Goal: Communication & Community: Answer question/provide support

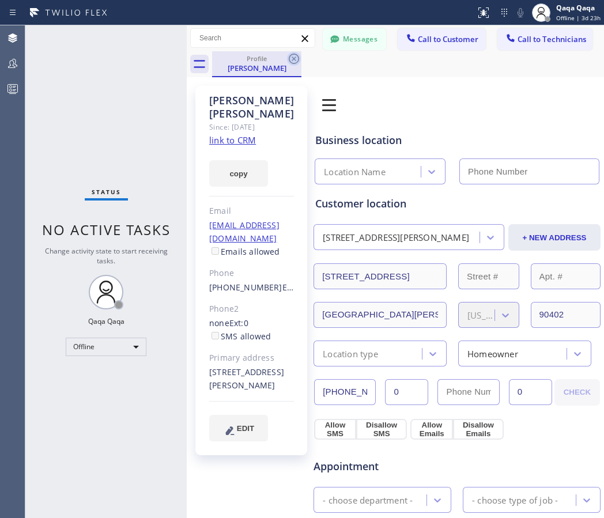
click at [291, 58] on icon at bounding box center [294, 59] width 14 height 14
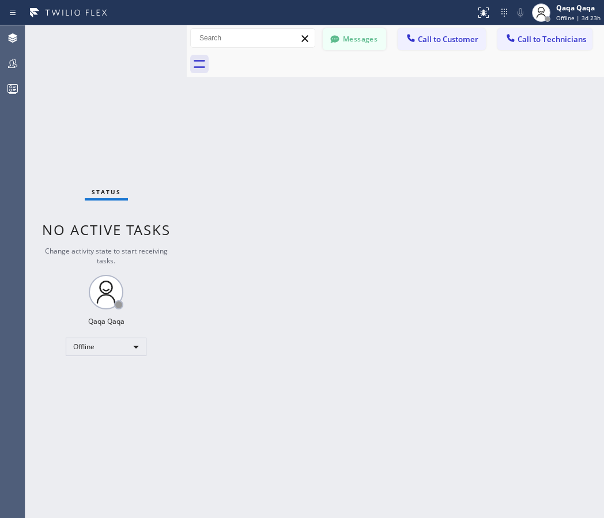
click at [347, 43] on button "Messages" at bounding box center [354, 39] width 63 height 22
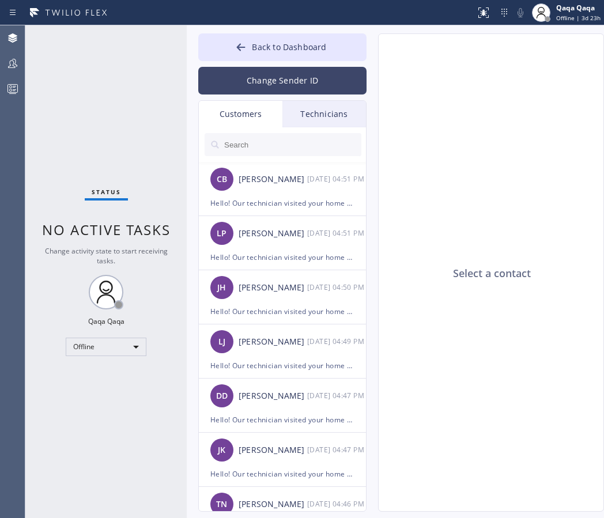
click at [279, 82] on button "Change Sender ID" at bounding box center [282, 81] width 168 height 28
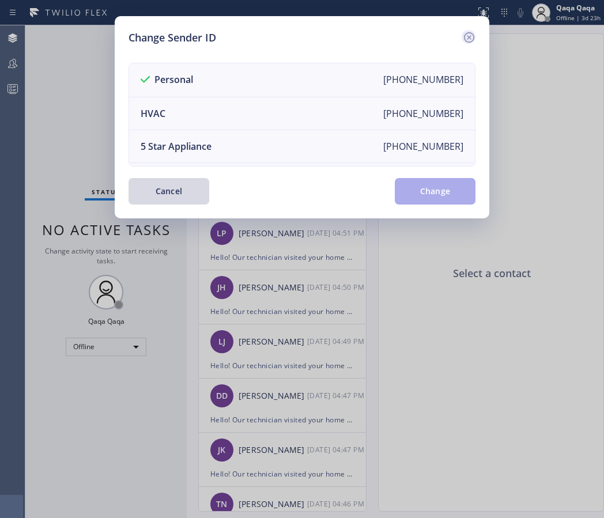
click at [466, 40] on icon at bounding box center [469, 38] width 14 height 14
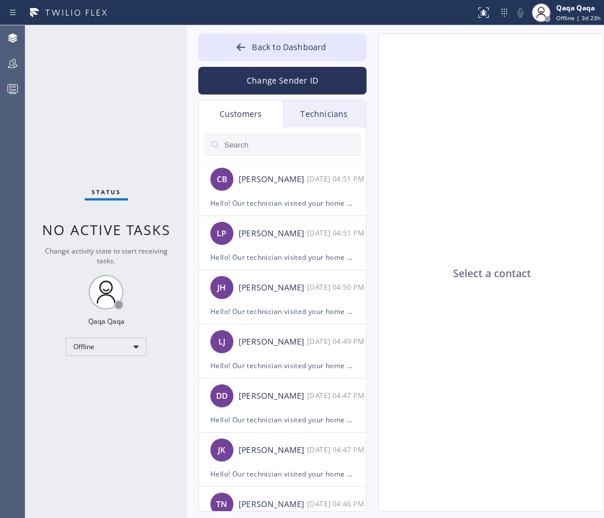
click at [256, 112] on div "Customers" at bounding box center [241, 114] width 84 height 27
click at [267, 153] on input "text" at bounding box center [292, 144] width 138 height 23
click at [270, 145] on input "text" at bounding box center [292, 144] width 138 height 23
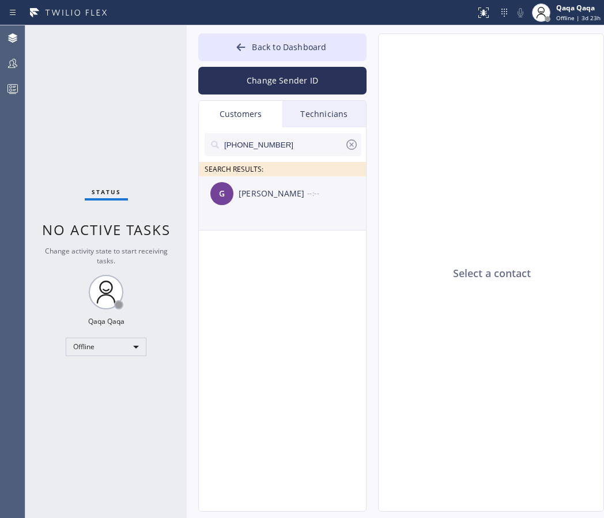
click at [269, 200] on div "[PERSON_NAME]" at bounding box center [273, 193] width 69 height 13
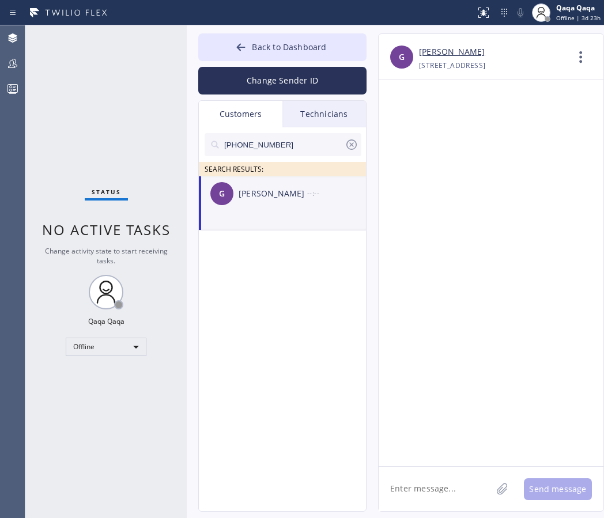
click at [462, 498] on textarea at bounding box center [435, 489] width 113 height 44
paste textarea "Hello! Our technician visited your home [DATE]. How was your experience? Please…"
type textarea "Hello! Our technician visited your home [DATE]. How was your experience? Please…"
click at [99, 344] on div "Offline" at bounding box center [106, 347] width 81 height 18
click at [99, 344] on div at bounding box center [302, 259] width 604 height 518
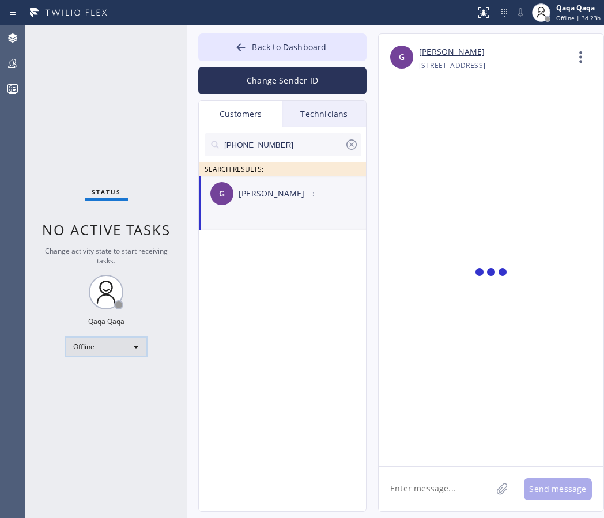
click at [99, 344] on div "Offline" at bounding box center [106, 347] width 81 height 18
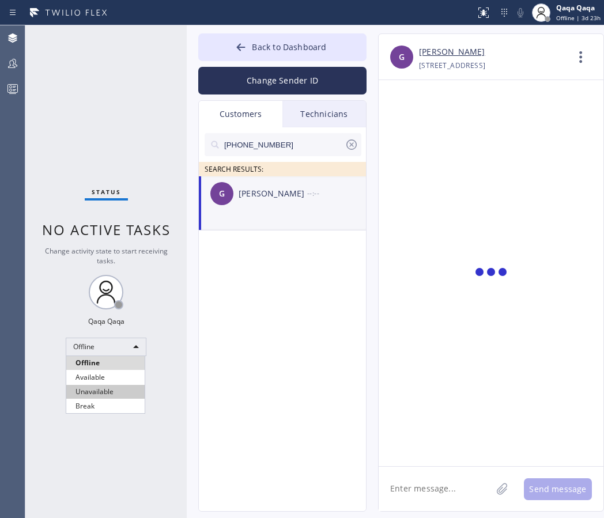
click at [102, 392] on li "Unavailable" at bounding box center [105, 392] width 78 height 14
click at [231, 334] on div "[PHONE_NUMBER] SEARCH RESULTS: G [PERSON_NAME] --:--" at bounding box center [283, 332] width 168 height 411
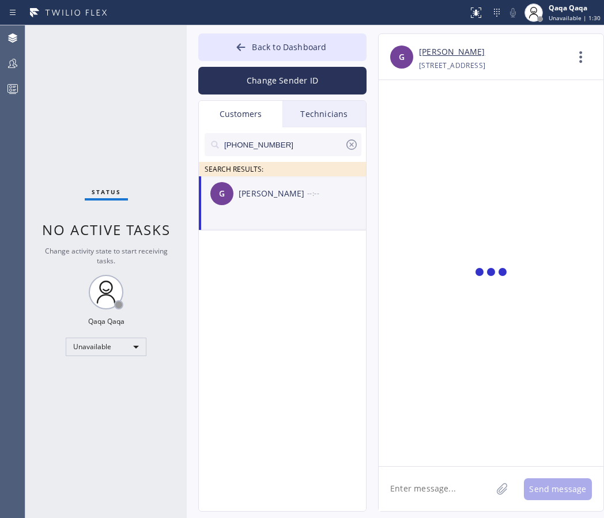
click at [353, 145] on icon at bounding box center [352, 145] width 14 height 14
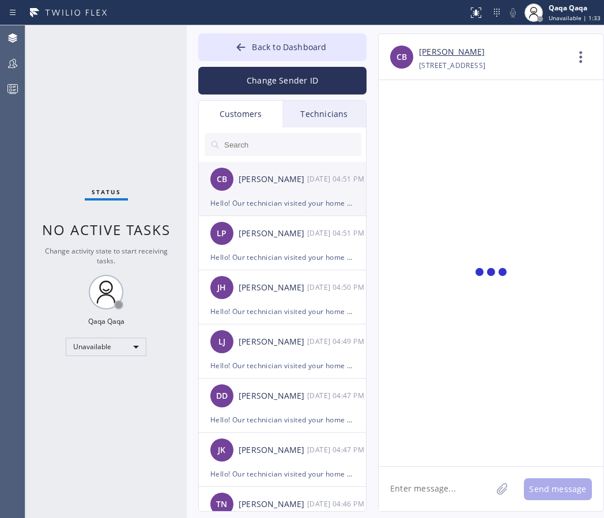
click at [262, 179] on div "[PERSON_NAME]" at bounding box center [273, 179] width 69 height 13
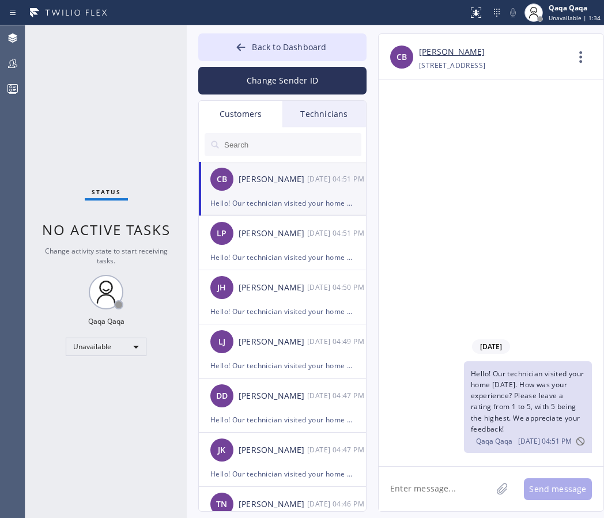
click at [258, 137] on input "text" at bounding box center [292, 144] width 138 height 23
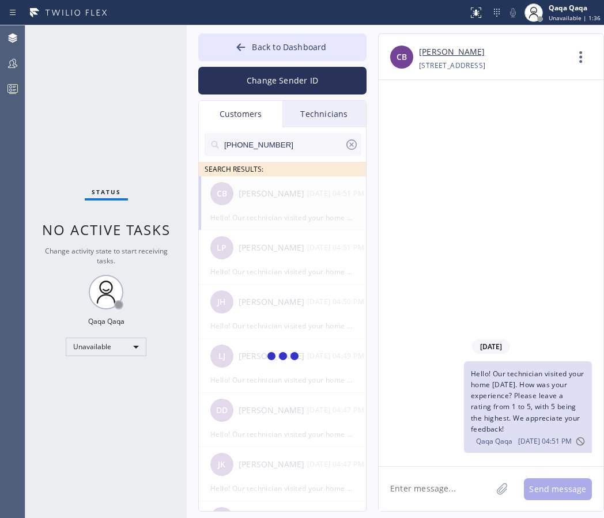
click at [267, 182] on div at bounding box center [283, 357] width 168 height 362
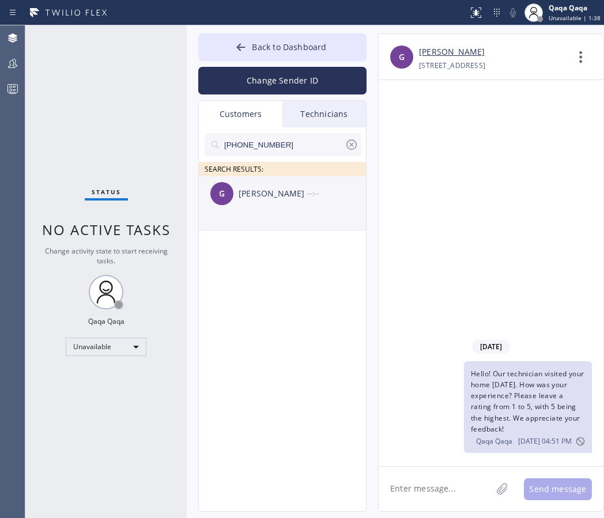
click at [266, 192] on div "[PERSON_NAME]" at bounding box center [273, 193] width 69 height 13
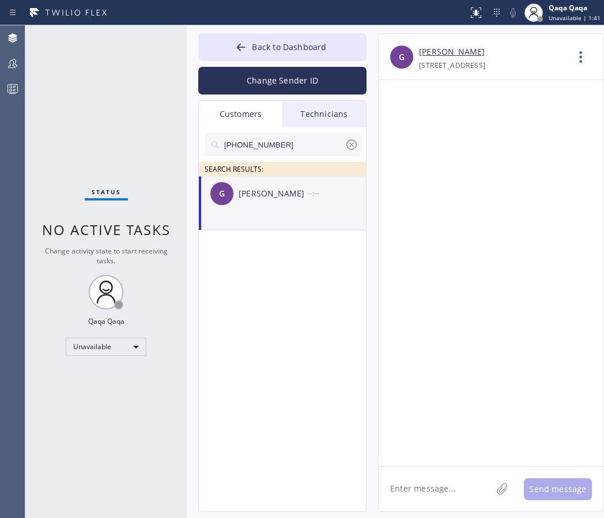
click at [439, 476] on textarea at bounding box center [435, 489] width 113 height 44
paste textarea "Hello! Our technician visited your home [DATE]. How was your experience? Please…"
type textarea "Hello! Our technician visited your home [DATE]. How was your experience? Please…"
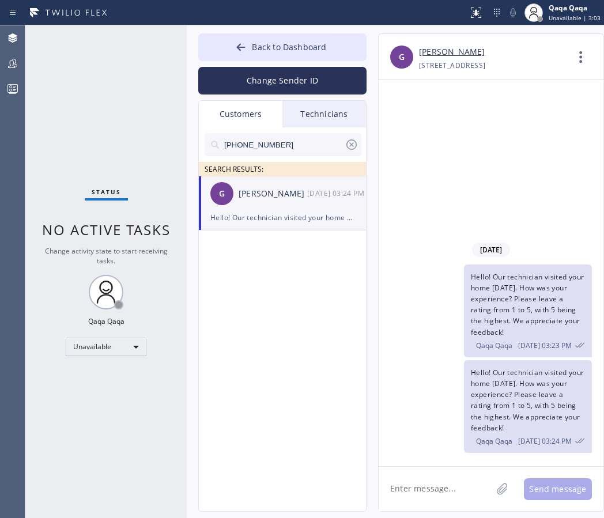
click at [285, 150] on input "[PHONE_NUMBER]" at bounding box center [284, 144] width 122 height 23
paste input "347) 355-003"
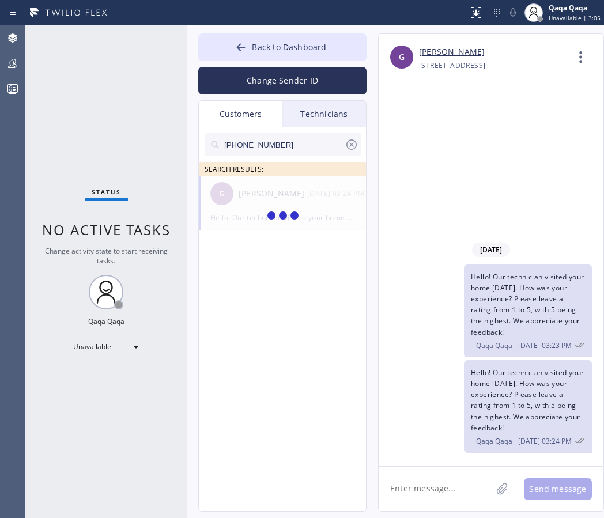
type input "[PHONE_NUMBER]"
click at [288, 191] on div "[PERSON_NAME] De [DEMOGRAPHIC_DATA]" at bounding box center [273, 193] width 69 height 13
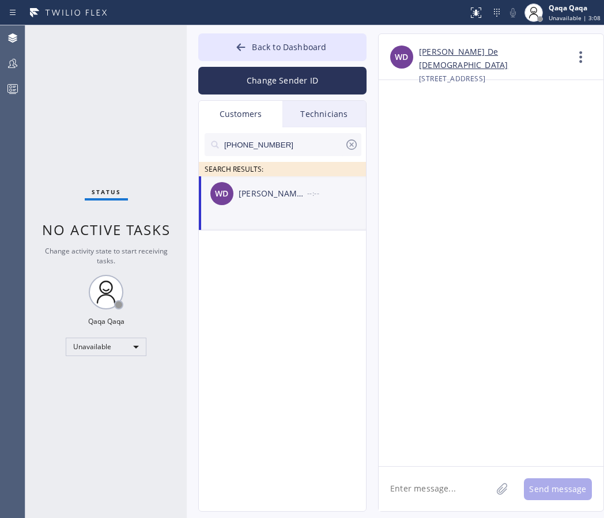
click at [447, 478] on textarea at bounding box center [435, 489] width 113 height 44
paste textarea "Hello! Our technician visited your home [DATE]. How was your experience? Please…"
type textarea "Hello! Our technician visited your home [DATE]. How was your experience? Please…"
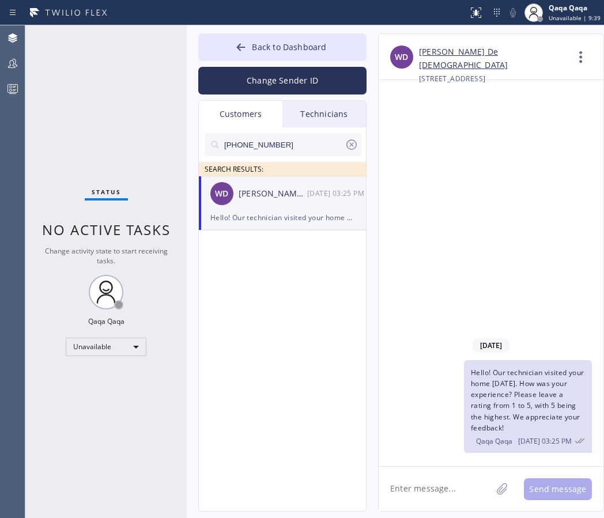
click at [286, 145] on input "[PHONE_NUMBER]" at bounding box center [284, 144] width 122 height 23
paste input "646) 492-265"
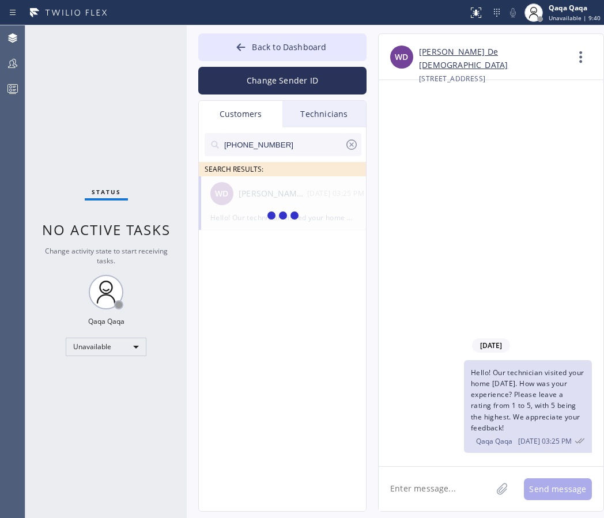
type input "[PHONE_NUMBER]"
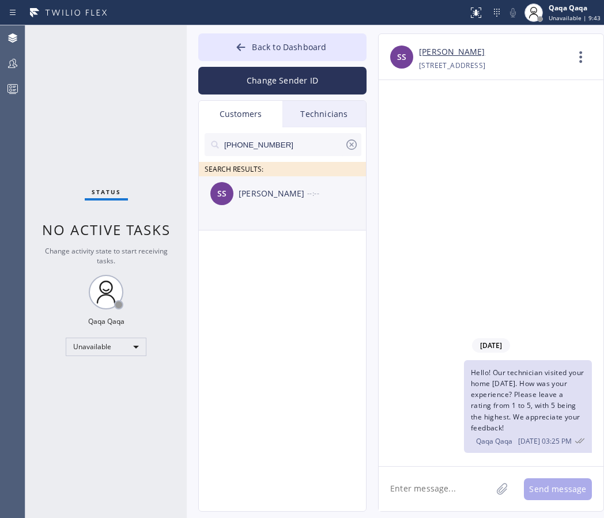
click at [270, 200] on div "[PERSON_NAME]" at bounding box center [273, 193] width 69 height 13
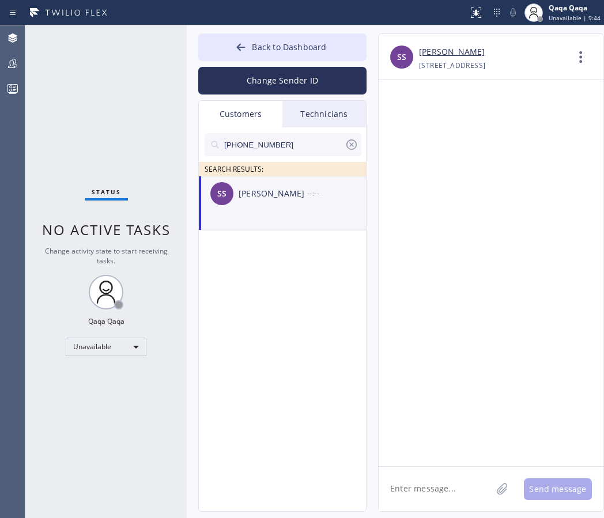
click at [430, 481] on textarea at bounding box center [435, 489] width 113 height 44
paste textarea "Hello! Our technician visited your home [DATE]. How was your experience? Please…"
type textarea "Hello! Our technician visited your home [DATE]. How was your experience? Please…"
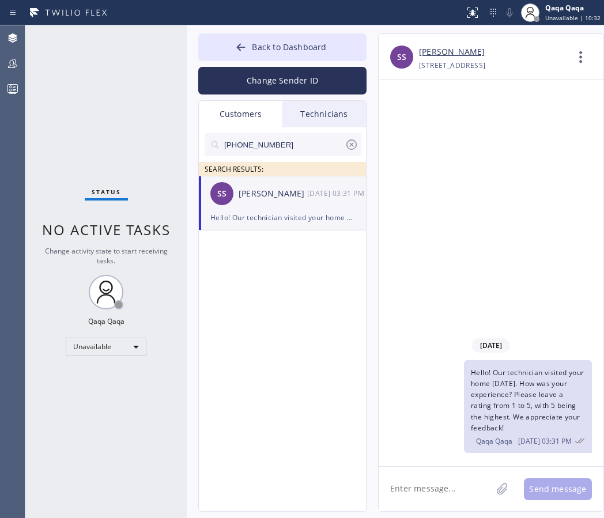
click at [304, 136] on input "[PHONE_NUMBER]" at bounding box center [284, 144] width 122 height 23
paste input "773) 600-2786"
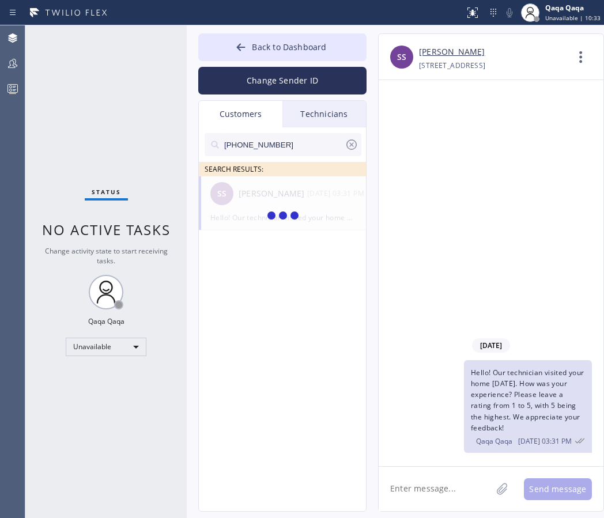
type input "[PHONE_NUMBER]"
click at [287, 200] on div "[PERSON_NAME]" at bounding box center [273, 193] width 69 height 13
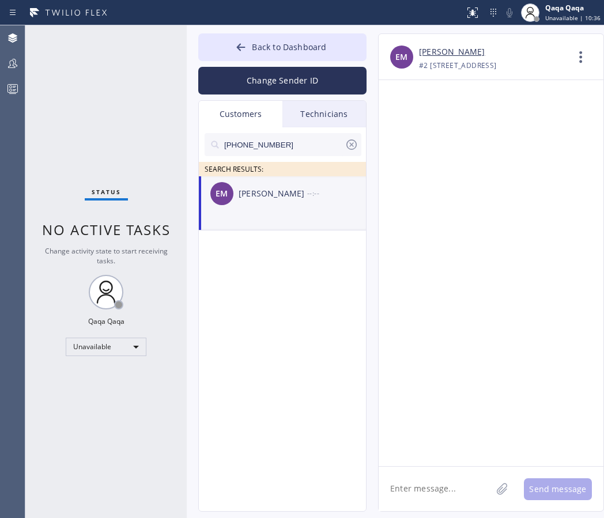
click at [446, 488] on textarea at bounding box center [435, 489] width 113 height 44
paste textarea "Hello! Our technician visited your home [DATE]. How was your experience? Please…"
type textarea "Hello! Our technician visited your home [DATE]. How was your experience? Please…"
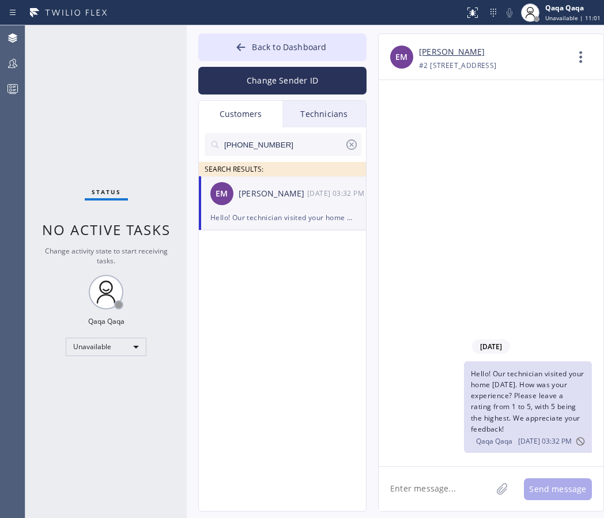
click at [288, 146] on input "[PHONE_NUMBER]" at bounding box center [284, 144] width 122 height 23
paste input "447-681"
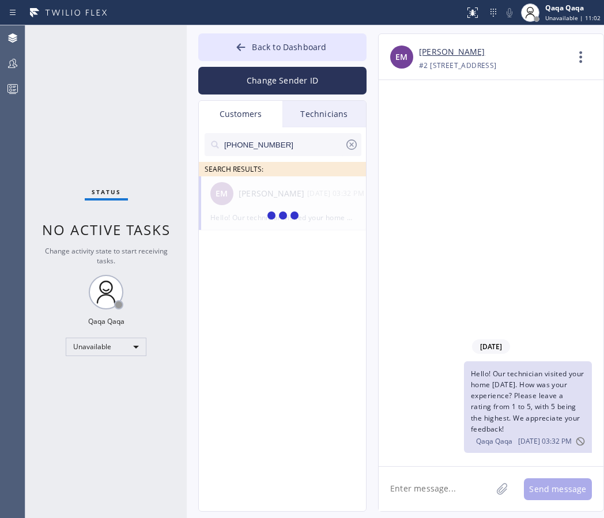
type input "[PHONE_NUMBER]"
click at [269, 201] on div "[PERSON_NAME] [PERSON_NAME] --:--" at bounding box center [283, 193] width 168 height 35
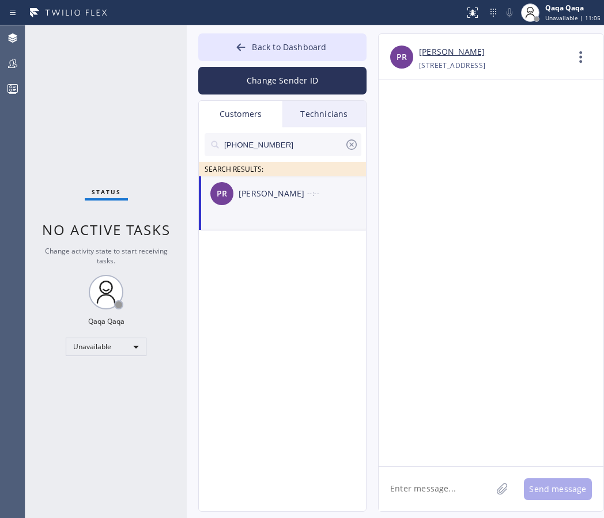
click at [450, 496] on textarea at bounding box center [435, 489] width 113 height 44
paste textarea "Hello! Our technician visited your home [DATE]. How was your experience? Please…"
type textarea "Hello! Our technician visited your home [DATE]. How was your experience? Please…"
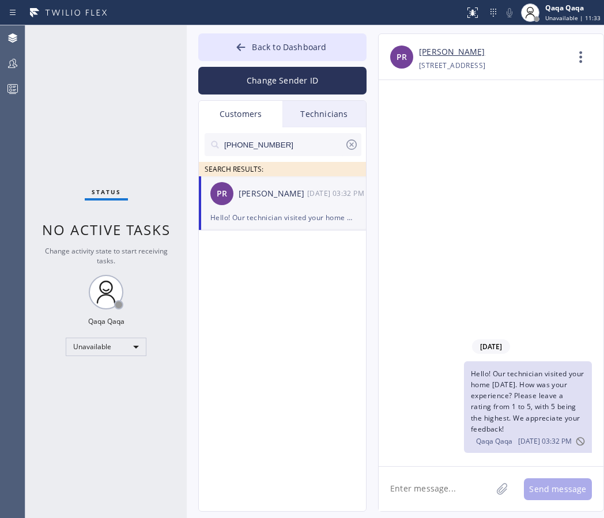
click at [269, 144] on input "[PHONE_NUMBER]" at bounding box center [284, 144] width 122 height 23
paste input "301) 752-9730"
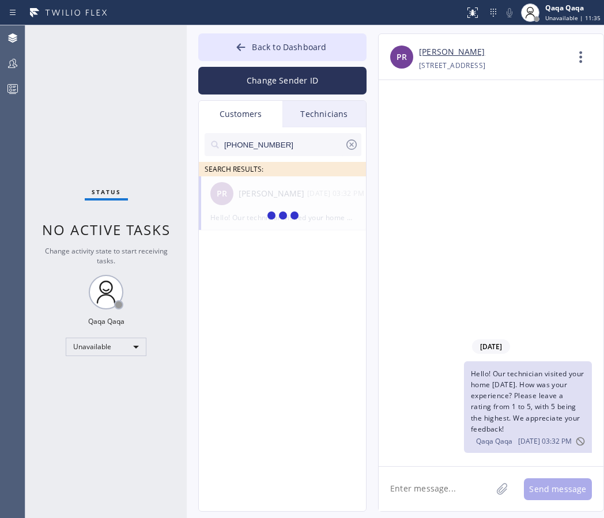
type input "[PHONE_NUMBER]"
click at [272, 201] on div "LM [PERSON_NAME] --:--" at bounding box center [283, 193] width 168 height 35
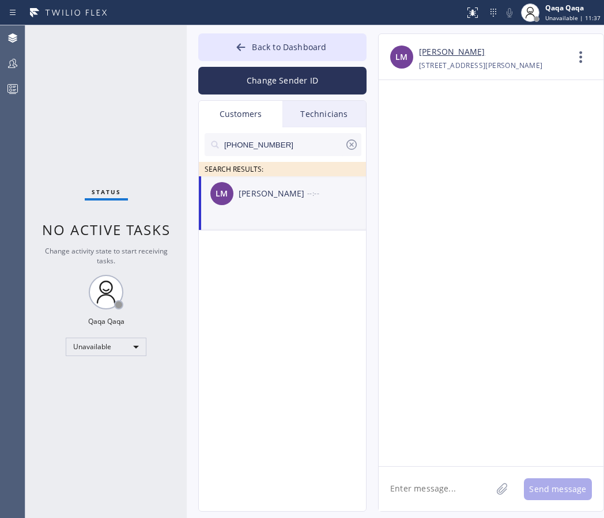
click at [430, 486] on textarea at bounding box center [435, 489] width 113 height 44
paste textarea "Hello! Our technician visited your home [DATE]. How was your experience? Please…"
type textarea "Hello! Our technician visited your home [DATE]. How was your experience? Please…"
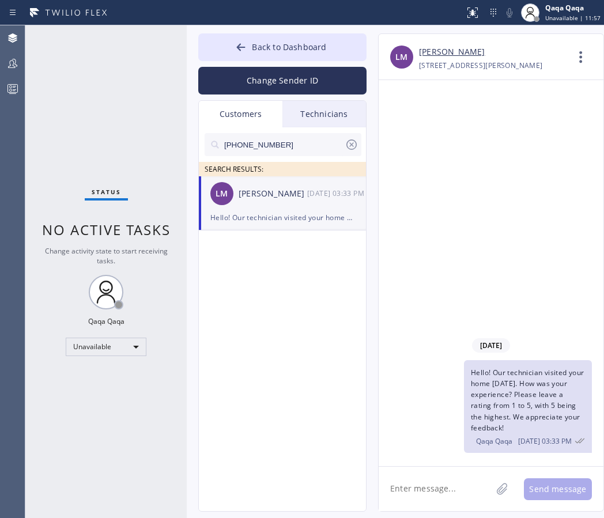
click at [266, 147] on input "[PHONE_NUMBER]" at bounding box center [284, 144] width 122 height 23
paste input "708) 205-1867"
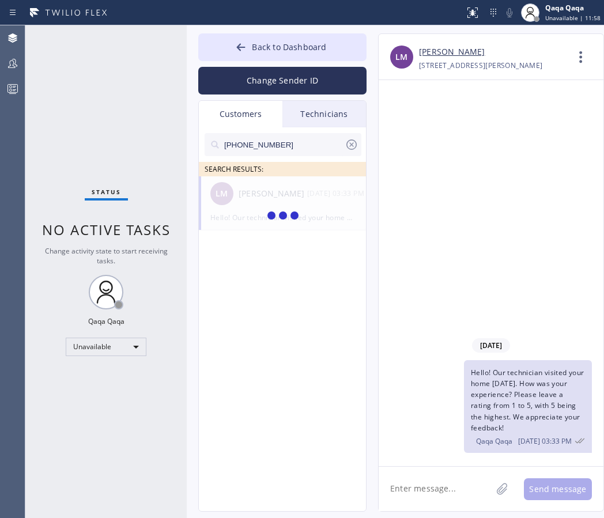
type input "[PHONE_NUMBER]"
click at [276, 198] on div "[PERSON_NAME]" at bounding box center [273, 193] width 69 height 13
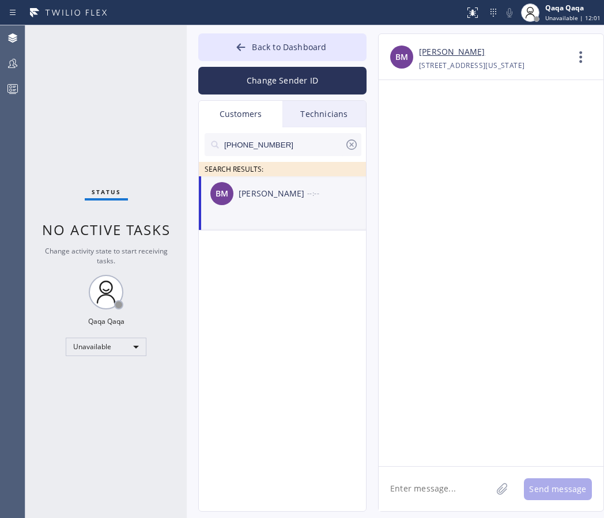
click at [417, 488] on textarea at bounding box center [435, 489] width 113 height 44
paste textarea "Hello! Our technician visited your home [DATE]. How was your experience? Please…"
type textarea "Hello! Our technician visited your home [DATE]. How was your experience? Please…"
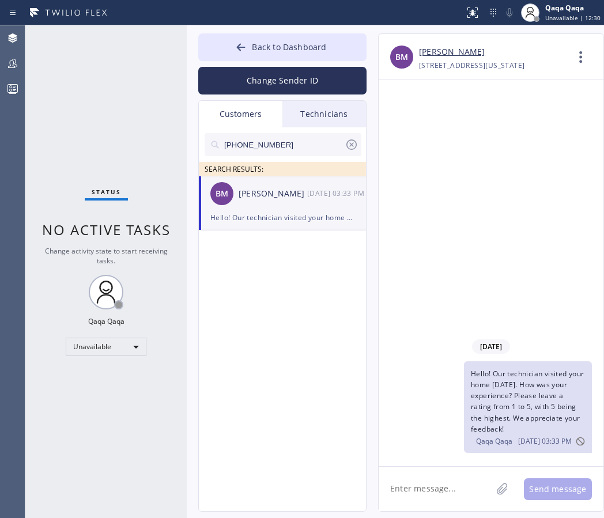
click at [295, 138] on input "[PHONE_NUMBER]" at bounding box center [284, 144] width 122 height 23
paste input "847) 494-8915"
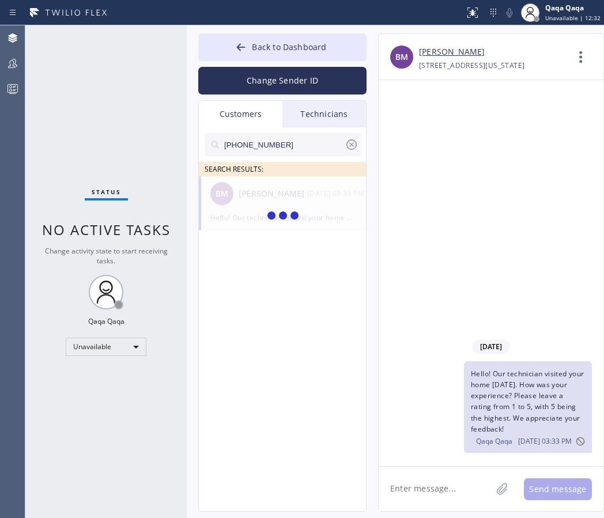
type input "[PHONE_NUMBER]"
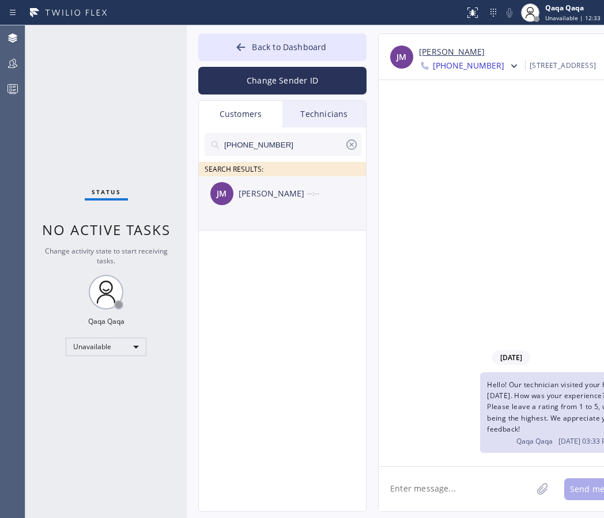
click at [265, 191] on div "[PERSON_NAME]" at bounding box center [273, 193] width 69 height 13
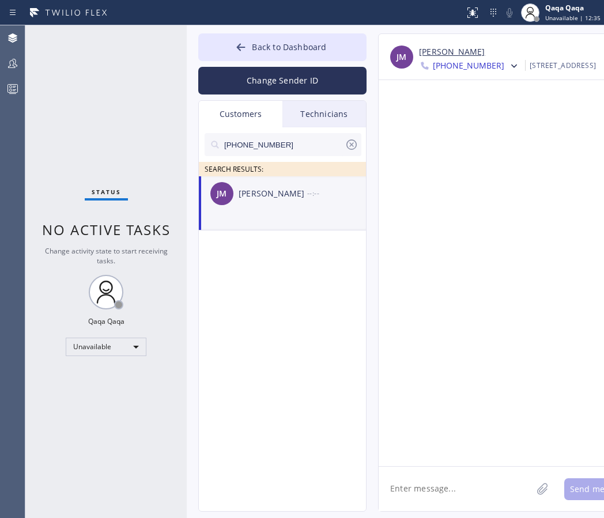
click at [415, 472] on textarea at bounding box center [455, 489] width 153 height 44
paste textarea "Hello! Our technician visited your home [DATE]. How was your experience? Please…"
type textarea "Hello! Our technician visited your home [DATE]. How was your experience? Please…"
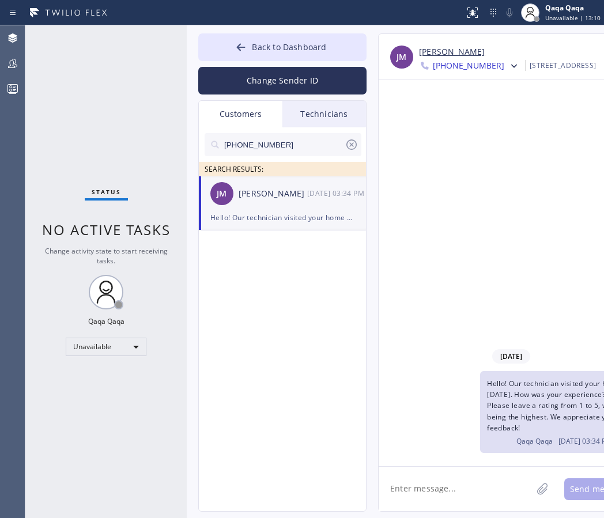
click at [269, 143] on input "[PHONE_NUMBER]" at bounding box center [284, 144] width 122 height 23
paste input "334-9188"
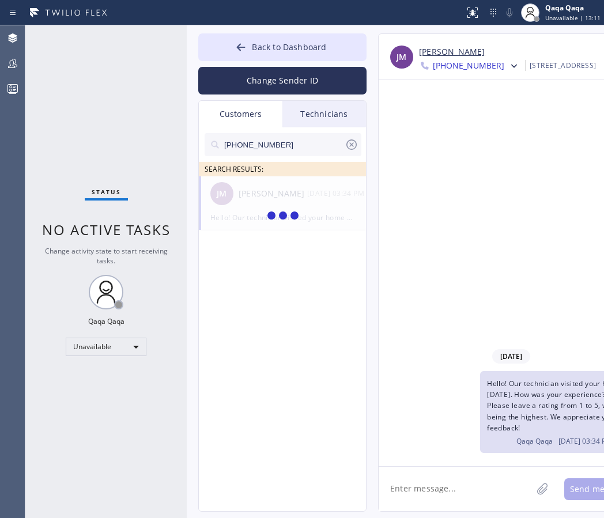
type input "[PHONE_NUMBER]"
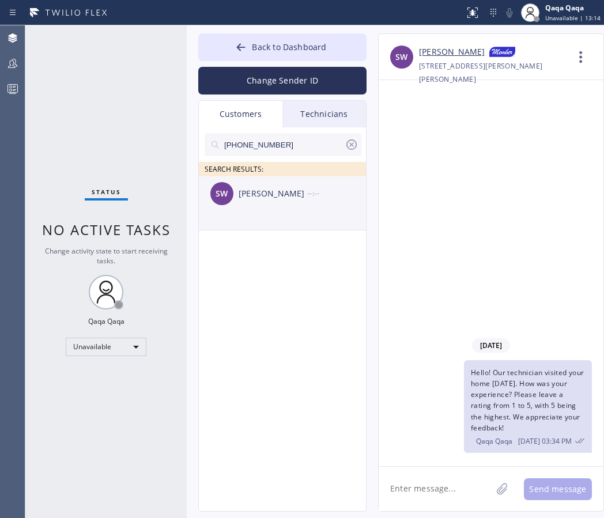
click at [277, 198] on div "[PERSON_NAME]" at bounding box center [273, 193] width 69 height 13
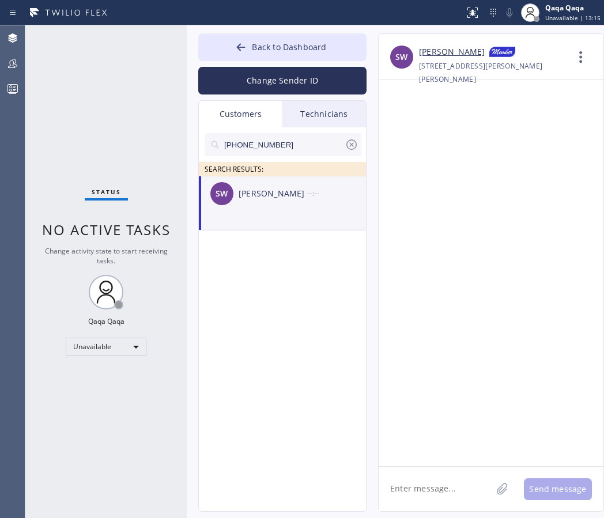
click at [426, 487] on textarea at bounding box center [435, 489] width 113 height 44
paste textarea "Hello! Our technician visited your home [DATE]. How was your experience? Please…"
type textarea "Hello! Our technician visited your home [DATE]. How was your experience? Please…"
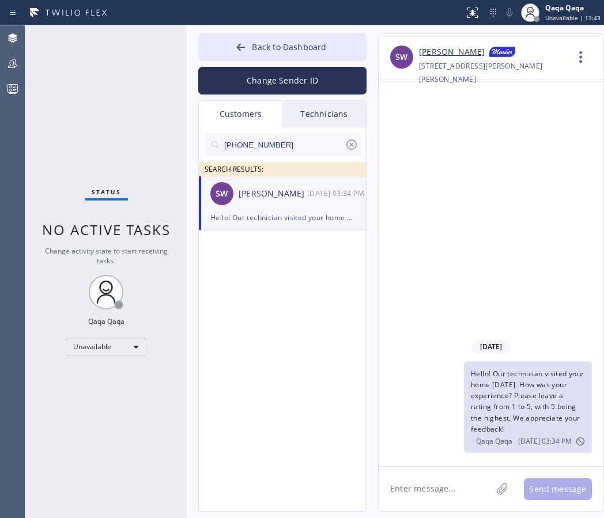
click at [306, 146] on input "[PHONE_NUMBER]" at bounding box center [284, 144] width 122 height 23
paste input "773) 583-6237"
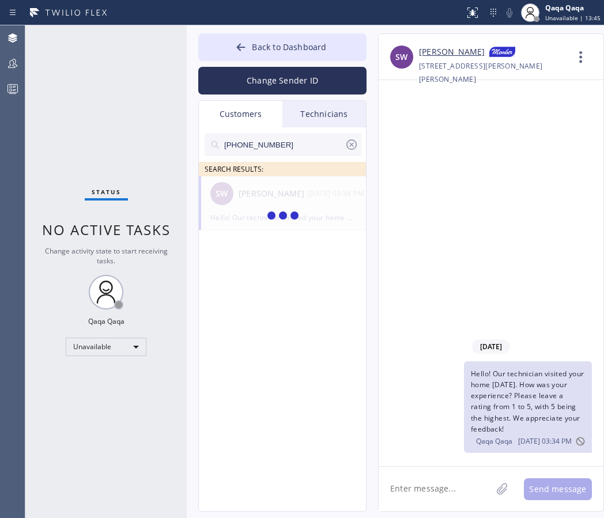
type input "[PHONE_NUMBER]"
click at [253, 193] on div "[PERSON_NAME]" at bounding box center [273, 193] width 69 height 13
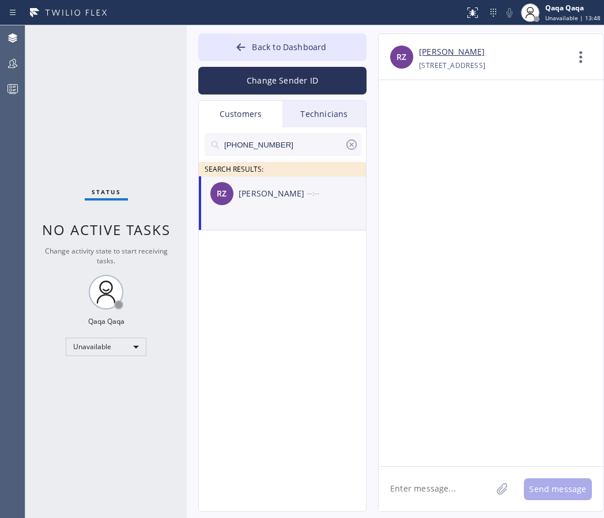
click at [428, 479] on textarea at bounding box center [435, 489] width 113 height 44
paste textarea "Hello! Our technician visited your home [DATE]. How was your experience? Please…"
type textarea "Hello! Our technician visited your home [DATE]. How was your experience? Please…"
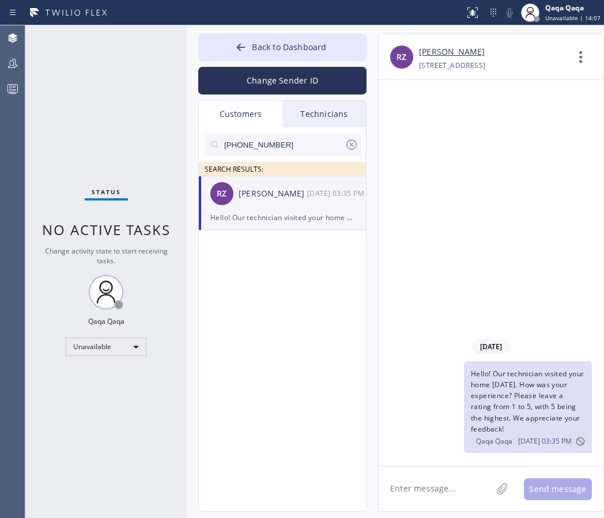
click at [294, 146] on input "[PHONE_NUMBER]" at bounding box center [284, 144] width 122 height 23
paste input "630) 550-0361"
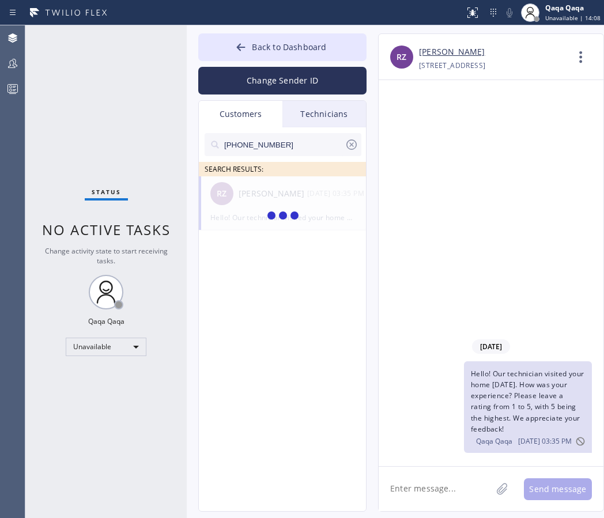
type input "[PHONE_NUMBER]"
click at [292, 206] on div "ND [PERSON_NAME] [PERSON_NAME] --:--" at bounding box center [283, 193] width 168 height 35
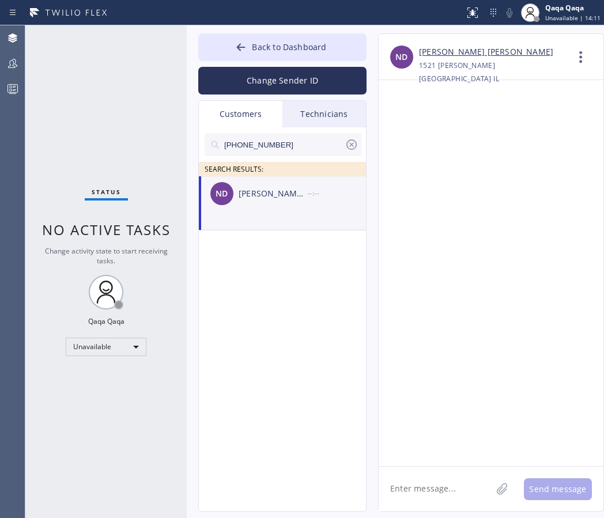
click at [405, 479] on textarea at bounding box center [435, 489] width 113 height 44
paste textarea "Hello! Our technician visited your home [DATE]. How was your experience? Please…"
type textarea "Hello! Our technician visited your home [DATE]. How was your experience? Please…"
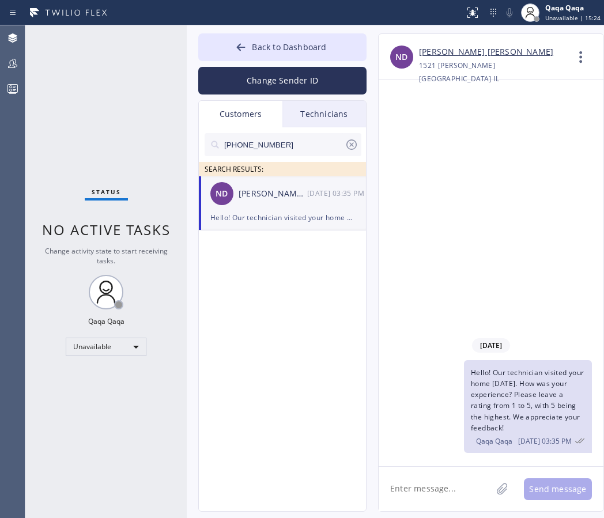
click at [273, 141] on input "[PHONE_NUMBER]" at bounding box center [284, 144] width 122 height 23
paste input "720) 266-7500"
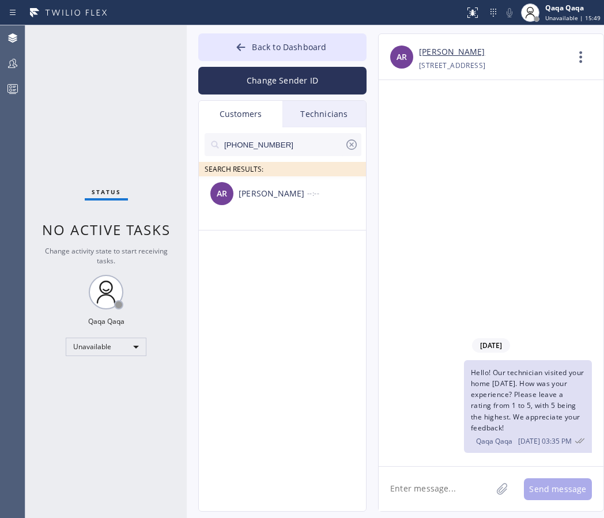
click at [269, 144] on input "[PHONE_NUMBER]" at bounding box center [284, 144] width 122 height 23
paste input "323) 821-9182"
type input "[PHONE_NUMBER]"
click at [266, 201] on div "GO [PERSON_NAME] --:--" at bounding box center [283, 193] width 168 height 35
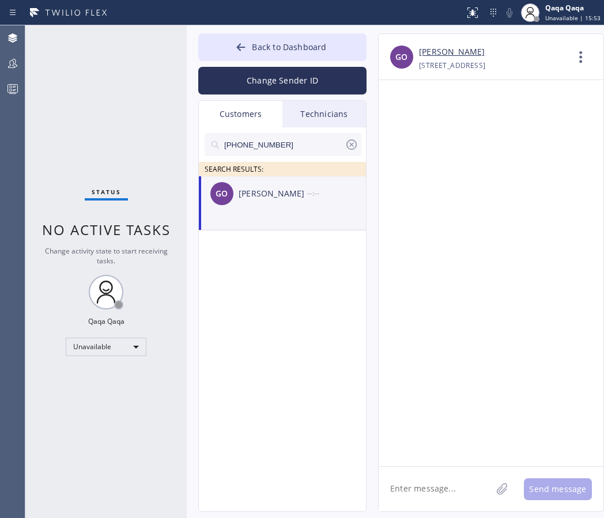
click at [425, 487] on textarea at bounding box center [435, 489] width 113 height 44
paste textarea "Hello! Our technician visited your home [DATE]. How was your experience? Please…"
type textarea "Hello! Our technician visited your home [DATE]. How was your experience? Please…"
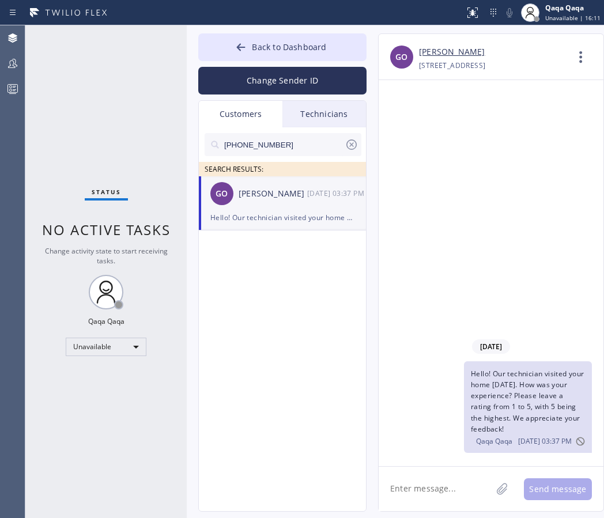
click at [322, 137] on input "[PHONE_NUMBER]" at bounding box center [284, 144] width 122 height 23
paste input "818) 355-77"
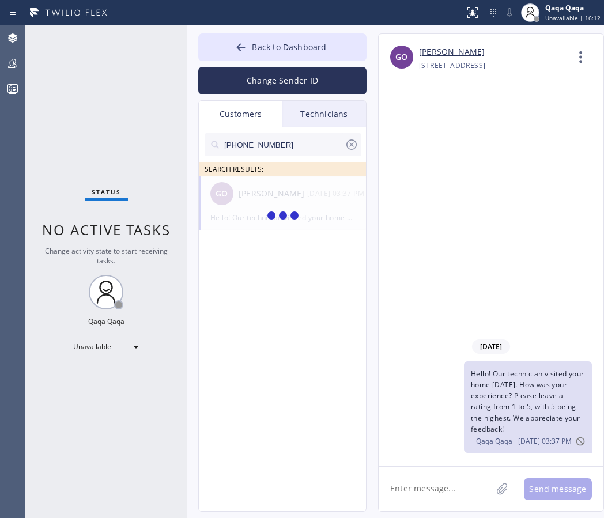
type input "[PHONE_NUMBER]"
click at [268, 199] on div "[PERSON_NAME]" at bounding box center [273, 193] width 69 height 13
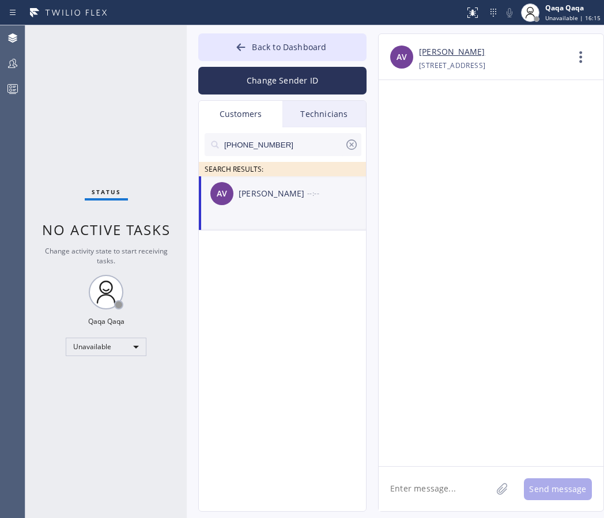
click at [411, 493] on textarea at bounding box center [435, 489] width 113 height 44
paste textarea "Hello! Our technician visited your home [DATE]. How was your experience? Please…"
type textarea "Hello! Our technician visited your home [DATE]. How was your experience? Please…"
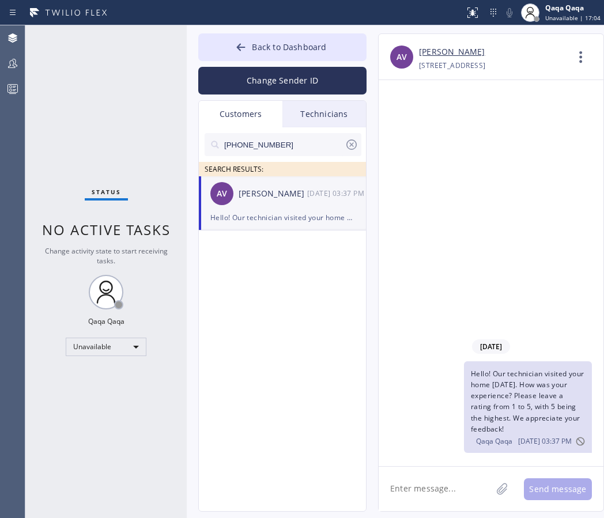
click at [298, 142] on input "[PHONE_NUMBER]" at bounding box center [284, 144] width 122 height 23
paste input "310) 482-9727"
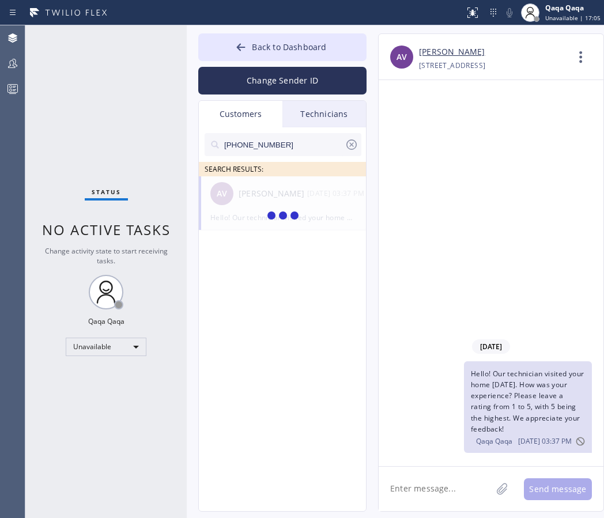
type input "[PHONE_NUMBER]"
click at [266, 197] on div "[PERSON_NAME]" at bounding box center [273, 193] width 69 height 13
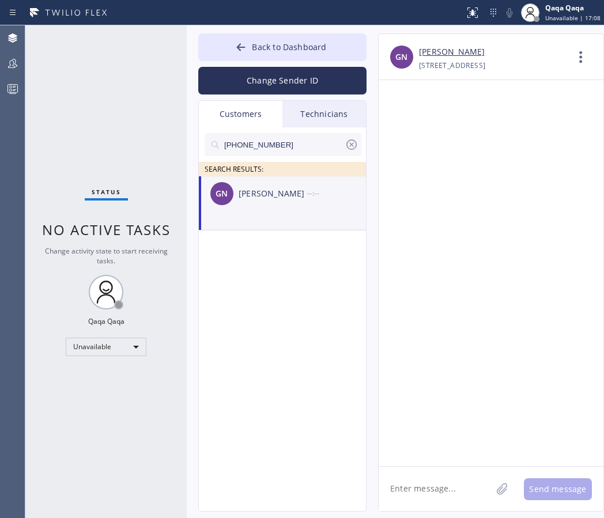
click at [407, 491] on textarea at bounding box center [435, 489] width 113 height 44
paste textarea "Hello! Our technician visited your home [DATE]. How was your experience? Please…"
type textarea "Hello! Our technician visited your home [DATE]. How was your experience? Please…"
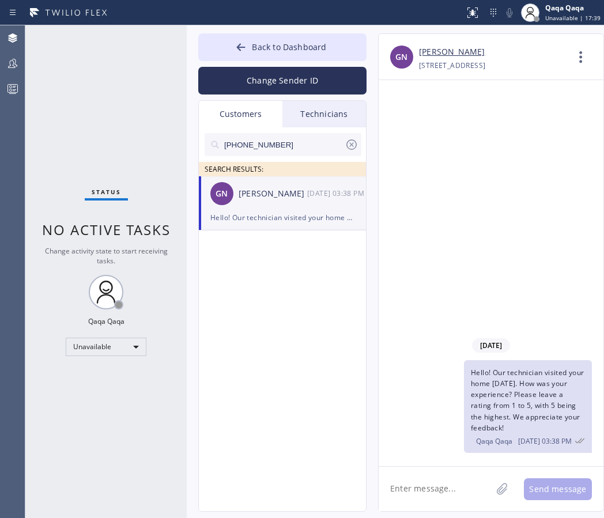
click at [274, 138] on input "[PHONE_NUMBER]" at bounding box center [284, 144] width 122 height 23
paste input "424) 232-1944"
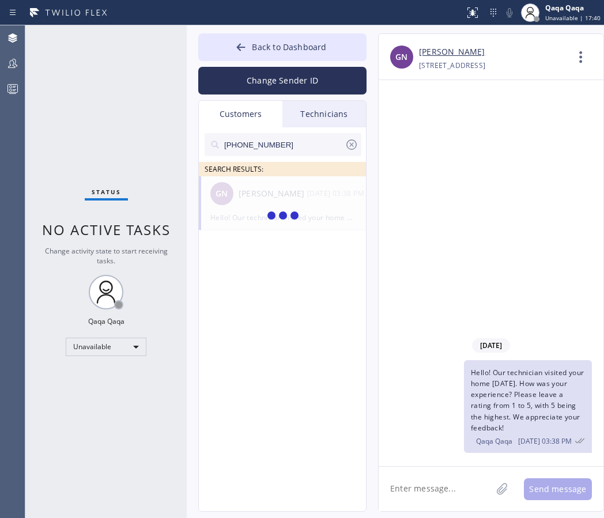
type input "[PHONE_NUMBER]"
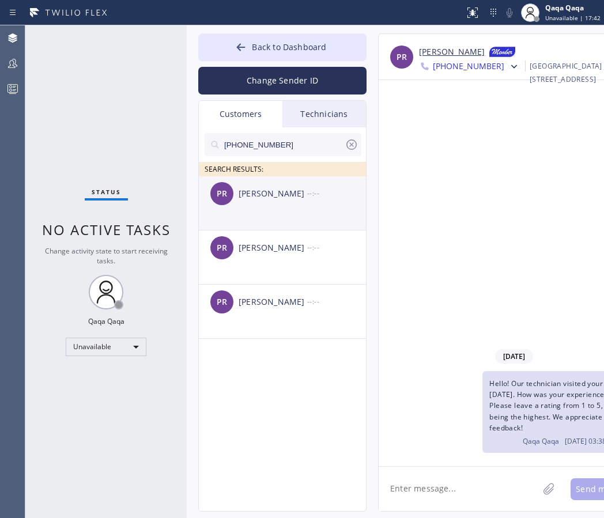
click at [253, 199] on div "[PERSON_NAME]" at bounding box center [273, 193] width 69 height 13
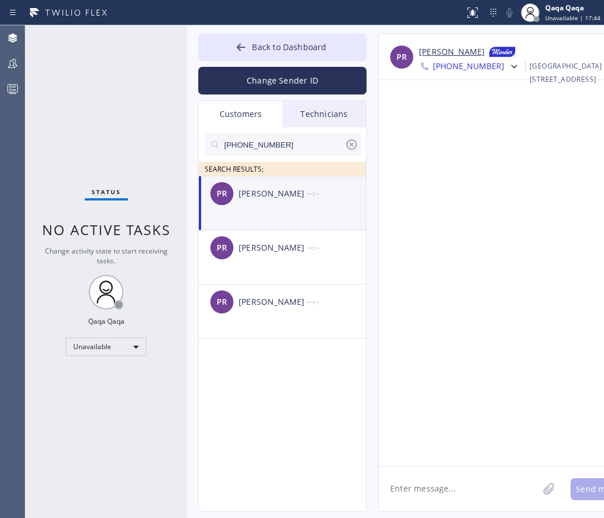
click at [441, 490] on textarea at bounding box center [459, 489] width 160 height 44
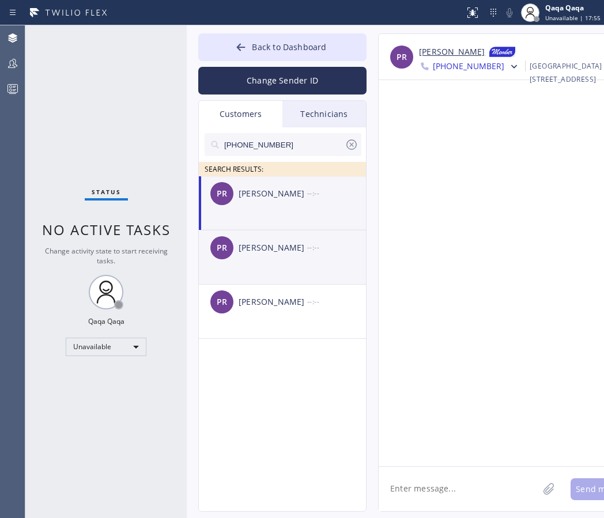
click at [270, 251] on div "[PERSON_NAME]" at bounding box center [273, 248] width 69 height 13
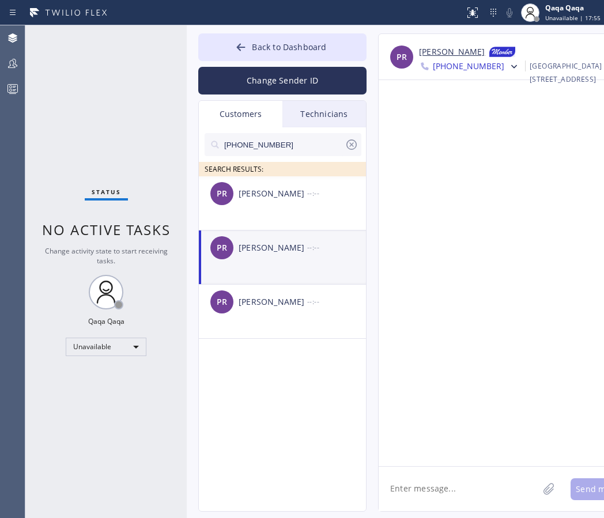
click at [270, 251] on div "[PERSON_NAME]" at bounding box center [273, 248] width 69 height 13
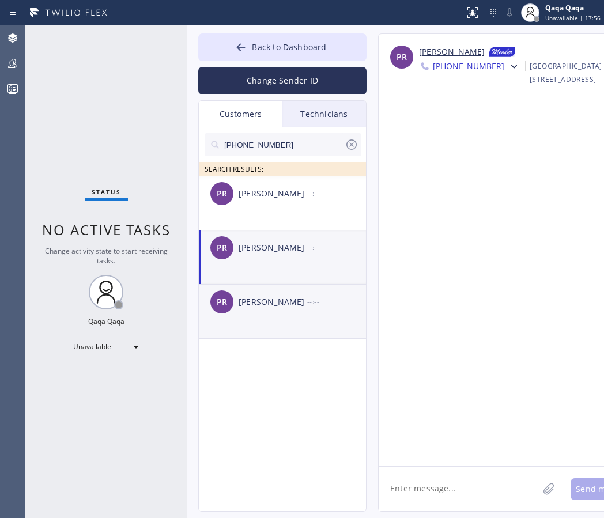
click at [258, 292] on div "PR [PERSON_NAME] --:--" at bounding box center [283, 302] width 168 height 35
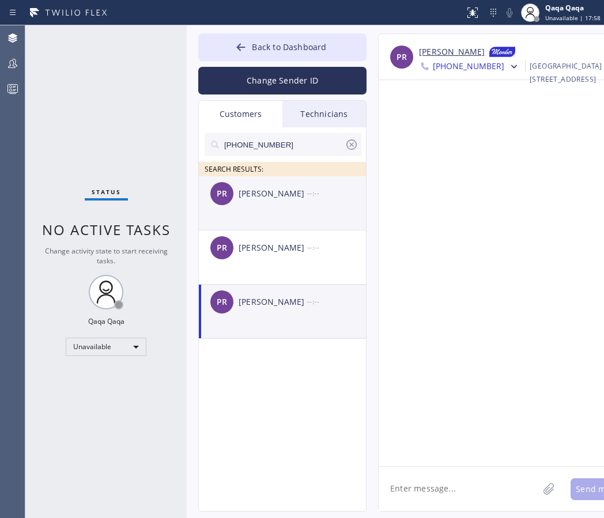
click at [265, 188] on div "[PERSON_NAME]" at bounding box center [273, 193] width 69 height 13
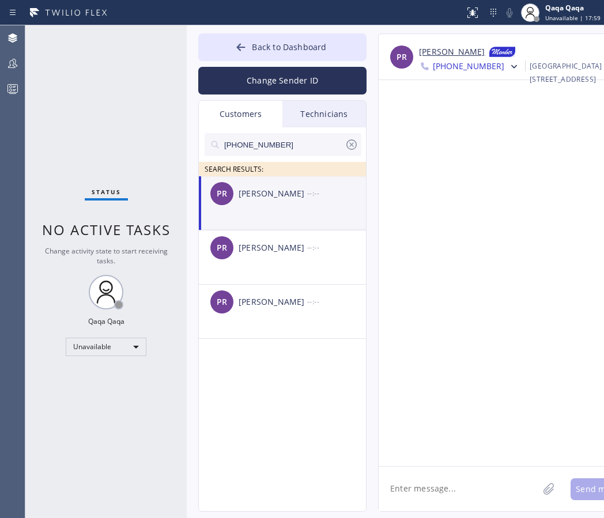
click at [422, 489] on textarea at bounding box center [459, 489] width 160 height 44
paste textarea "Hello! Our technician visited your home [DATE]. How was your experience? Please…"
type textarea "Hello! Our technician visited your home [DATE]. How was your experience? Please…"
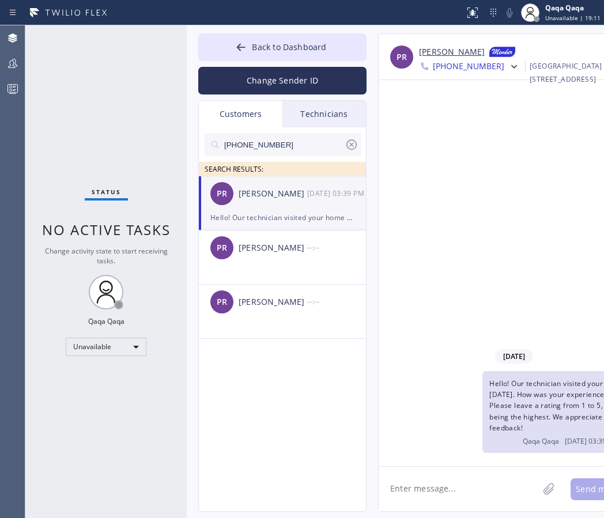
click at [292, 146] on input "[PHONE_NUMBER]" at bounding box center [284, 144] width 122 height 23
paste input "310) 245-6732"
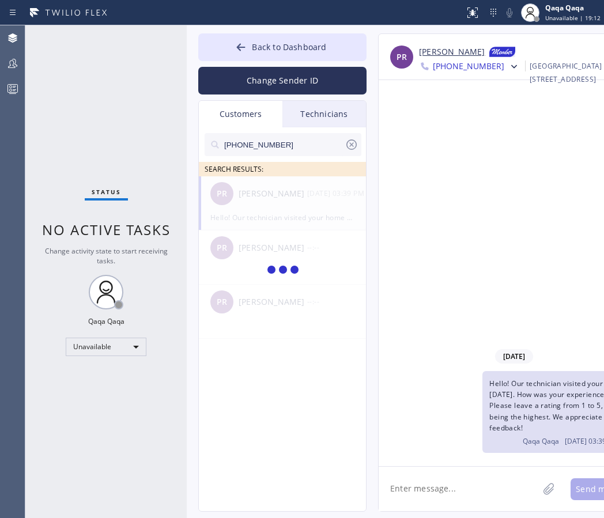
type input "[PHONE_NUMBER]"
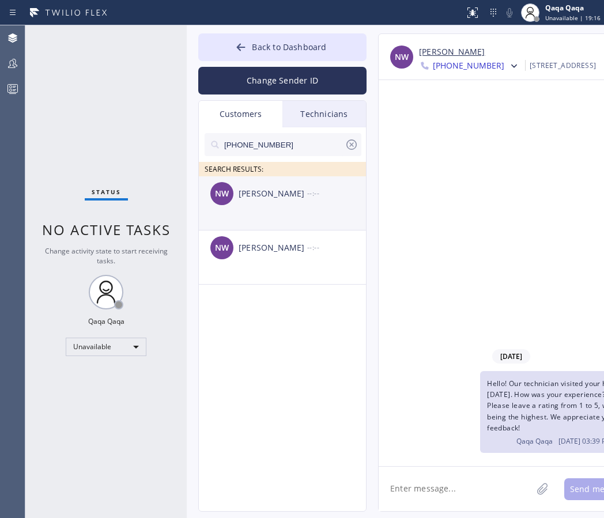
click at [284, 196] on div "[PERSON_NAME]" at bounding box center [273, 193] width 69 height 13
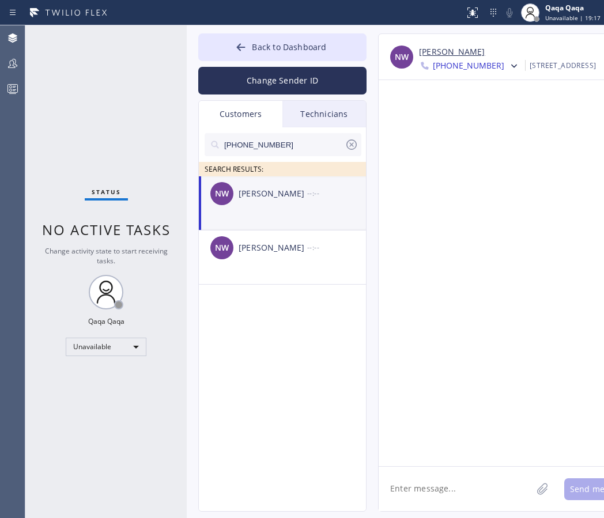
click at [424, 499] on textarea at bounding box center [455, 489] width 153 height 44
paste textarea "Hello! Our technician visited your home [DATE]. How was your experience? Please…"
type textarea "Hello! Our technician visited your home [DATE]. How was your experience? Please…"
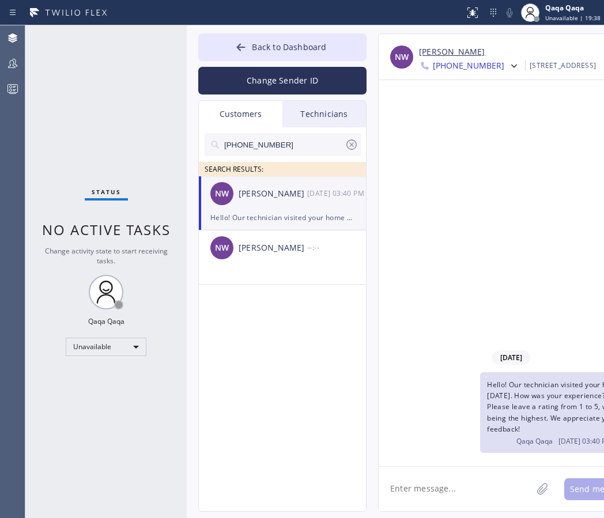
click at [285, 146] on input "[PHONE_NUMBER]" at bounding box center [284, 144] width 122 height 23
paste input "818) 512-2753"
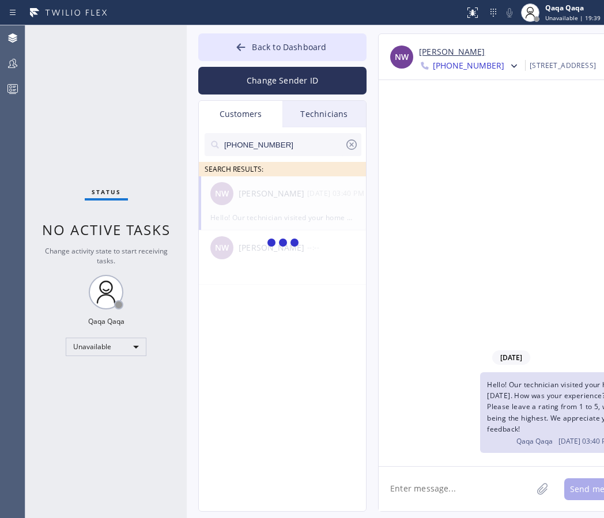
type input "[PHONE_NUMBER]"
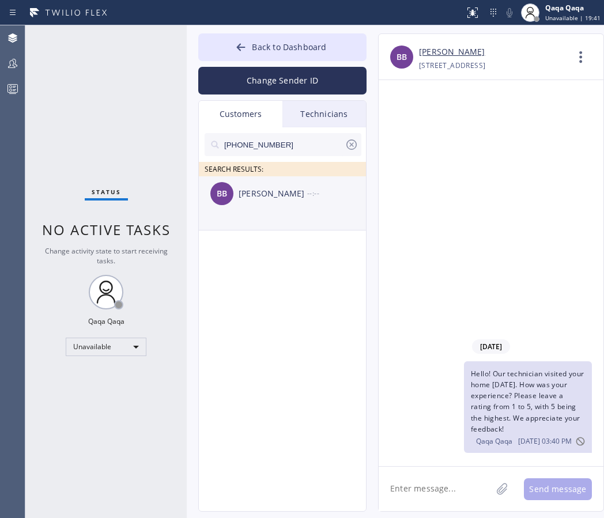
click at [261, 194] on div "[PERSON_NAME]" at bounding box center [273, 193] width 69 height 13
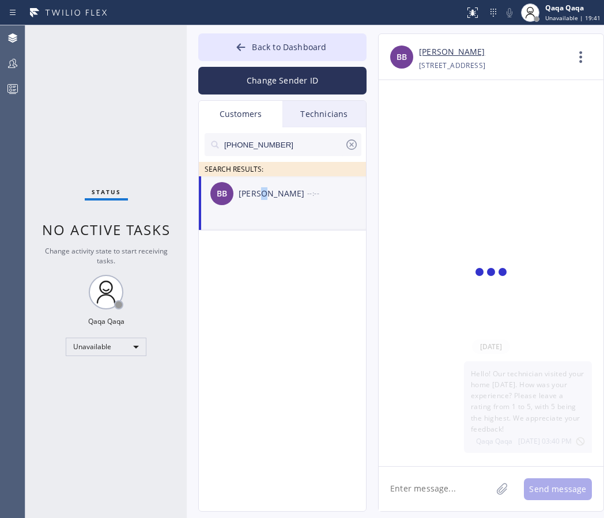
click at [261, 194] on div "[PERSON_NAME]" at bounding box center [273, 193] width 69 height 13
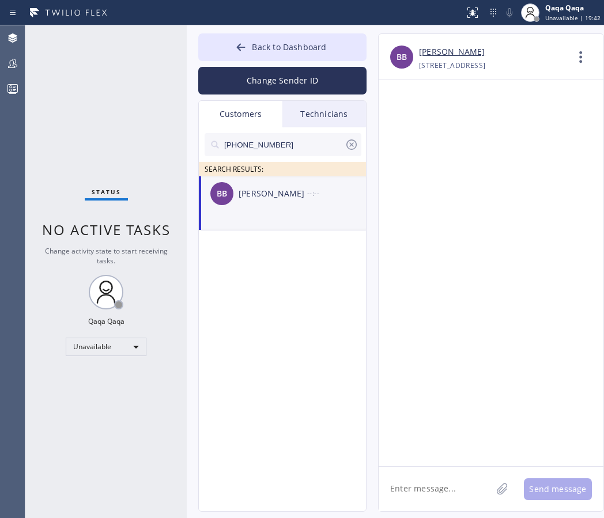
click at [431, 481] on textarea at bounding box center [435, 489] width 113 height 44
paste textarea "Hello! Our technician visited your home [DATE]. How was your experience? Please…"
type textarea "Hello! Our technician visited your home [DATE]. How was your experience? Please…"
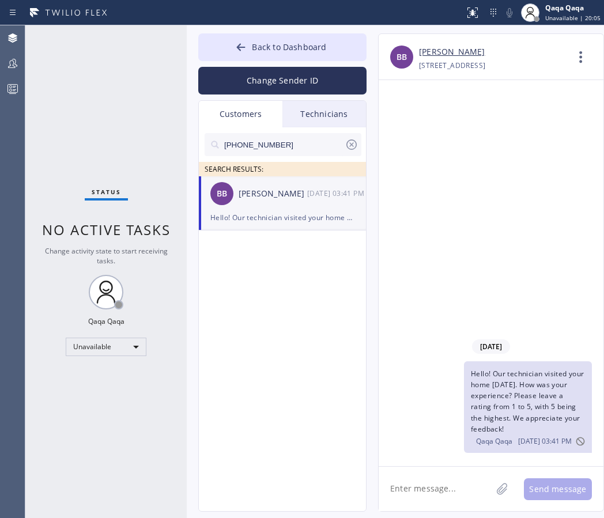
click at [319, 140] on input "[PHONE_NUMBER]" at bounding box center [284, 144] width 122 height 23
paste input "310) 497-2108"
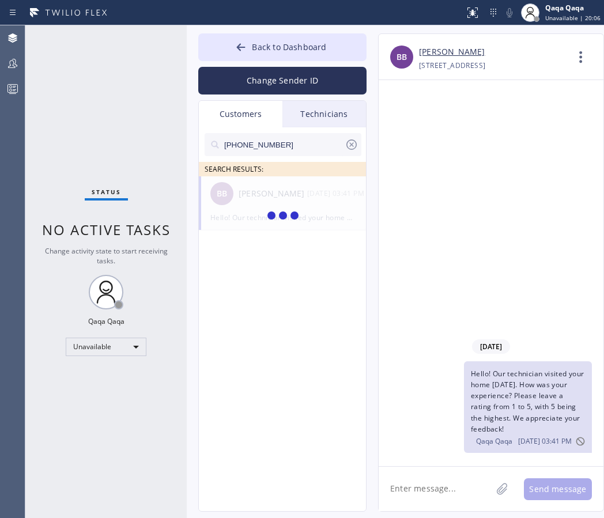
type input "[PHONE_NUMBER]"
click at [269, 190] on div "[PERSON_NAME]" at bounding box center [273, 193] width 69 height 13
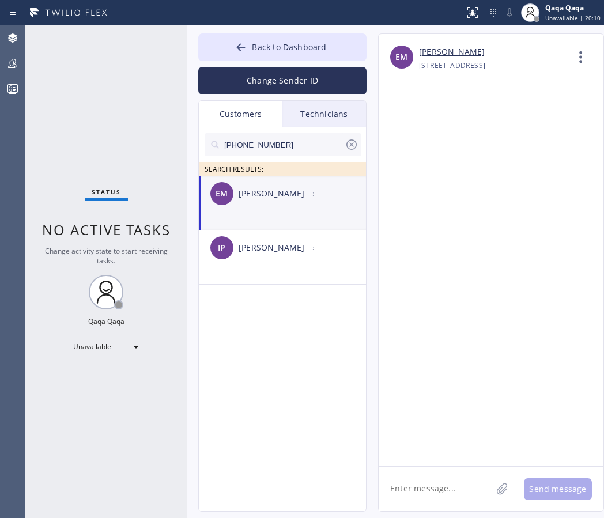
click at [412, 489] on textarea at bounding box center [435, 489] width 113 height 44
paste textarea "Hello! Our technician visited your home [DATE]. How was your experience? Please…"
type textarea "Hello! Our technician visited your home [DATE]. How was your experience? Please…"
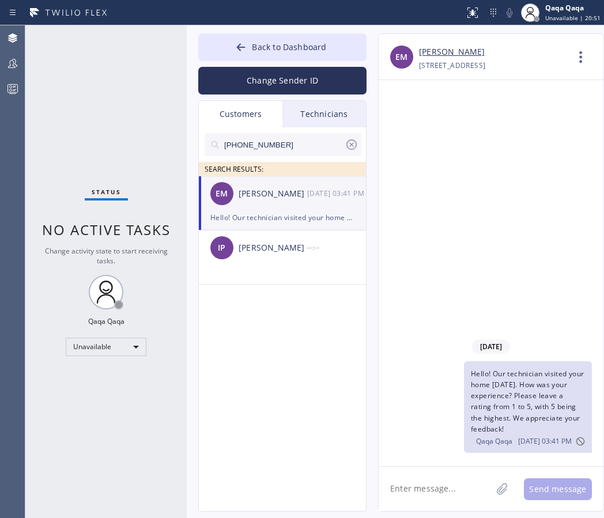
click at [285, 140] on input "[PHONE_NUMBER]" at bounding box center [284, 144] width 122 height 23
paste input "text"
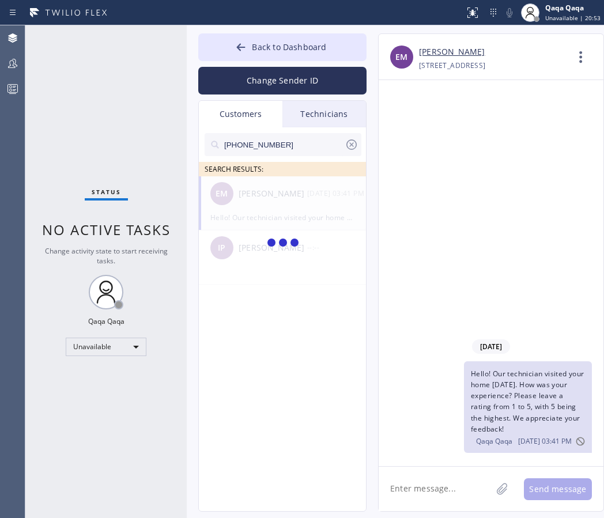
type input "[PHONE_NUMBER]"
click at [250, 201] on div "EM [PERSON_NAME] --:--" at bounding box center [283, 193] width 168 height 35
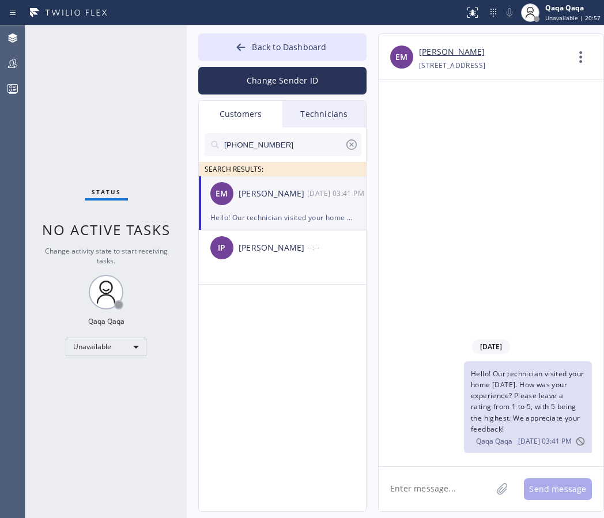
click at [432, 488] on textarea at bounding box center [435, 489] width 113 height 44
paste textarea "Hello! Our technician visited your home [DATE]. How was your experience? Please…"
type textarea "Hello! Our technician visited your home [DATE]. How was your experience? Please…"
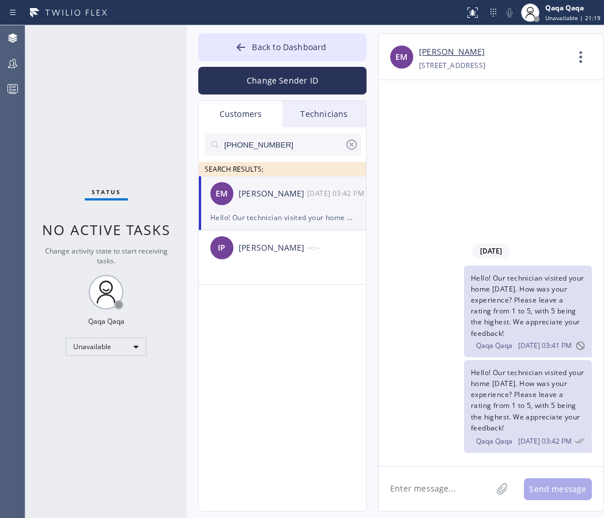
click at [274, 140] on input "[PHONE_NUMBER]" at bounding box center [284, 144] width 122 height 23
paste input "843) 330-9909"
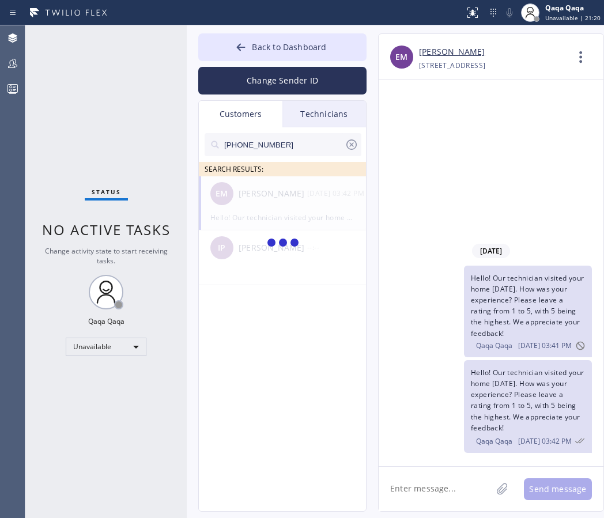
type input "[PHONE_NUMBER]"
click at [243, 202] on div "FR [PERSON_NAME] --:--" at bounding box center [283, 193] width 168 height 35
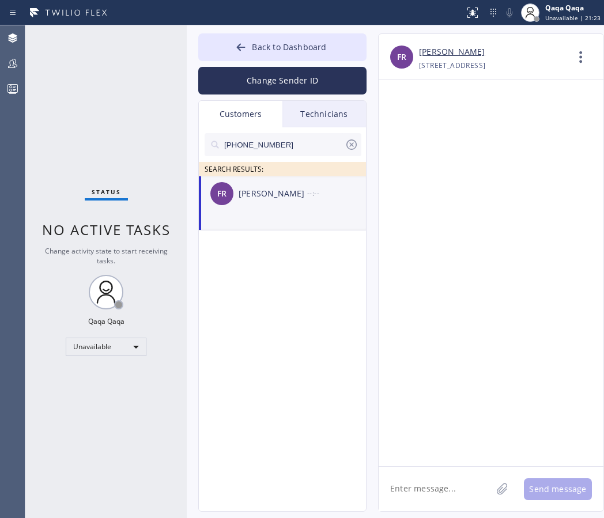
click at [437, 485] on textarea at bounding box center [435, 489] width 113 height 44
paste textarea "Hello! Our technician visited your home [DATE]. How was your experience? Please…"
type textarea "Hello! Our technician visited your home [DATE]. How was your experience? Please…"
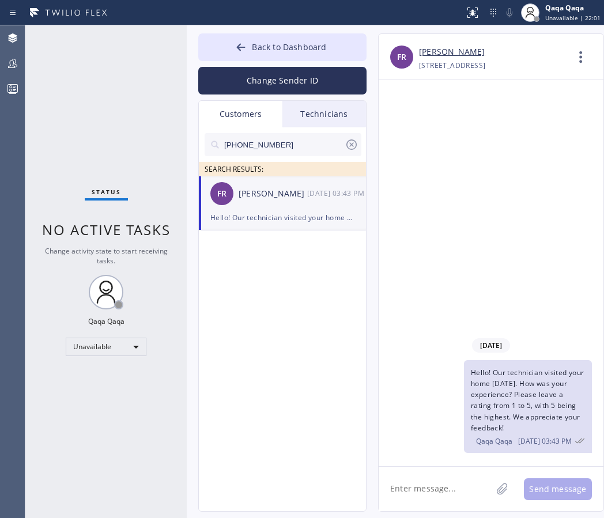
click at [275, 143] on input "[PHONE_NUMBER]" at bounding box center [284, 144] width 122 height 23
paste input "305) 299-2893"
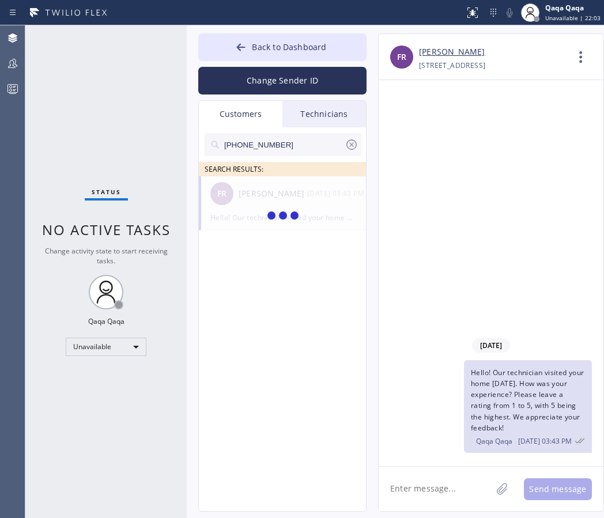
type input "[PHONE_NUMBER]"
click at [269, 203] on div "[PERSON_NAME] --:--" at bounding box center [283, 193] width 168 height 35
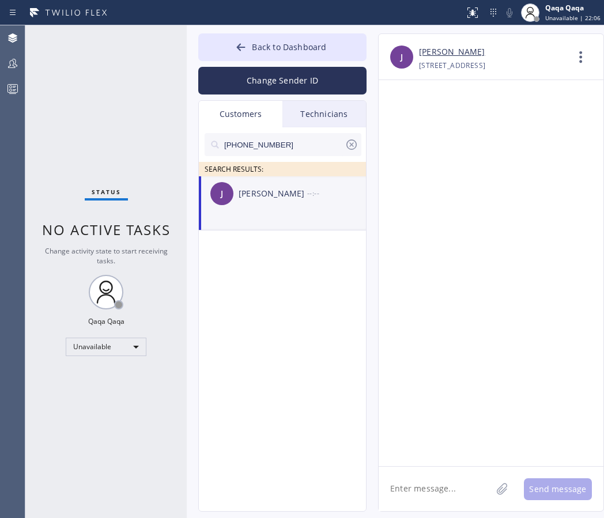
click at [435, 494] on textarea at bounding box center [435, 489] width 113 height 44
paste textarea "Hello! Our technician visited your home [DATE]. How was your experience? Please…"
type textarea "Hello! Our technician visited your home [DATE]. How was your experience? Please…"
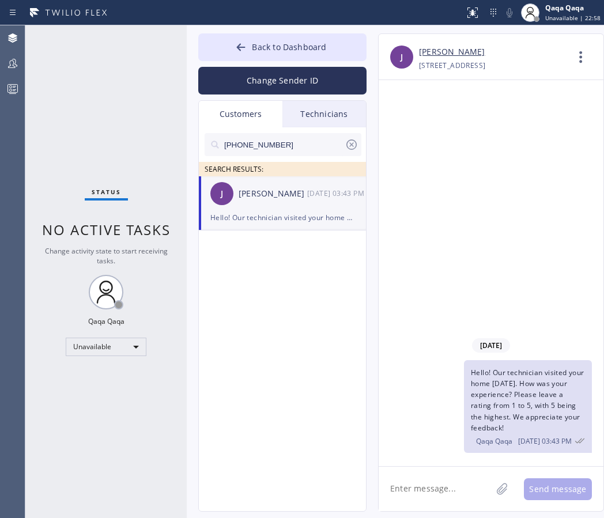
click at [268, 141] on input "[PHONE_NUMBER]" at bounding box center [284, 144] width 122 height 23
paste input "47) 703-2984"
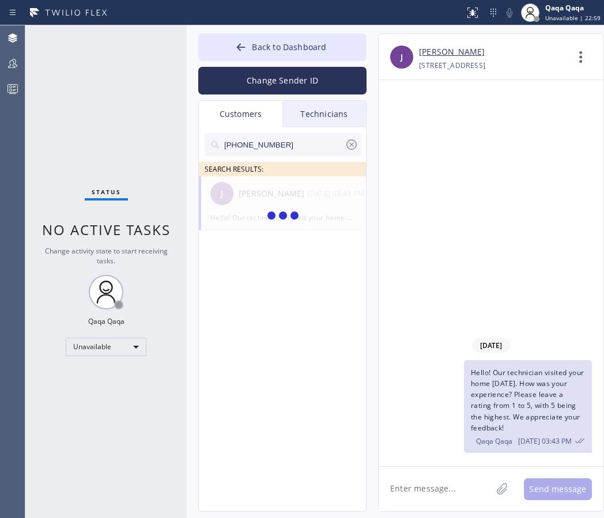
type input "[PHONE_NUMBER]"
click at [249, 198] on div "[PERSON_NAME]" at bounding box center [273, 193] width 69 height 13
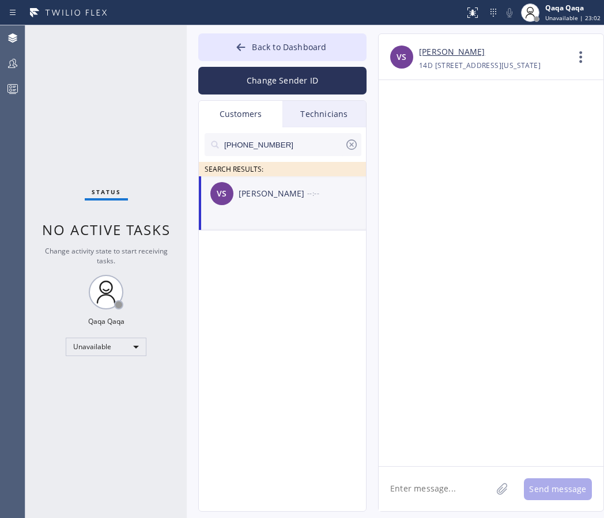
click at [412, 490] on textarea at bounding box center [435, 489] width 113 height 44
paste textarea "Hello! Our technician visited your home [DATE]. How was your experience? Please…"
type textarea "Hello! Our technician visited your home [DATE]. How was your experience? Please…"
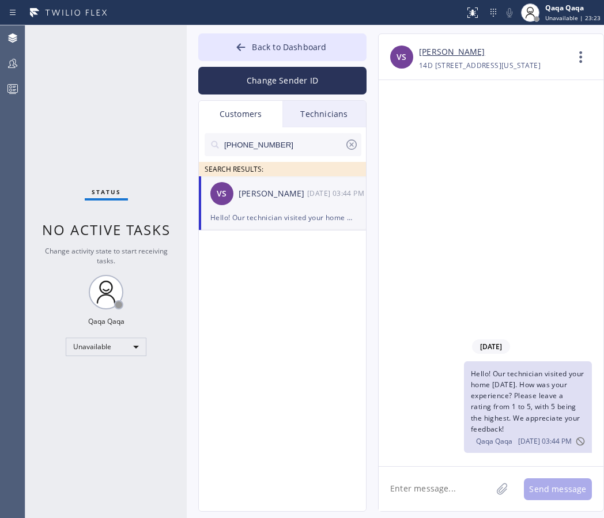
click at [284, 148] on input "[PHONE_NUMBER]" at bounding box center [284, 144] width 122 height 23
paste input "516) 603-694"
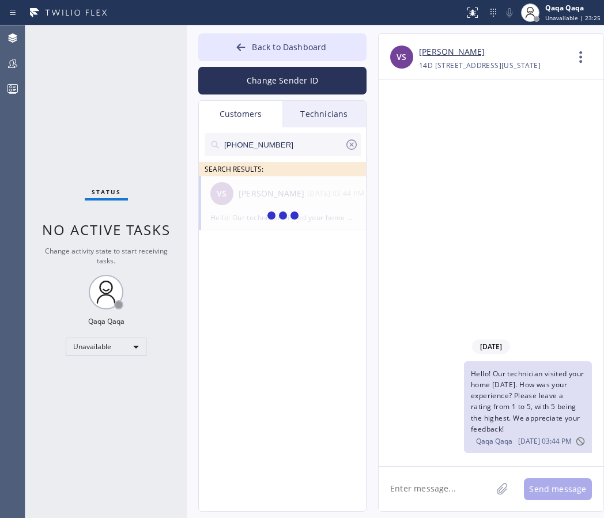
type input "[PHONE_NUMBER]"
click at [251, 204] on div "DG [PERSON_NAME] --:--" at bounding box center [283, 193] width 168 height 35
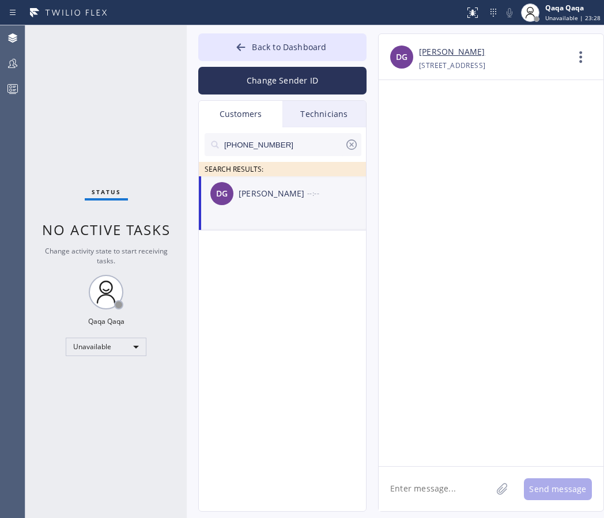
click at [435, 497] on textarea at bounding box center [435, 489] width 113 height 44
paste textarea "Hello! Our technician visited your home [DATE]. How was your experience? Please…"
type textarea "Hello! Our technician visited your home [DATE]. How was your experience? Please…"
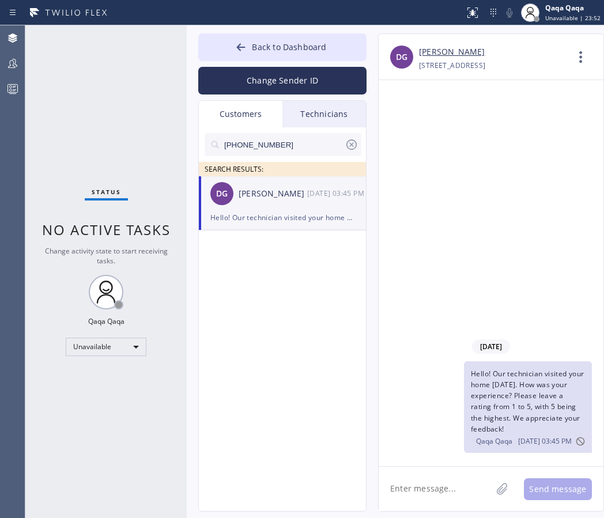
click at [286, 146] on input "[PHONE_NUMBER]" at bounding box center [284, 144] width 122 height 23
paste input "609) 558-7896"
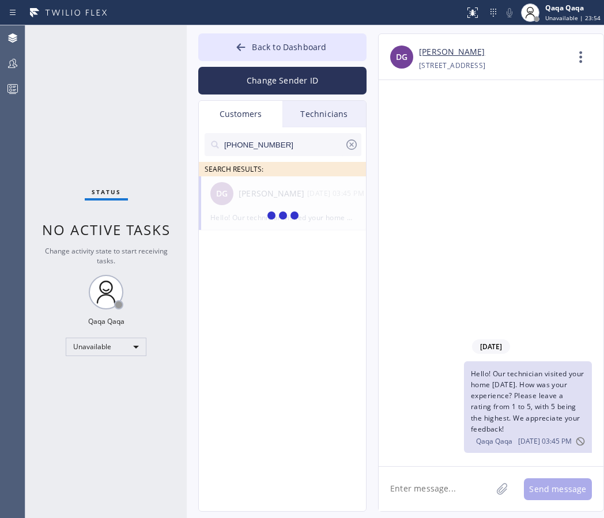
type input "[PHONE_NUMBER]"
click at [242, 190] on div "[PERSON_NAME]" at bounding box center [273, 193] width 69 height 13
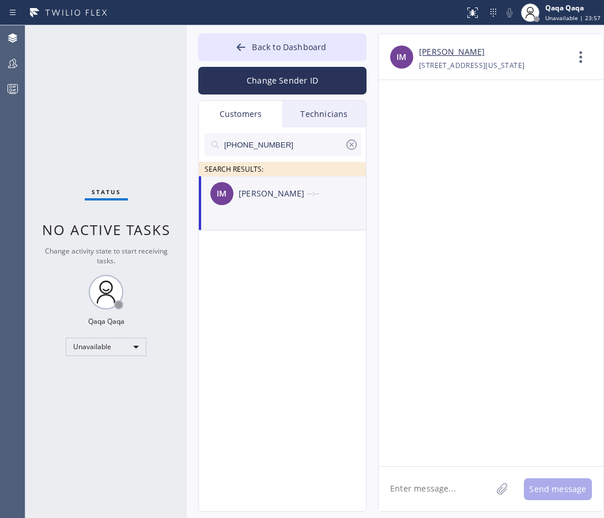
click at [432, 487] on textarea at bounding box center [435, 489] width 113 height 44
paste textarea "Hello! Our technician visited your home [DATE]. How was your experience? Please…"
type textarea "Hello! Our technician visited your home [DATE]. How was your experience? Please…"
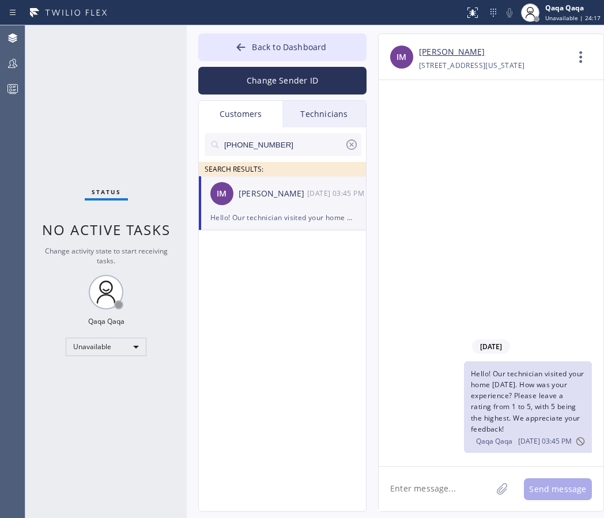
click at [285, 142] on input "[PHONE_NUMBER]" at bounding box center [284, 144] width 122 height 23
paste input "516) 729-4680"
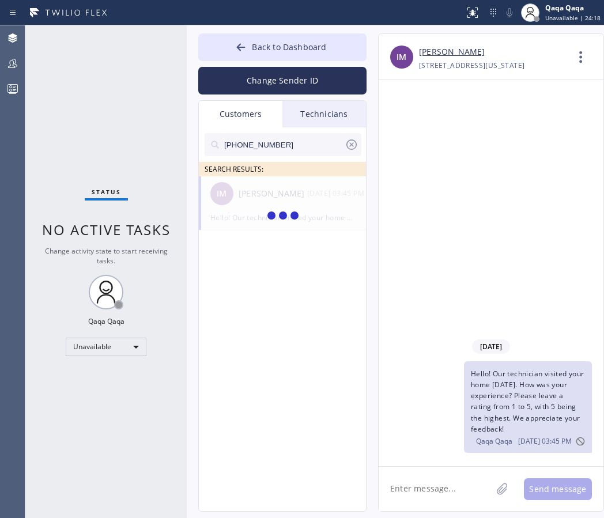
type input "[PHONE_NUMBER]"
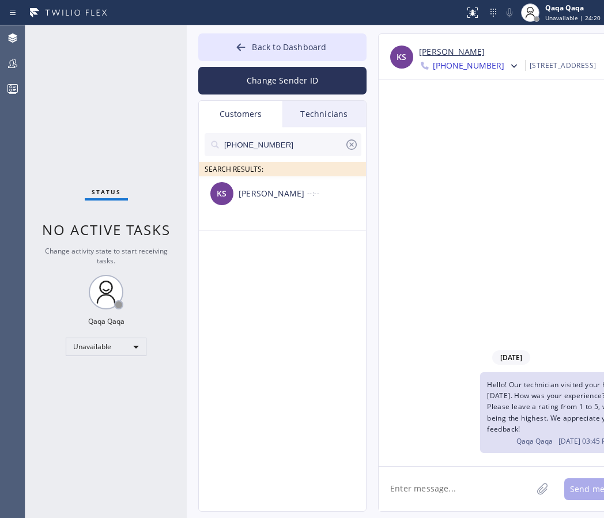
click at [264, 200] on div "[PERSON_NAME]" at bounding box center [273, 193] width 69 height 13
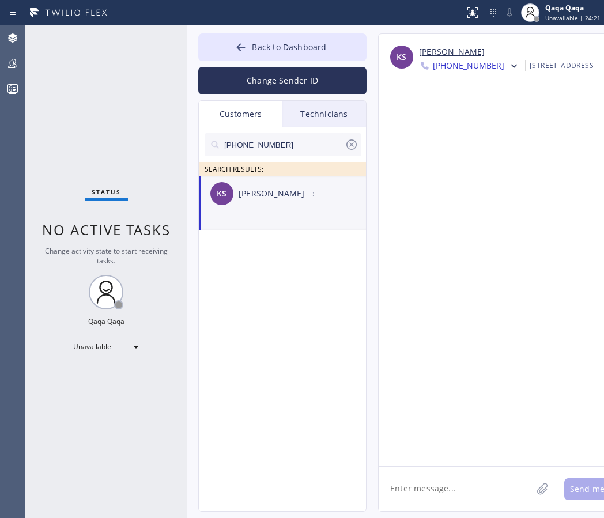
click at [427, 473] on textarea at bounding box center [455, 489] width 153 height 44
paste textarea "Hello! Our technician visited your home [DATE]. How was your experience? Please…"
type textarea "Hello! Our technician visited your home [DATE]. How was your experience? Please…"
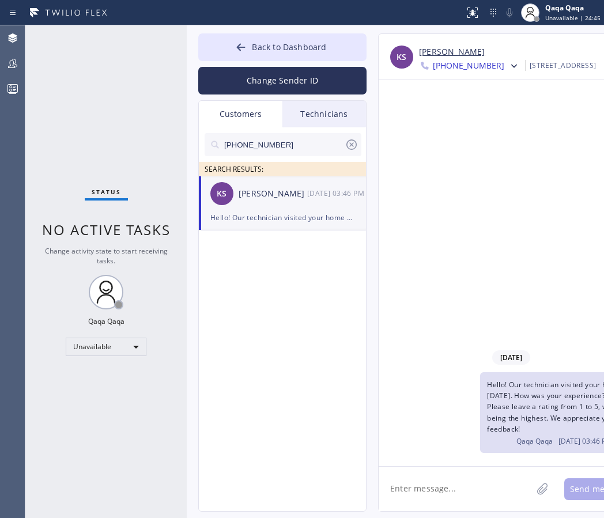
click at [280, 148] on input "[PHONE_NUMBER]" at bounding box center [284, 144] width 122 height 23
paste input "10-0502"
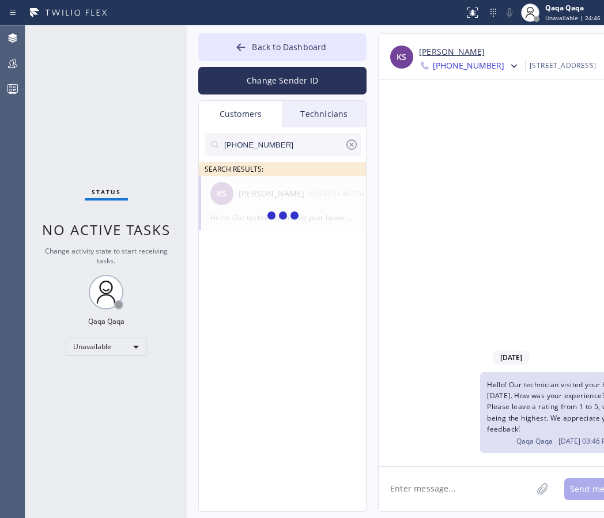
type input "[PHONE_NUMBER]"
click at [259, 195] on div at bounding box center [283, 216] width 168 height 80
click at [250, 197] on div "[PERSON_NAME]" at bounding box center [273, 193] width 69 height 13
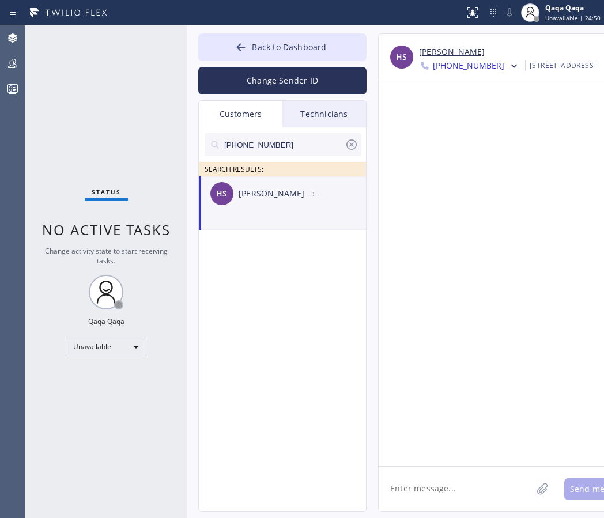
click at [415, 485] on textarea at bounding box center [455, 489] width 153 height 44
paste textarea "Hello! Our technician visited your home [DATE]. How was your experience? Please…"
type textarea "Hello! Our technician visited your home [DATE]. How was your experience? Please…"
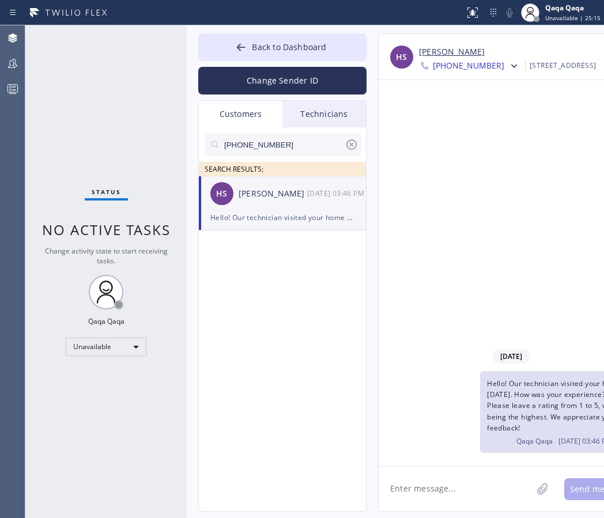
click at [292, 140] on input "[PHONE_NUMBER]" at bounding box center [284, 144] width 122 height 23
paste input "917) 509-7626"
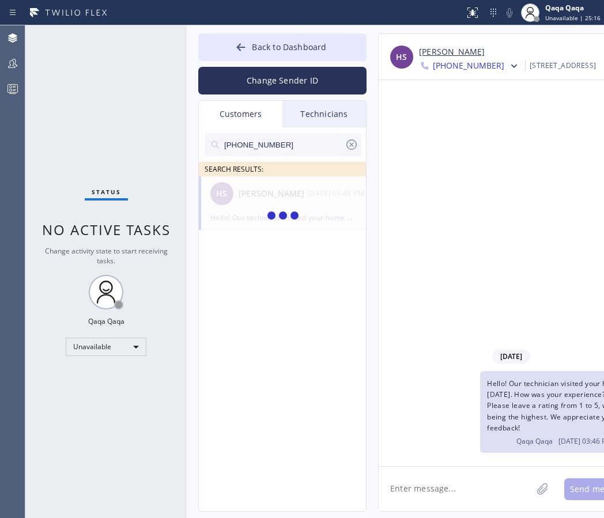
type input "[PHONE_NUMBER]"
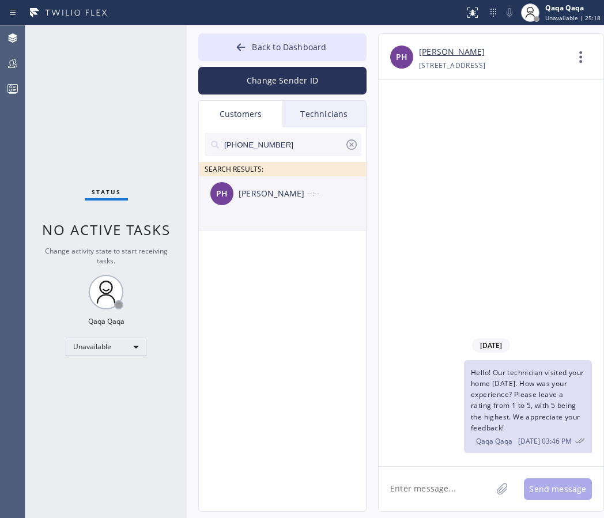
click at [258, 196] on div "[PERSON_NAME]" at bounding box center [273, 193] width 69 height 13
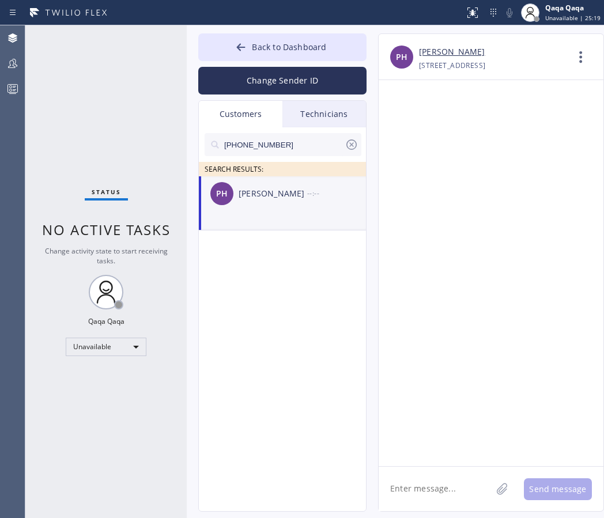
click at [426, 494] on textarea at bounding box center [435, 489] width 113 height 44
paste textarea "Hello! Our technician visited your home [DATE]. How was your experience? Please…"
type textarea "Hello! Our technician visited your home [DATE]. How was your experience? Please…"
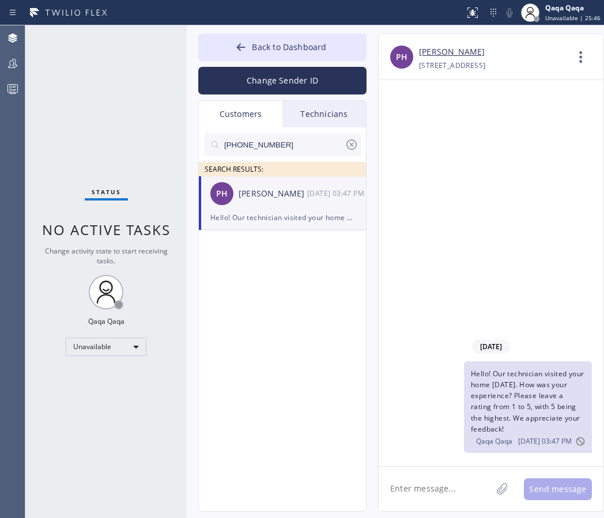
click at [266, 146] on input "[PHONE_NUMBER]" at bounding box center [284, 144] width 122 height 23
paste input "49) 235-4045"
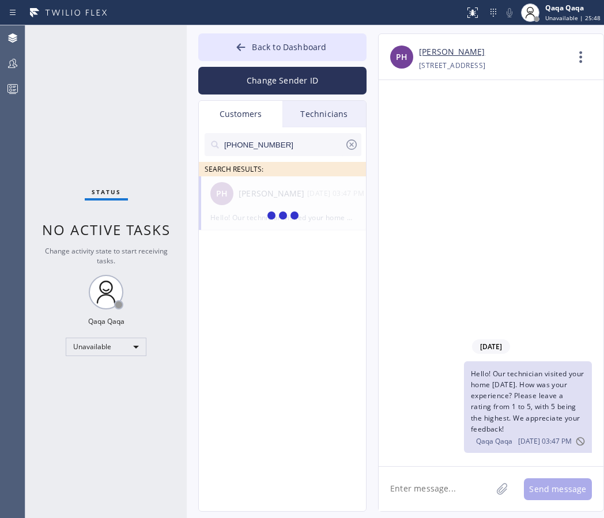
type input "[PHONE_NUMBER]"
click at [252, 199] on div "[PERSON_NAME]" at bounding box center [273, 193] width 69 height 13
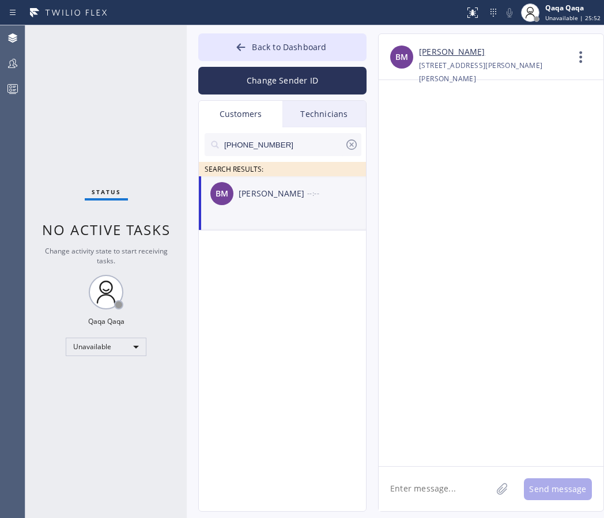
click at [420, 486] on textarea at bounding box center [435, 489] width 113 height 44
paste textarea "Hello! Our technician visited your home [DATE]. How was your experience? Please…"
type textarea "Hello! Our technician visited your home [DATE]. How was your experience? Please…"
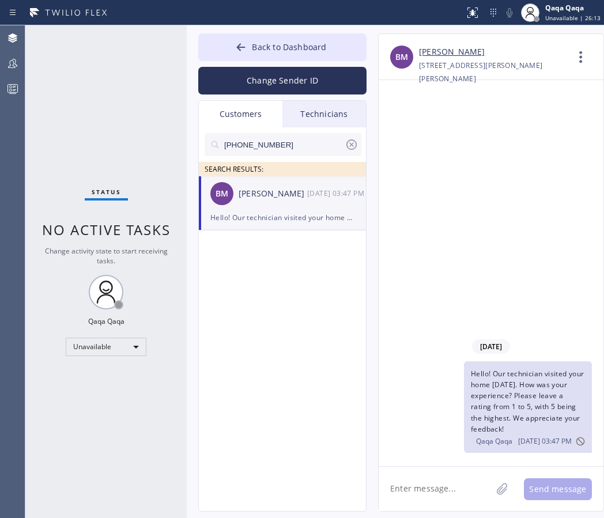
click at [271, 146] on input "[PHONE_NUMBER]" at bounding box center [284, 144] width 122 height 23
paste input "633-5519"
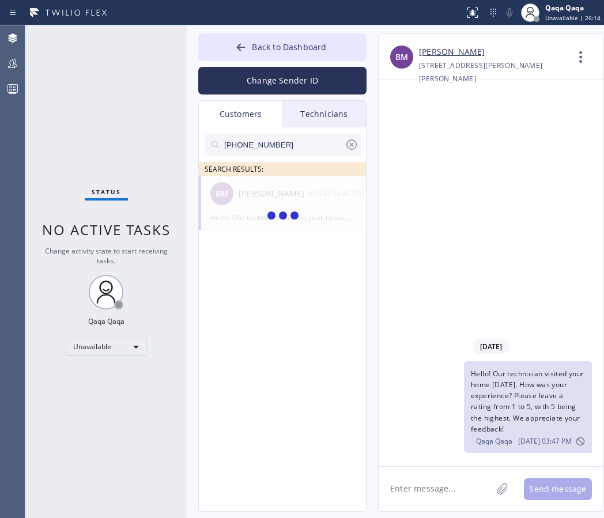
type input "[PHONE_NUMBER]"
click at [254, 195] on div "[PERSON_NAME]" at bounding box center [273, 193] width 69 height 13
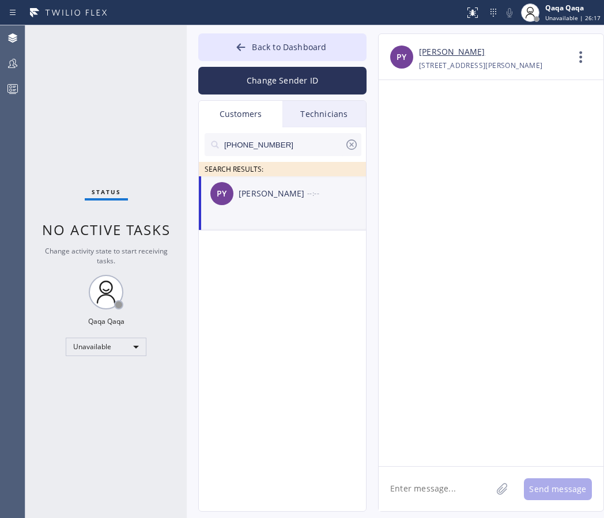
click at [431, 495] on textarea at bounding box center [435, 489] width 113 height 44
paste textarea "Hello! Our technician visited your home [DATE]. How was your experience? Please…"
type textarea "Hello! Our technician visited your home [DATE]. How was your experience? Please…"
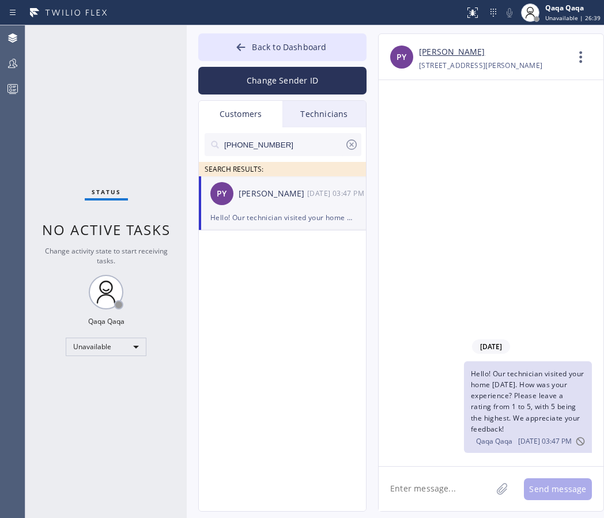
click at [288, 141] on input "[PHONE_NUMBER]" at bounding box center [284, 144] width 122 height 23
paste input "562) 405-7870"
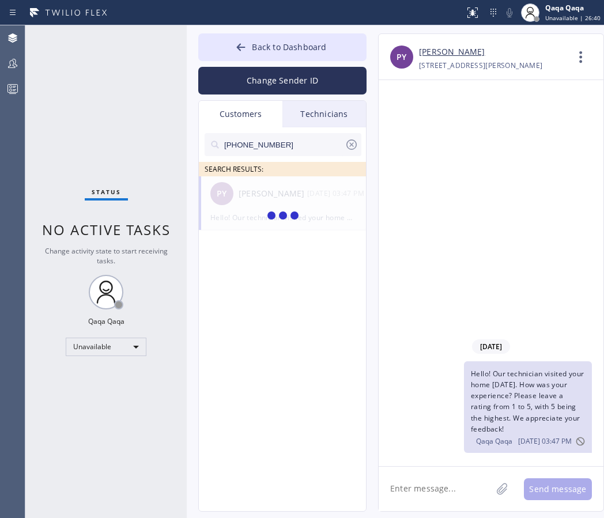
type input "[PHONE_NUMBER]"
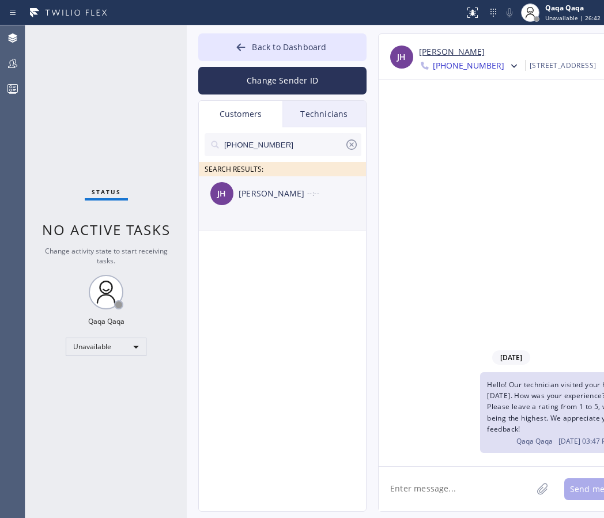
click at [258, 196] on div "[PERSON_NAME]" at bounding box center [273, 193] width 69 height 13
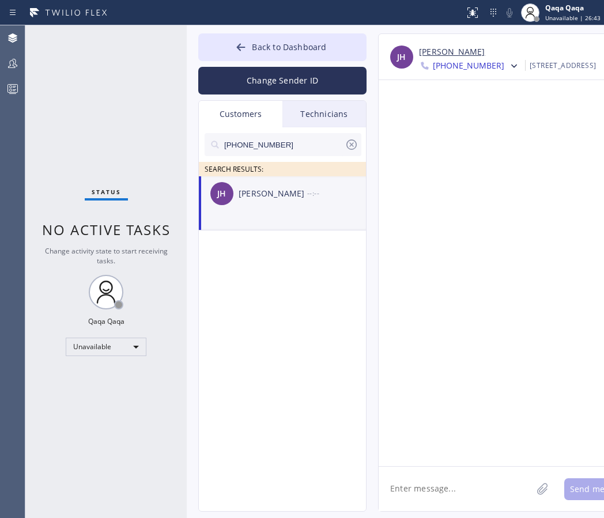
click at [430, 483] on textarea at bounding box center [455, 489] width 153 height 44
paste textarea "Hello! Our technician visited your home [DATE]. How was your experience? Please…"
type textarea "Hello! Our technician visited your home [DATE]. How was your experience? Please…"
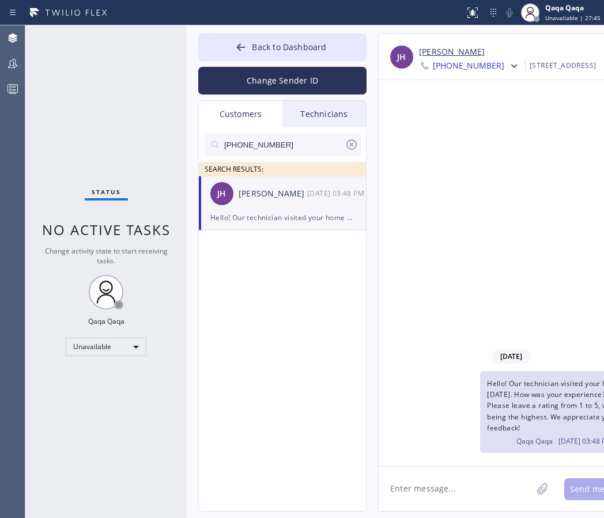
click at [284, 146] on input "[PHONE_NUMBER]" at bounding box center [284, 144] width 122 height 23
paste input "702) 497-5897"
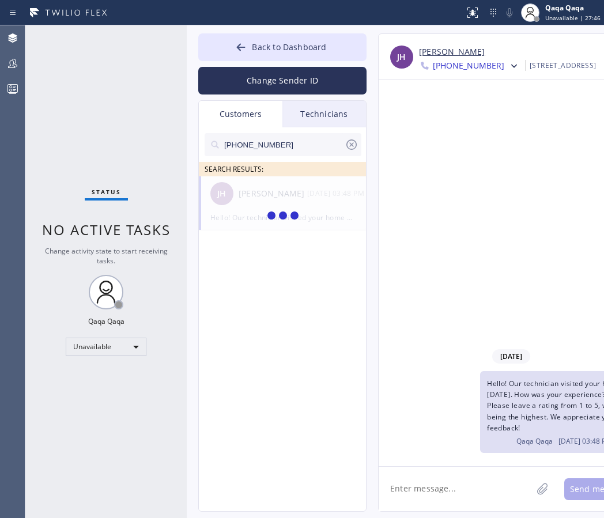
type input "[PHONE_NUMBER]"
click at [255, 191] on div "[PERSON_NAME]" at bounding box center [273, 193] width 69 height 13
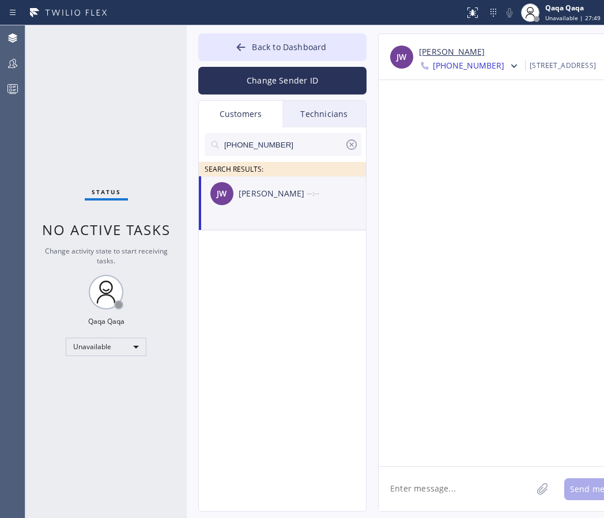
click at [405, 479] on textarea at bounding box center [455, 489] width 153 height 44
paste textarea "Hello! Our technician visited your home [DATE]. How was your experience? Please…"
type textarea "Hello! Our technician visited your home [DATE]. How was your experience? Please…"
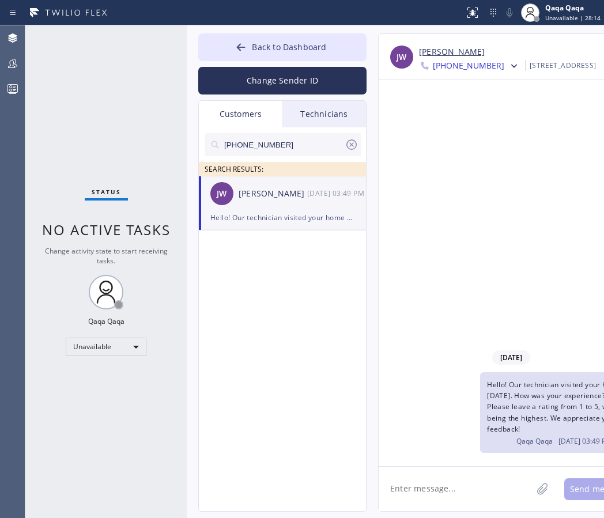
click at [284, 151] on input "[PHONE_NUMBER]" at bounding box center [284, 144] width 122 height 23
paste input "949) 394-3960"
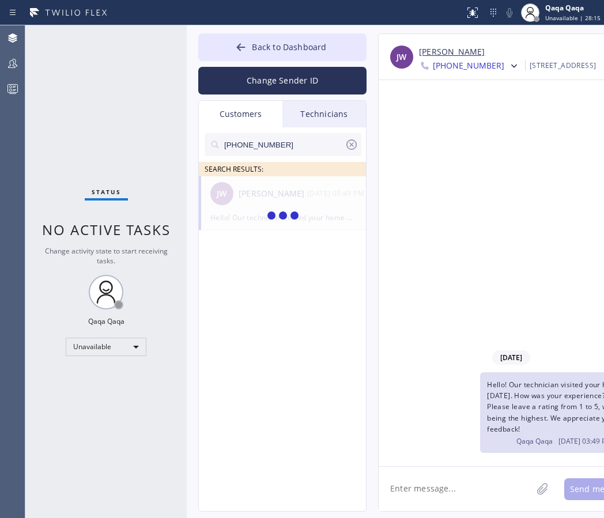
type input "[PHONE_NUMBER]"
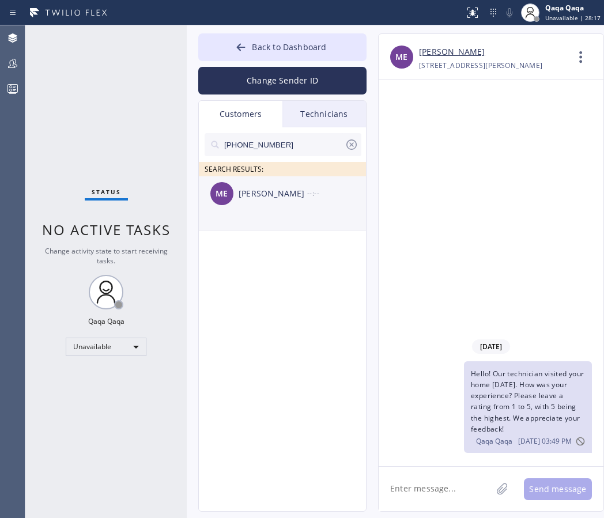
click at [280, 201] on div "ME [PERSON_NAME] --:--" at bounding box center [283, 193] width 168 height 35
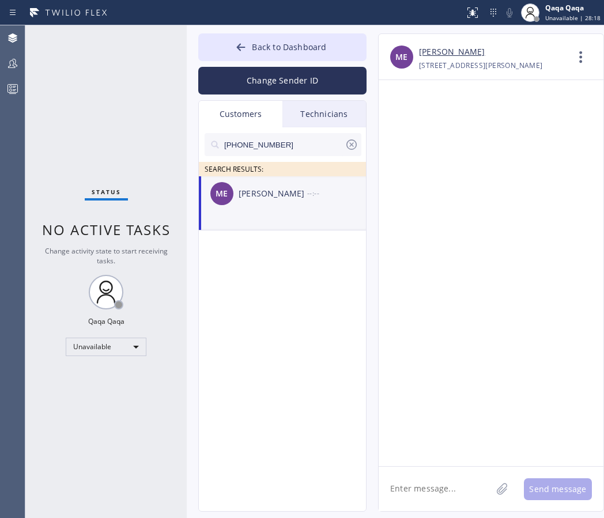
click at [420, 490] on textarea at bounding box center [435, 489] width 113 height 44
paste textarea "Hello! Our technician visited your home [DATE]. How was your experience? Please…"
type textarea "Hello! Our technician visited your home [DATE]. How was your experience? Please…"
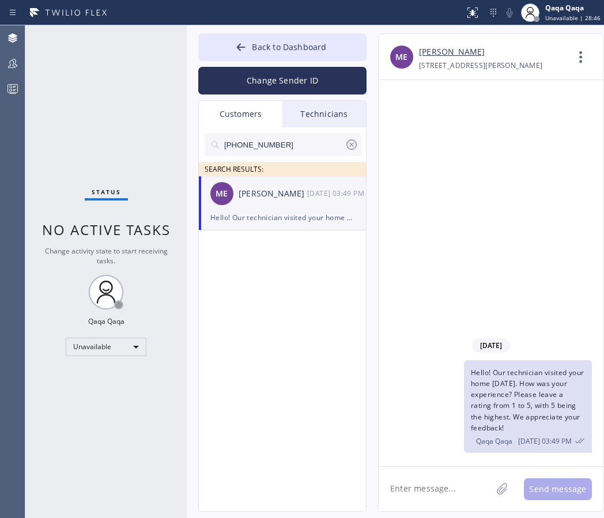
click at [288, 146] on input "[PHONE_NUMBER]" at bounding box center [284, 144] width 122 height 23
paste input "323) 948-3322"
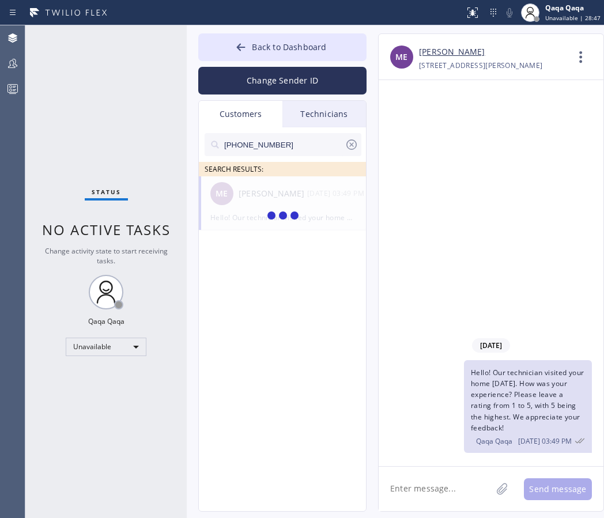
type input "[PHONE_NUMBER]"
click at [268, 193] on div "[PERSON_NAME]" at bounding box center [273, 193] width 69 height 13
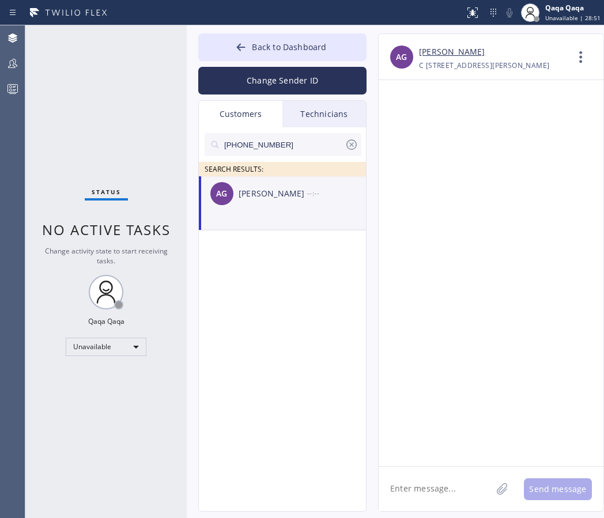
click at [437, 476] on textarea at bounding box center [435, 489] width 113 height 44
paste textarea "Hello! Our technician visited your home [DATE]. How was your experience? Please…"
type textarea "Hello! Our technician visited your home [DATE]. How was your experience? Please…"
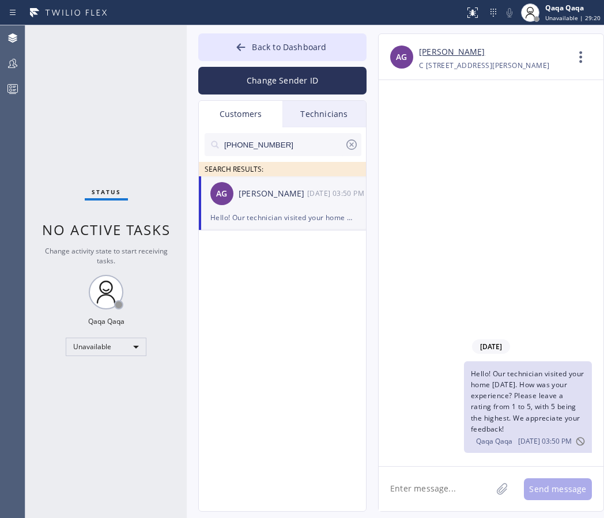
click at [284, 144] on input "[PHONE_NUMBER]" at bounding box center [284, 144] width 122 height 23
paste input "714) 408-549"
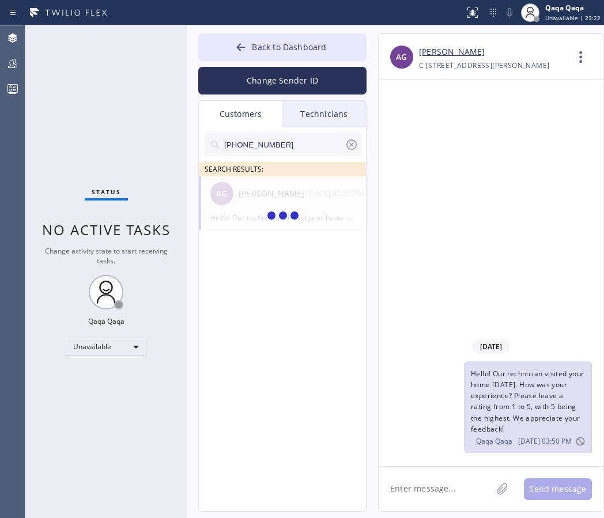
type input "[PHONE_NUMBER]"
click at [279, 194] on div "[PERSON_NAME]" at bounding box center [273, 193] width 69 height 13
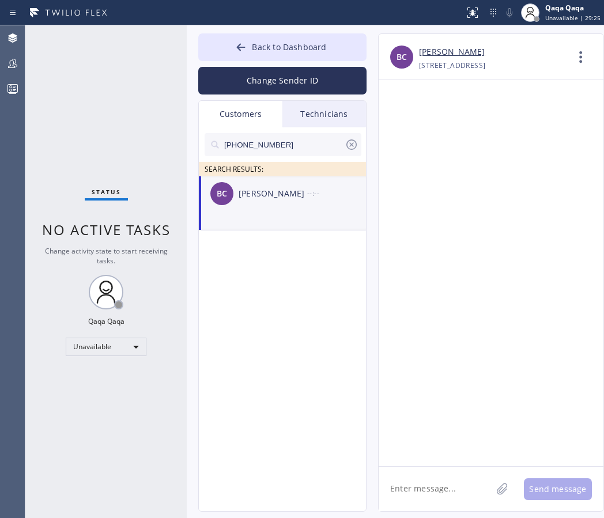
click at [428, 482] on textarea at bounding box center [435, 489] width 113 height 44
paste textarea "Hello! Our technician visited your home [DATE]. How was your experience? Please…"
type textarea "Hello! Our technician visited your home [DATE]. How was your experience? Please…"
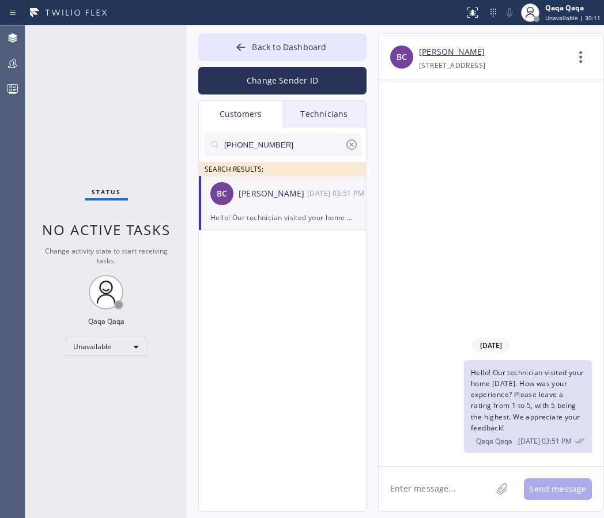
click at [295, 138] on input "[PHONE_NUMBER]" at bounding box center [284, 144] width 122 height 23
paste input "949) 636-6461"
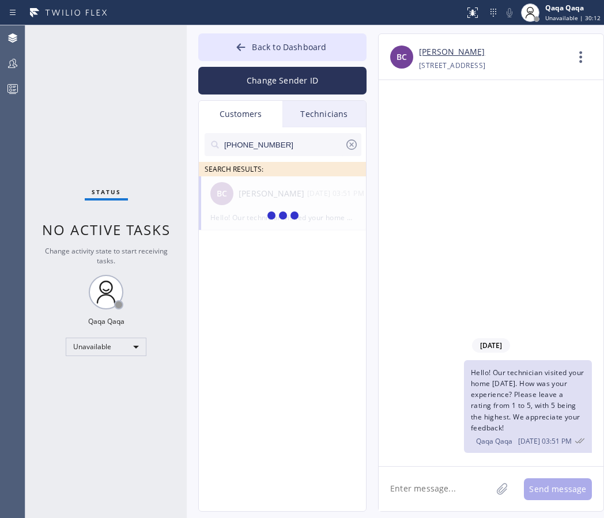
type input "[PHONE_NUMBER]"
click at [268, 197] on div "[PERSON_NAME]" at bounding box center [273, 193] width 69 height 13
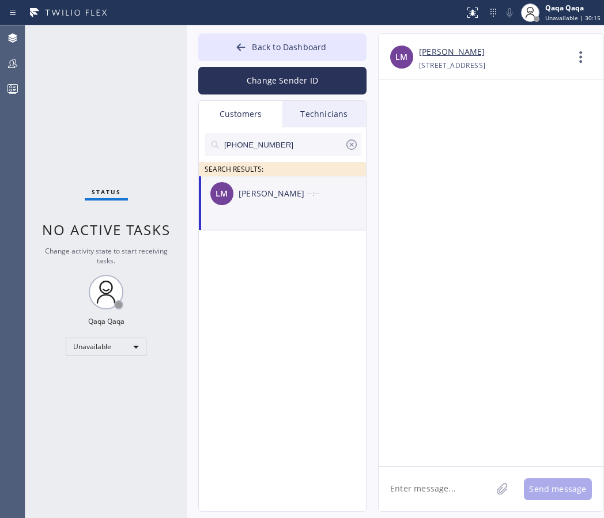
click at [415, 489] on textarea at bounding box center [435, 489] width 113 height 44
paste textarea "Hello! Our technician visited your home [DATE]. How was your experience? Please…"
type textarea "Hello! Our technician visited your home [DATE]. How was your experience? Please…"
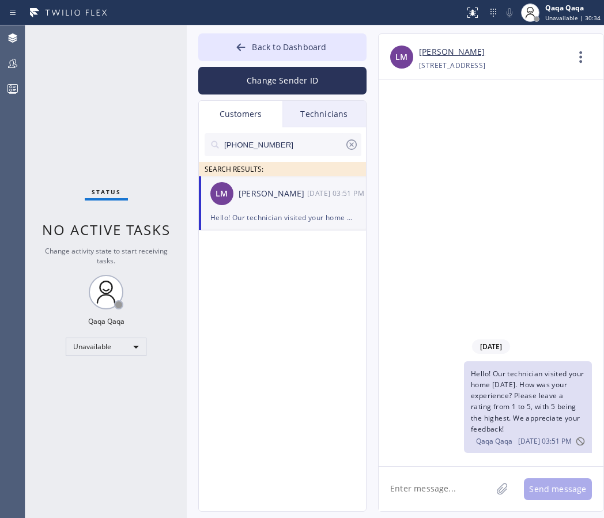
click at [302, 144] on input "[PHONE_NUMBER]" at bounding box center [284, 144] width 122 height 23
paste input "562) 607-3524"
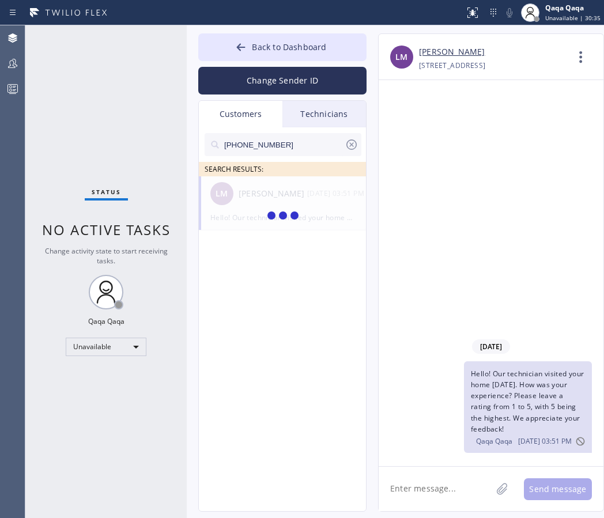
type input "[PHONE_NUMBER]"
click at [255, 197] on div "[PERSON_NAME]" at bounding box center [273, 193] width 69 height 13
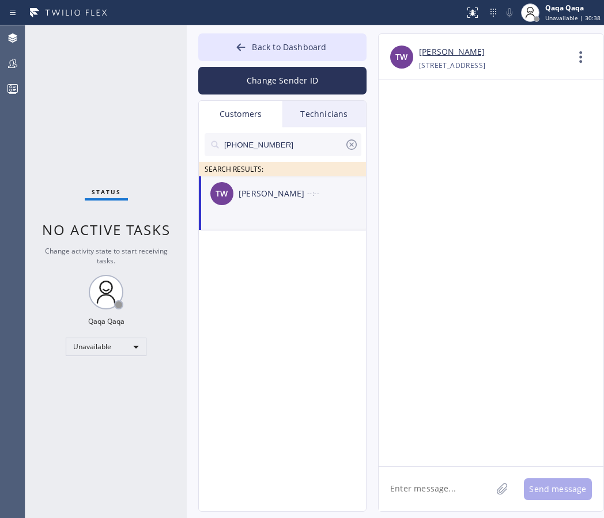
click at [413, 498] on textarea at bounding box center [435, 489] width 113 height 44
paste textarea "Hello! Our technician visited your home [DATE]. How was your experience? Please…"
type textarea "Hello! Our technician visited your home [DATE]. How was your experience? Please…"
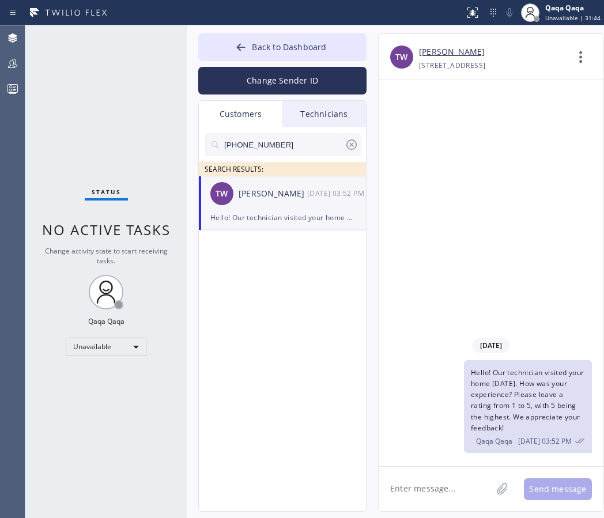
click at [284, 144] on input "[PHONE_NUMBER]" at bounding box center [284, 144] width 122 height 23
paste input "714) 887-795"
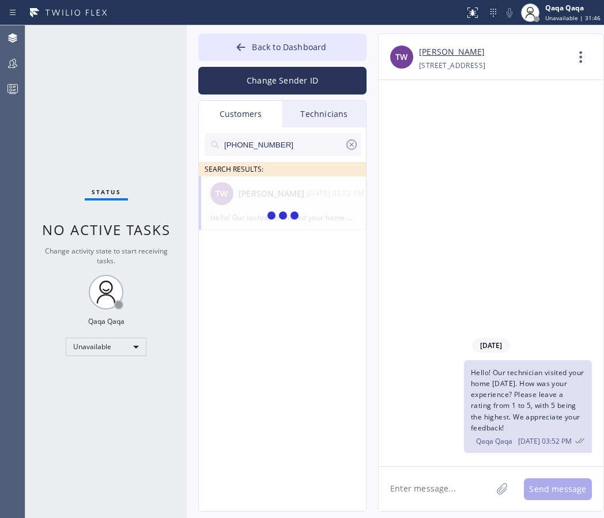
type input "[PHONE_NUMBER]"
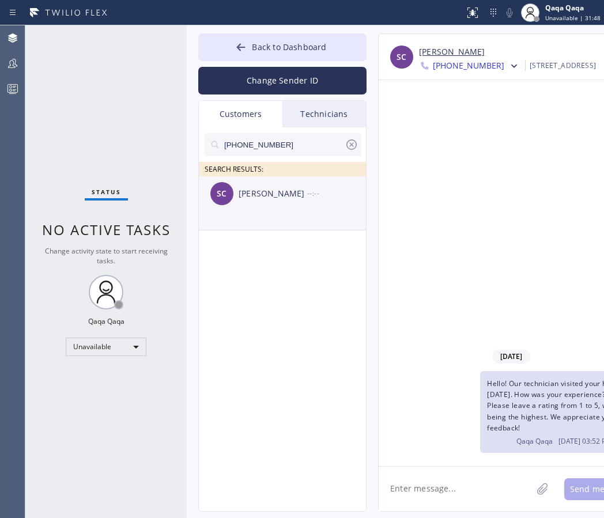
click at [250, 202] on div "SC [PERSON_NAME] --:--" at bounding box center [283, 193] width 168 height 35
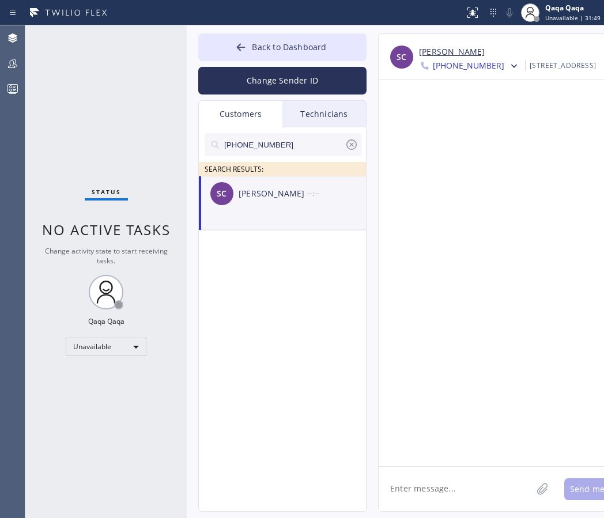
click at [434, 490] on textarea at bounding box center [455, 489] width 153 height 44
paste textarea "Hello! Our technician visited your home [DATE]. How was your experience? Please…"
type textarea "Hello! Our technician visited your home [DATE]. How was your experience? Please…"
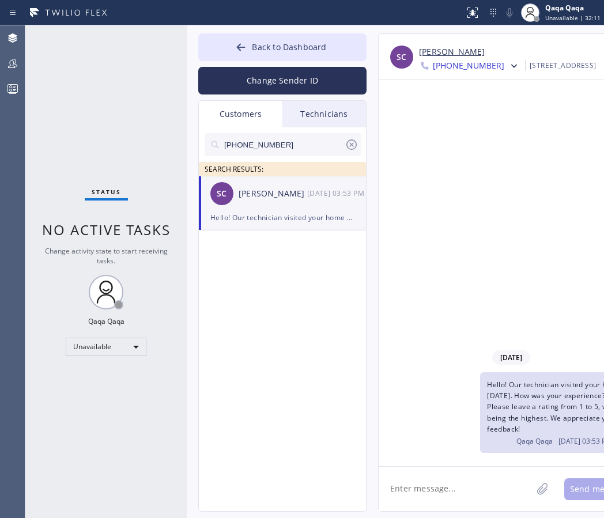
click at [283, 146] on input "[PHONE_NUMBER]" at bounding box center [284, 144] width 122 height 23
paste input "949) 233-3493"
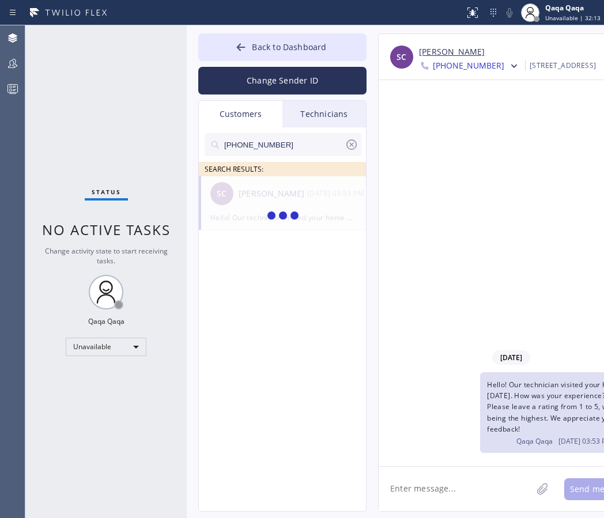
type input "[PHONE_NUMBER]"
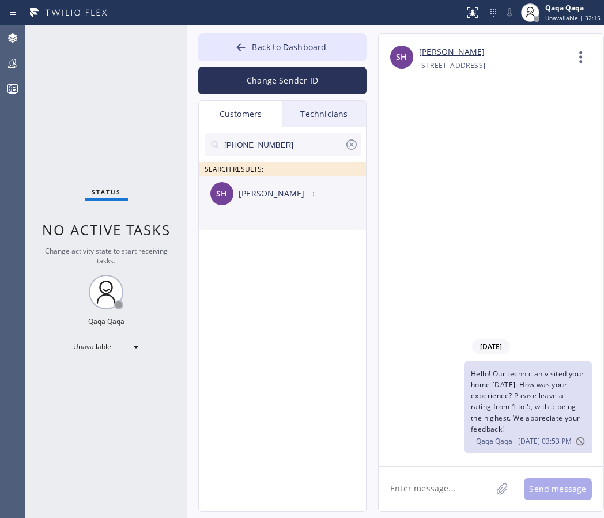
click at [259, 195] on div "[PERSON_NAME]" at bounding box center [273, 193] width 69 height 13
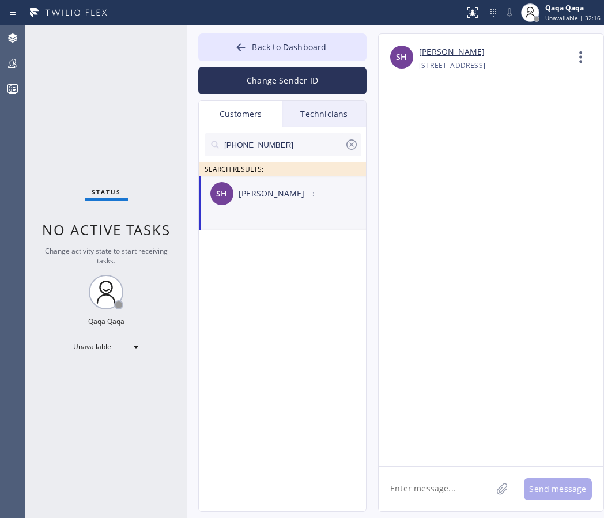
click at [426, 479] on textarea at bounding box center [435, 489] width 113 height 44
paste textarea "Hello! Our technician visited your home [DATE]. How was your experience? Please…"
type textarea "Hello! Our technician visited your home [DATE]. How was your experience? Please…"
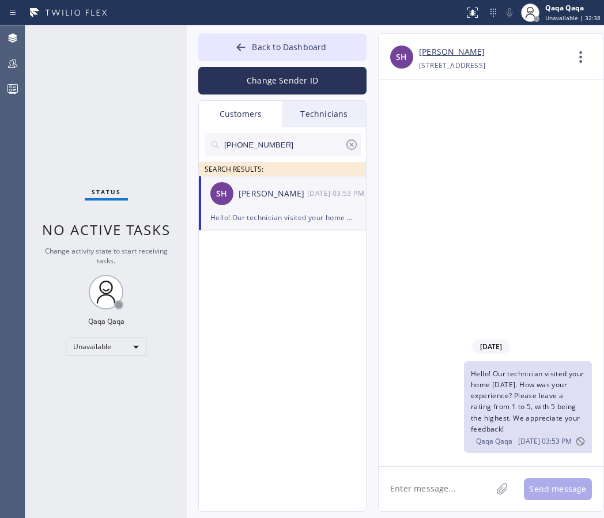
click at [279, 150] on input "[PHONE_NUMBER]" at bounding box center [284, 144] width 122 height 23
paste input "16) 508-1642"
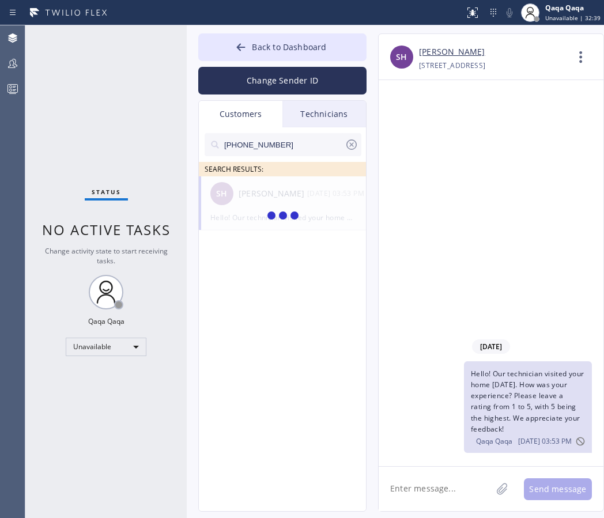
type input "[PHONE_NUMBER]"
click at [259, 199] on div "[PERSON_NAME]" at bounding box center [273, 193] width 69 height 13
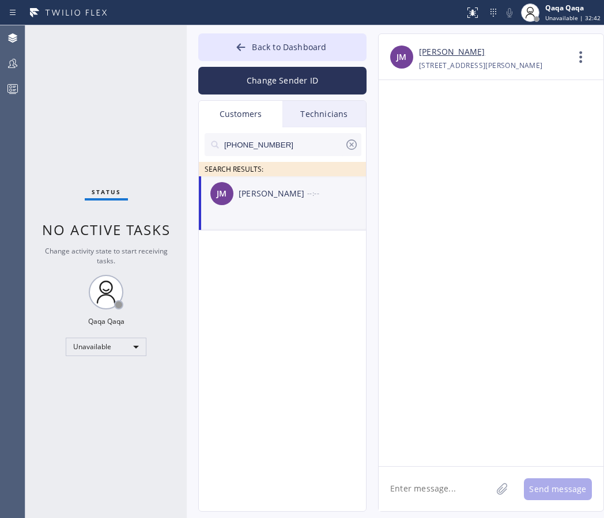
click at [430, 487] on textarea at bounding box center [435, 489] width 113 height 44
paste textarea "Hello! Our technician visited your home [DATE]. How was your experience? Please…"
type textarea "Hello! Our technician visited your home [DATE]. How was your experience? Please…"
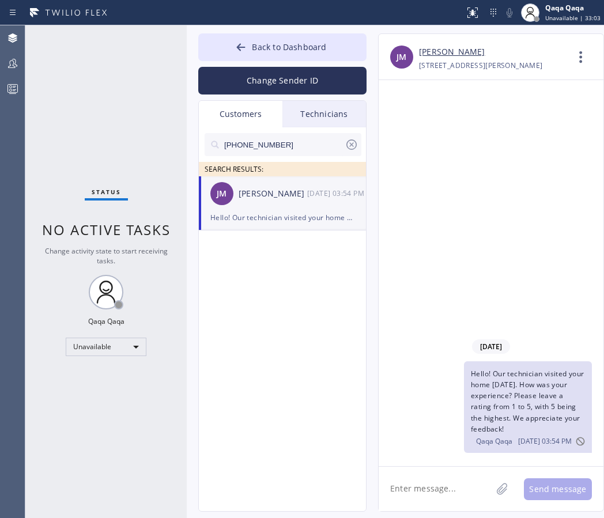
click at [292, 145] on input "[PHONE_NUMBER]" at bounding box center [284, 144] width 122 height 23
paste input "310) 709-2905"
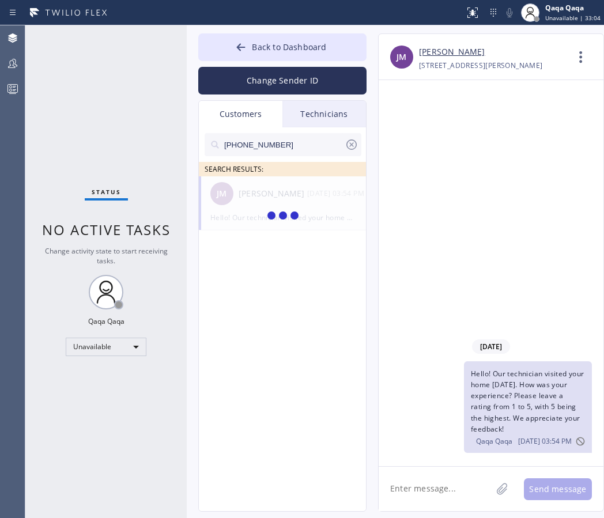
type input "[PHONE_NUMBER]"
click at [264, 199] on div "[PERSON_NAME]" at bounding box center [273, 193] width 69 height 13
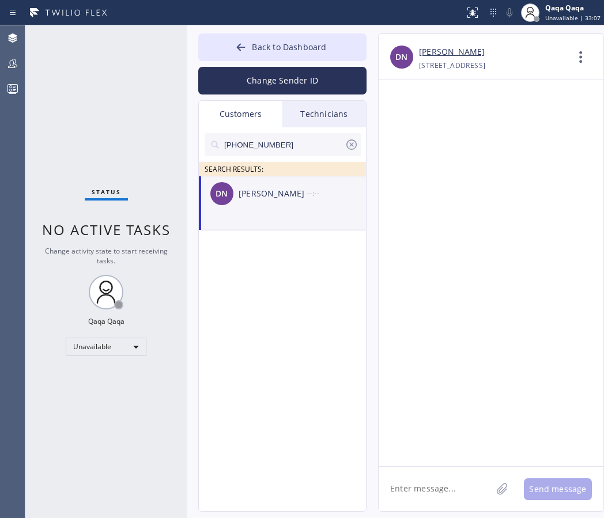
click at [433, 503] on textarea at bounding box center [435, 489] width 113 height 44
paste textarea "Hello! Our technician visited your home [DATE]. How was your experience? Please…"
type textarea "Hello! Our technician visited your home [DATE]. How was your experience? Please…"
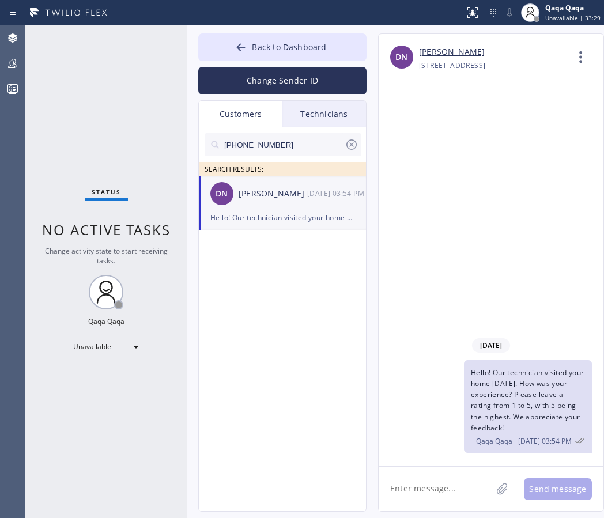
click at [307, 142] on input "[PHONE_NUMBER]" at bounding box center [284, 144] width 122 height 23
paste input "23) 707-0053"
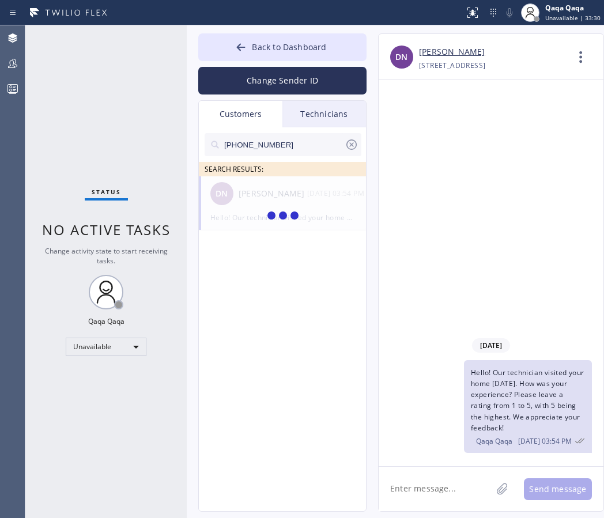
type input "[PHONE_NUMBER]"
click at [264, 195] on div "[PERSON_NAME]" at bounding box center [273, 193] width 69 height 13
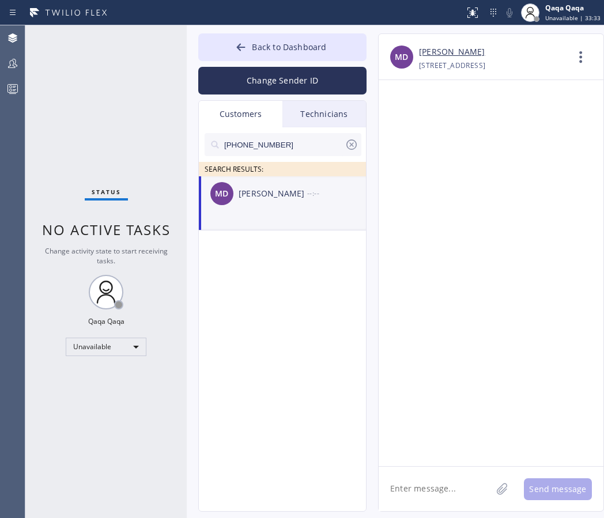
click at [453, 492] on textarea at bounding box center [435, 489] width 113 height 44
paste textarea "Hello! Our technician visited your home [DATE]. How was your experience? Please…"
type textarea "Hello! Our technician visited your home [DATE]. How was your experience? Please…"
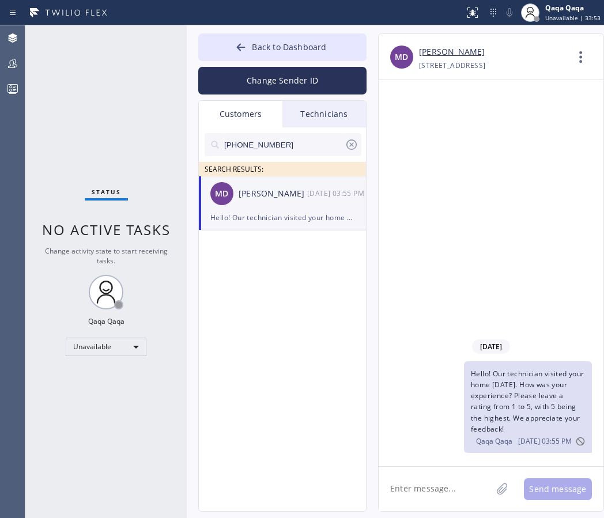
click at [294, 138] on input "[PHONE_NUMBER]" at bounding box center [284, 144] width 122 height 23
paste input "714) 747-7392"
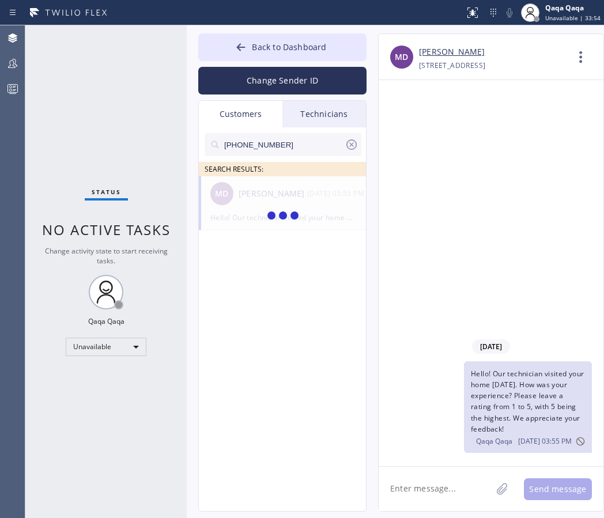
type input "[PHONE_NUMBER]"
click at [252, 191] on div "[PERSON_NAME]" at bounding box center [273, 193] width 69 height 13
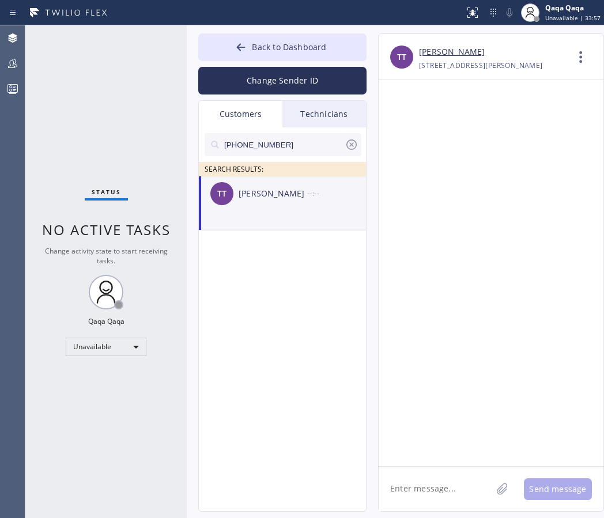
click at [430, 496] on textarea at bounding box center [435, 489] width 113 height 44
paste textarea "Hello! Our technician visited your home [DATE]. How was your experience? Please…"
type textarea "Hello! Our technician visited your home [DATE]. How was your experience? Please…"
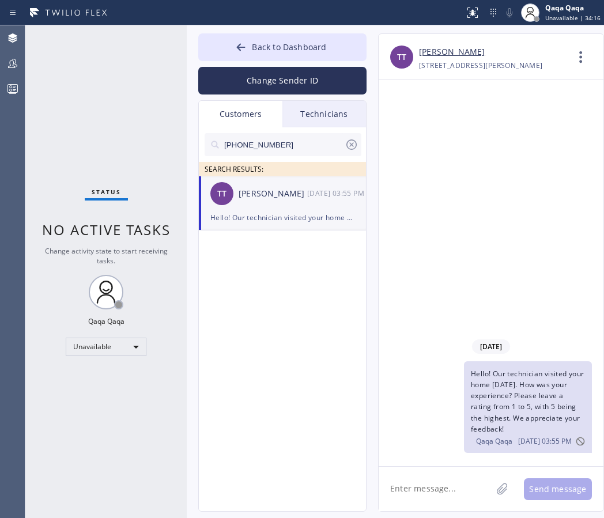
click at [284, 148] on input "[PHONE_NUMBER]" at bounding box center [284, 144] width 122 height 23
paste input "562) 400-8141"
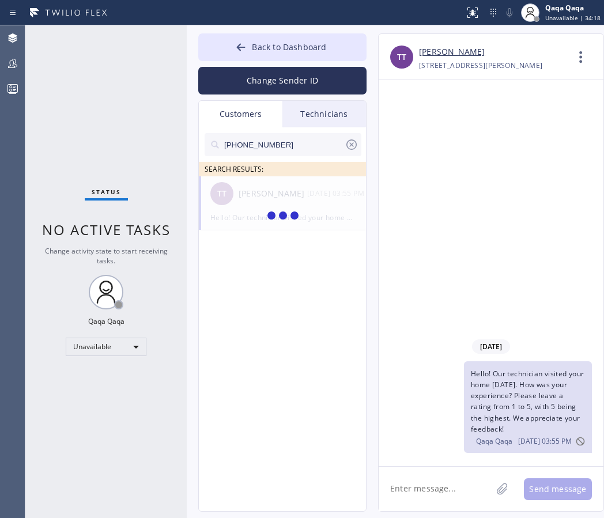
type input "[PHONE_NUMBER]"
click at [262, 204] on div "MA [PERSON_NAME] --:--" at bounding box center [283, 193] width 168 height 35
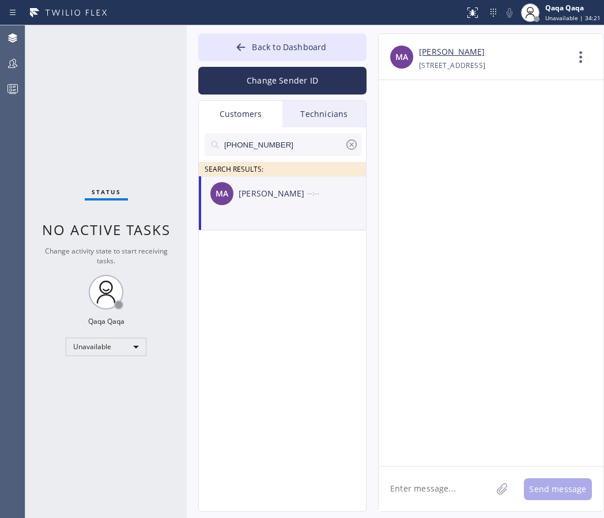
click at [430, 503] on textarea at bounding box center [435, 489] width 113 height 44
paste textarea "Hello! Our technician visited your home [DATE]. How was your experience? Please…"
type textarea "Hello! Our technician visited your home [DATE]. How was your experience? Please…"
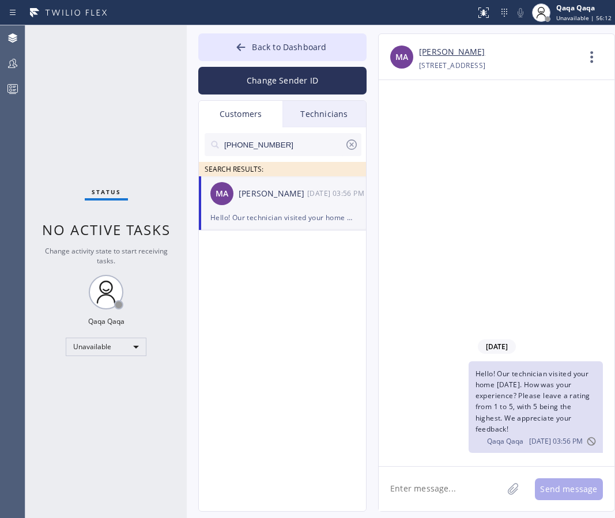
click at [291, 142] on input "[PHONE_NUMBER]" at bounding box center [284, 144] width 122 height 23
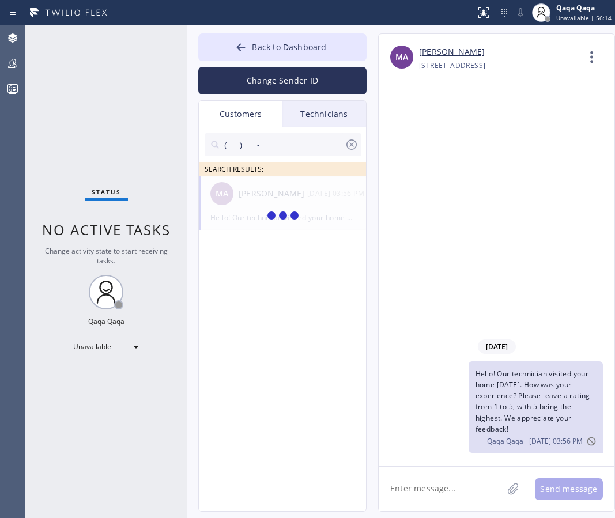
click at [291, 142] on input "(___) ___-____" at bounding box center [284, 144] width 122 height 23
click at [289, 192] on div "[PERSON_NAME]" at bounding box center [273, 193] width 69 height 13
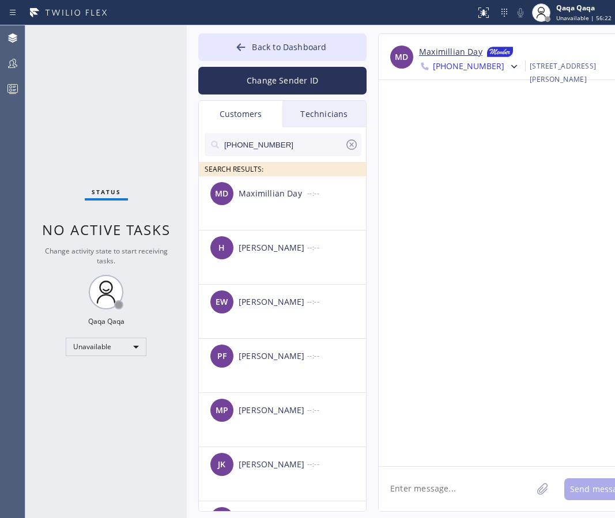
click at [435, 488] on textarea at bounding box center [455, 489] width 153 height 44
paste textarea "Hello! Our technician visited your home [DATE]. How was your experience? Please…"
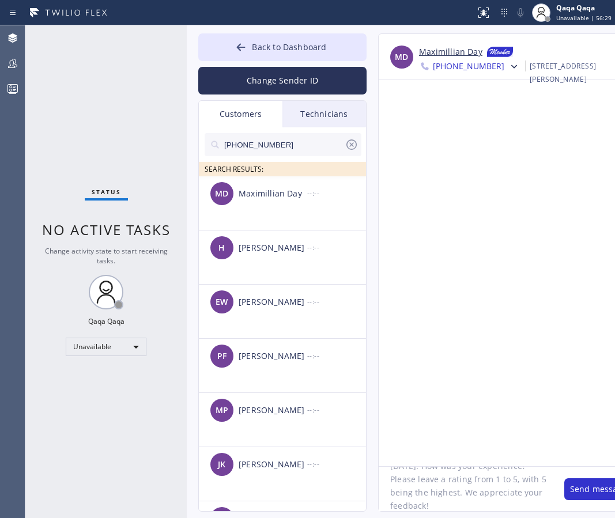
type textarea "Hello! Our technician visited your home [DATE]. How was your experience? Please…"
click at [306, 146] on input "[PHONE_NUMBER]" at bounding box center [284, 144] width 122 height 23
click at [306, 145] on input "[PHONE_NUMBER]" at bounding box center [284, 144] width 122 height 23
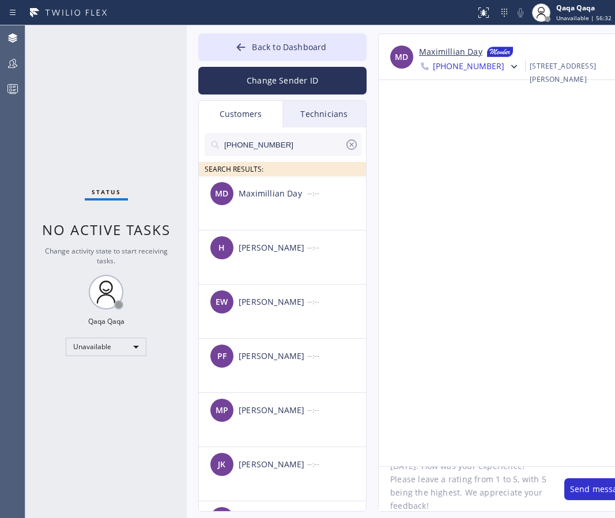
click at [306, 145] on input "[PHONE_NUMBER]" at bounding box center [284, 144] width 122 height 23
click at [353, 143] on icon at bounding box center [352, 145] width 10 height 10
click at [306, 145] on input "text" at bounding box center [292, 144] width 138 height 23
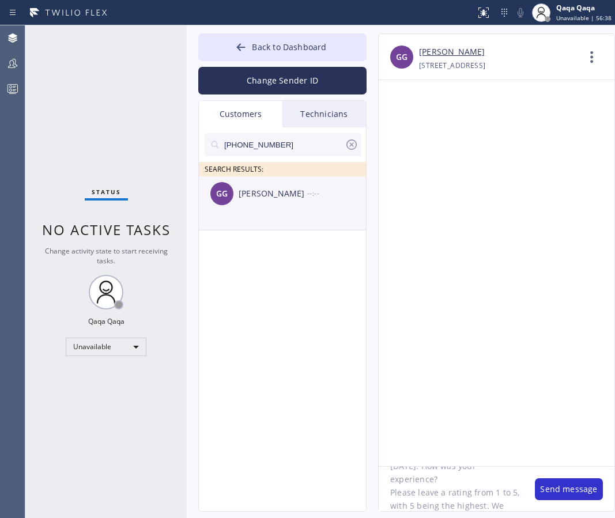
click at [257, 189] on div "[PERSON_NAME]" at bounding box center [273, 193] width 69 height 13
click at [559, 490] on button "Send message" at bounding box center [569, 490] width 68 height 22
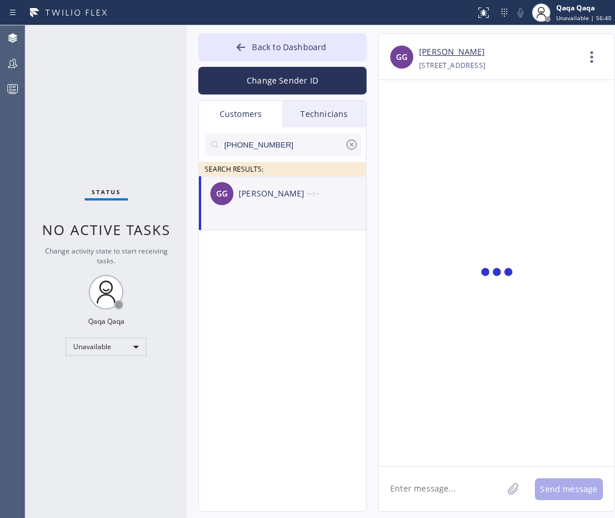
scroll to position [0, 0]
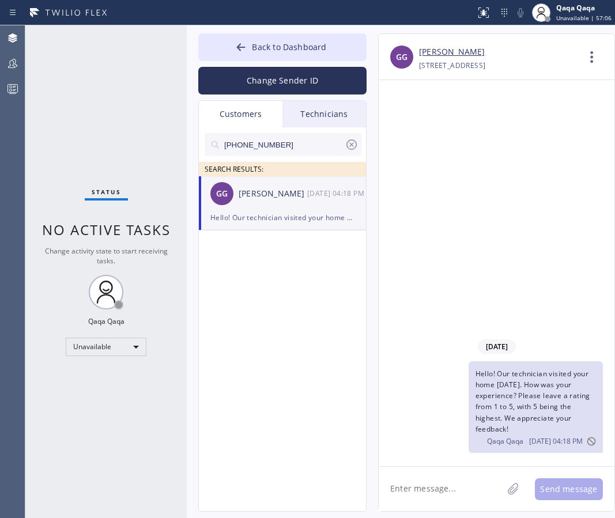
click at [292, 138] on input "[PHONE_NUMBER]" at bounding box center [284, 144] width 122 height 23
paste input "248) 722-8441"
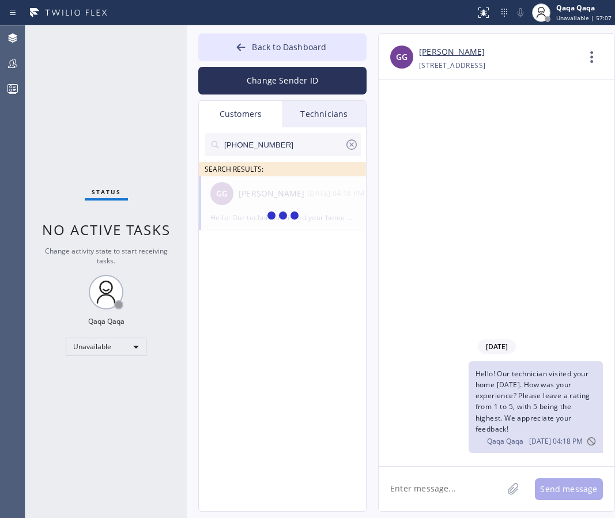
type input "[PHONE_NUMBER]"
click at [252, 198] on div "[PERSON_NAME]" at bounding box center [273, 193] width 69 height 13
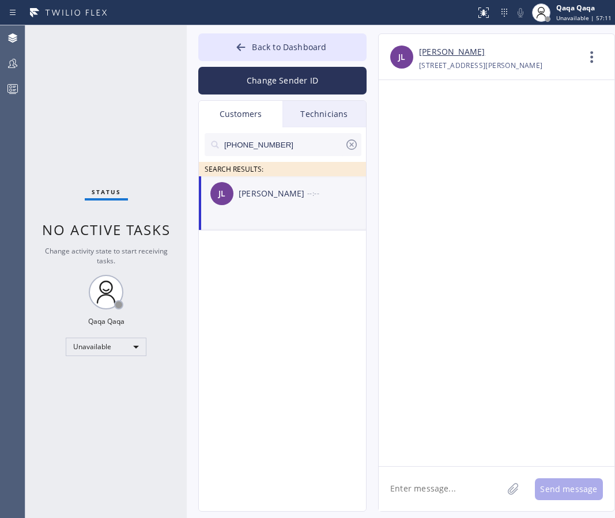
click at [422, 484] on textarea at bounding box center [441, 489] width 124 height 44
paste textarea "Hello! Our technician visited your home [DATE]. How was your experience? Please…"
type textarea "Hello! Our technician visited your home [DATE]. How was your experience? Please…"
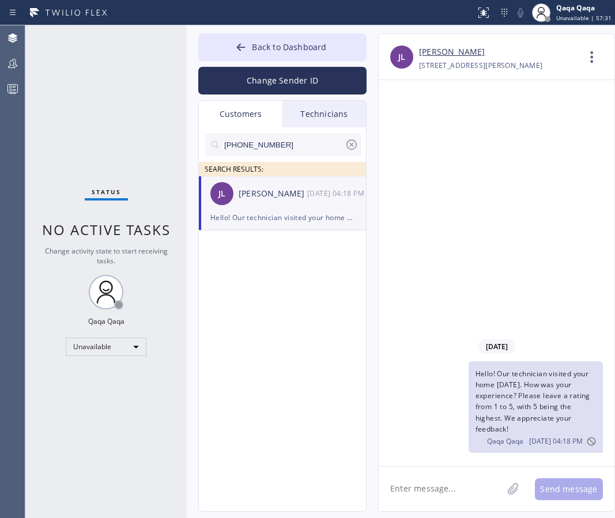
click at [287, 138] on input "[PHONE_NUMBER]" at bounding box center [284, 144] width 122 height 23
paste input "480) 220-2214"
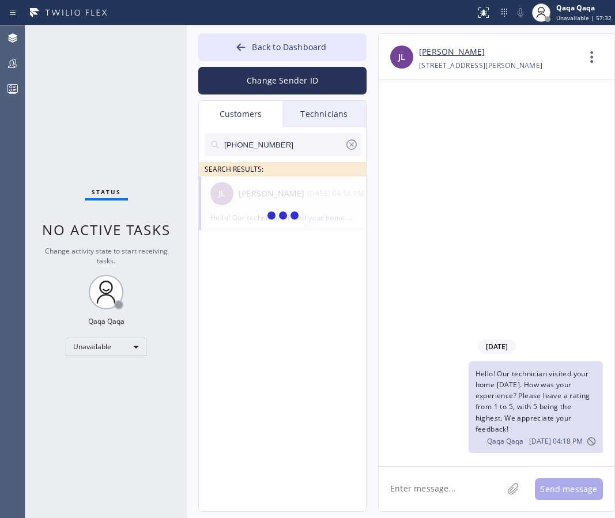
type input "[PHONE_NUMBER]"
click at [246, 207] on div "CH CT [PERSON_NAME] --:--" at bounding box center [283, 193] width 168 height 35
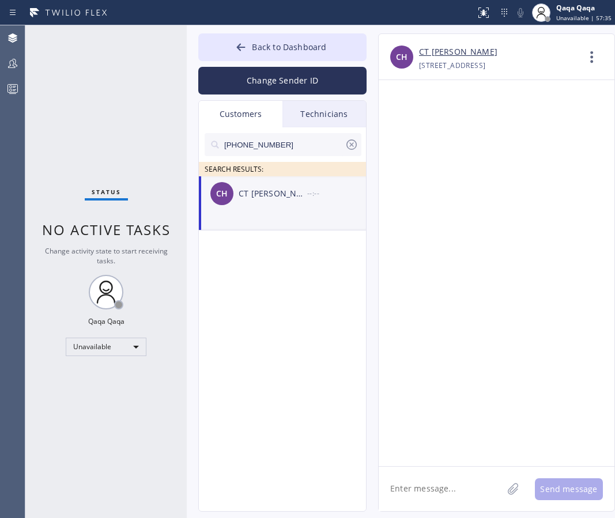
click at [439, 483] on textarea at bounding box center [441, 489] width 124 height 44
paste textarea "Hello! Our technician visited your home [DATE]. How was your experience? Please…"
type textarea "Hello! Our technician visited your home [DATE]. How was your experience? Please…"
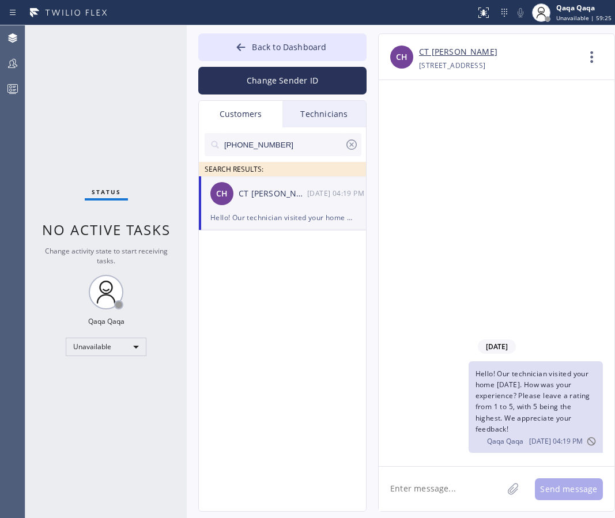
click at [280, 141] on input "[PHONE_NUMBER]" at bounding box center [284, 144] width 122 height 23
paste input "602) 502-5138"
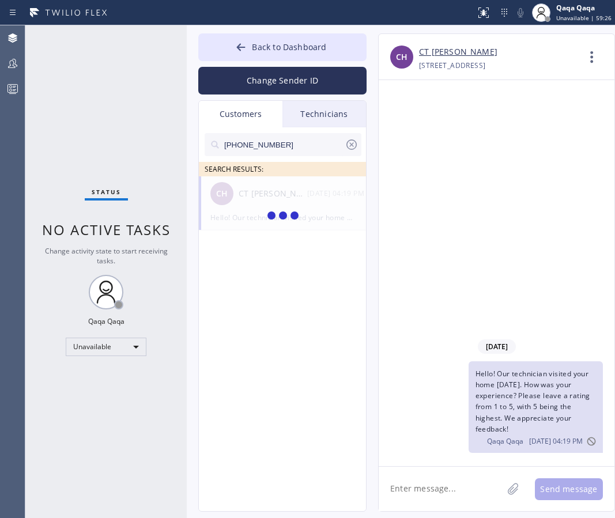
type input "[PHONE_NUMBER]"
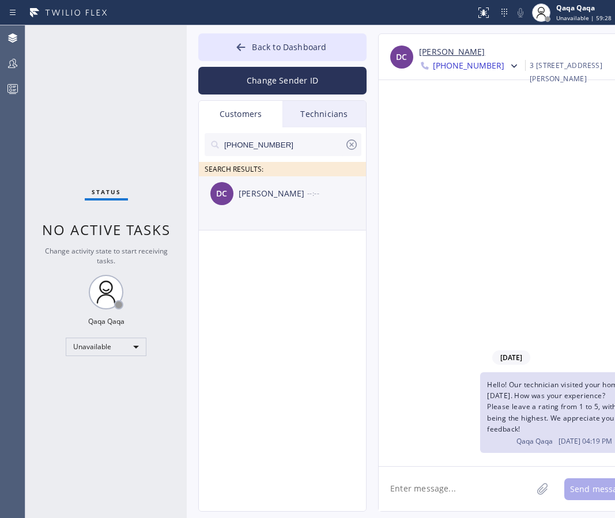
click at [262, 193] on div "[PERSON_NAME]" at bounding box center [273, 193] width 69 height 13
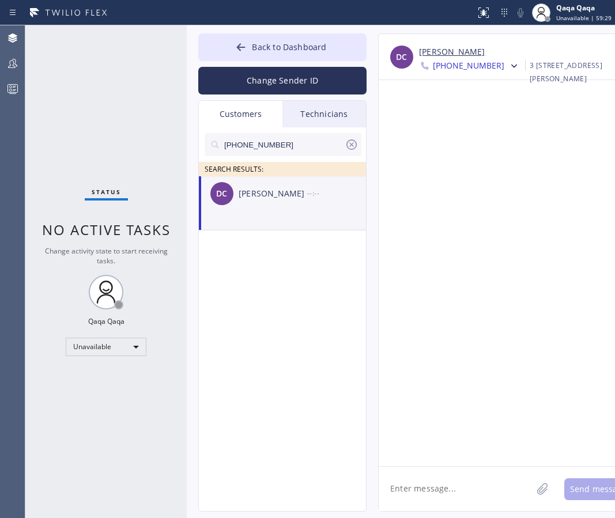
click at [461, 495] on textarea at bounding box center [455, 489] width 153 height 44
paste textarea "Hello! Our technician visited your home [DATE]. How was your experience? Please…"
type textarea "Hello! Our technician visited your home [DATE]. How was your experience? Please…"
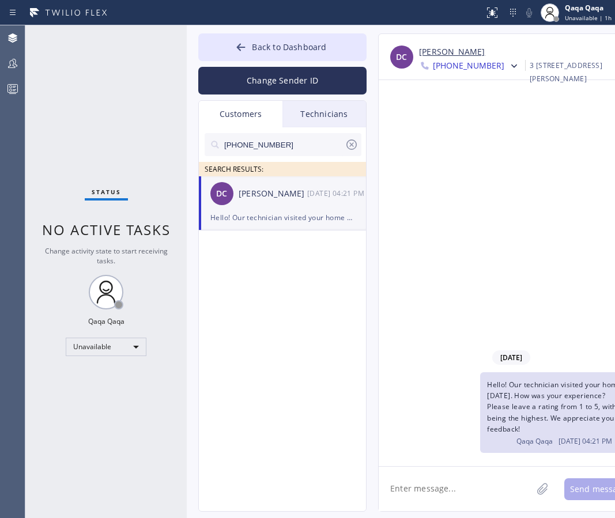
click at [300, 146] on input "[PHONE_NUMBER]" at bounding box center [284, 144] width 122 height 23
paste input "421-0606"
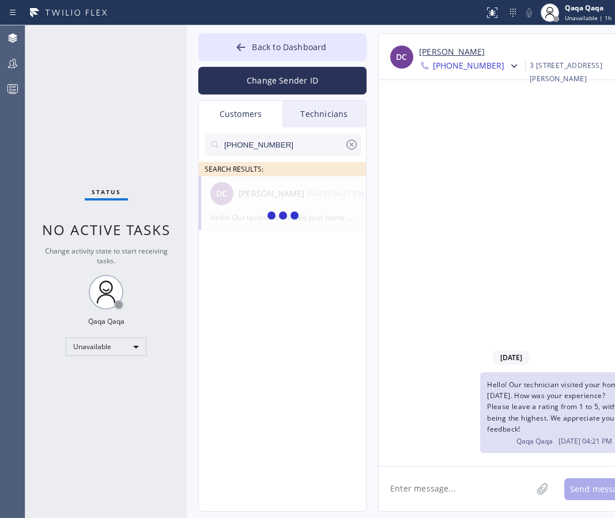
type input "[PHONE_NUMBER]"
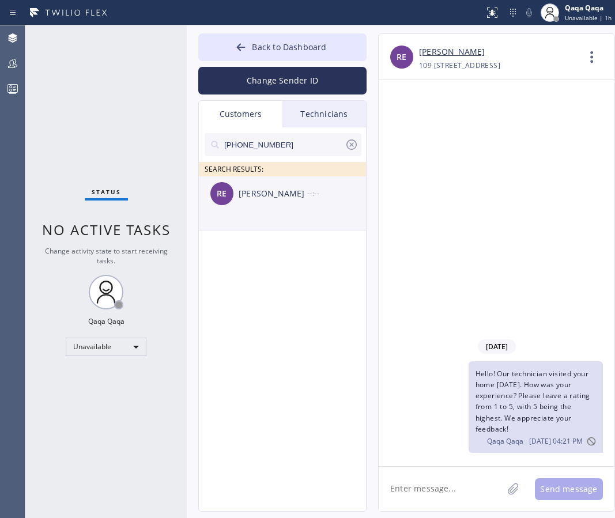
click at [257, 197] on div "[PERSON_NAME]" at bounding box center [273, 193] width 69 height 13
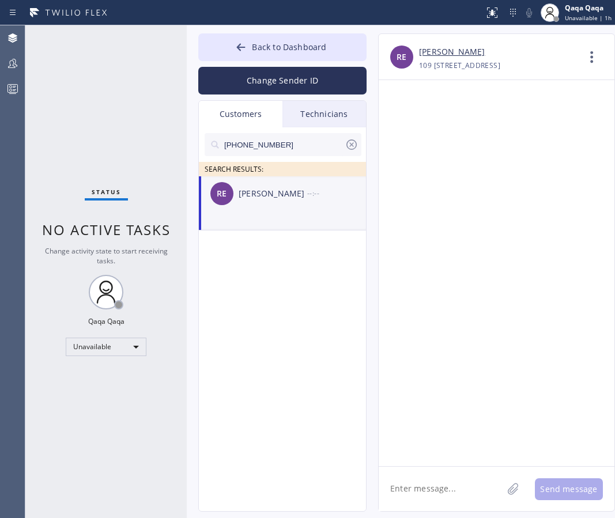
click at [452, 476] on textarea at bounding box center [441, 489] width 124 height 44
paste textarea "Hello! Our technician visited your home [DATE]. How was your experience? Please…"
type textarea "Hello! Our technician visited your home [DATE]. How was your experience? Please…"
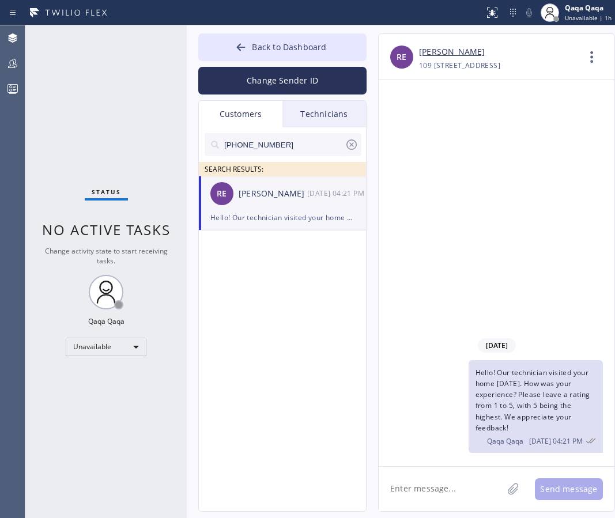
click at [273, 142] on input "[PHONE_NUMBER]" at bounding box center [284, 144] width 122 height 23
paste input "201) 665-9937"
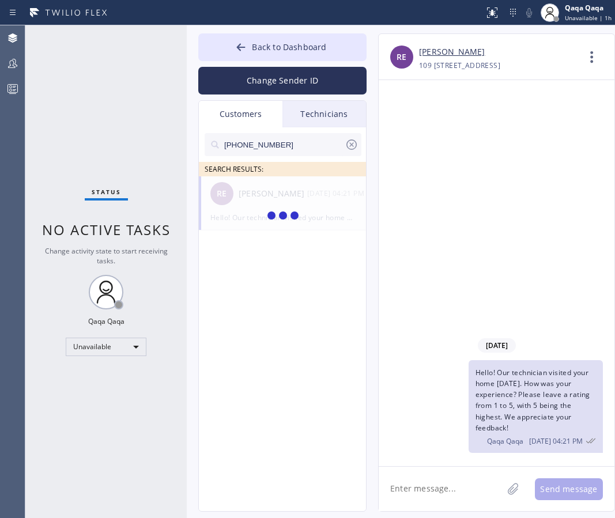
type input "[PHONE_NUMBER]"
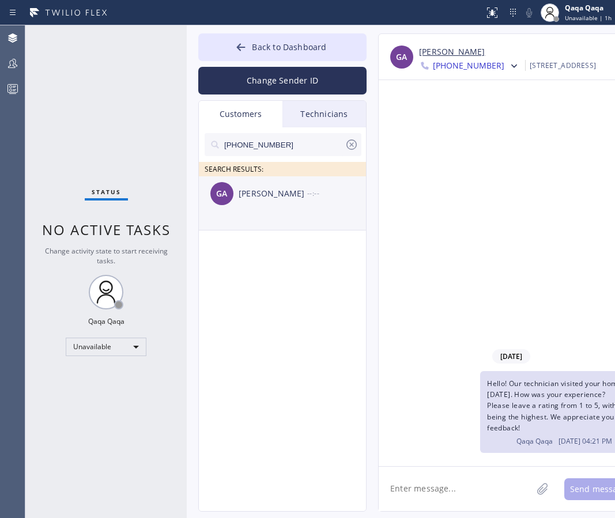
click at [251, 197] on div "[PERSON_NAME]" at bounding box center [273, 193] width 69 height 13
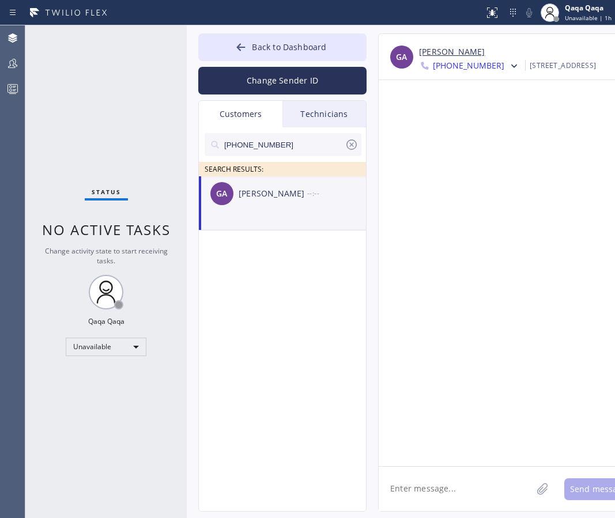
click at [447, 502] on textarea at bounding box center [455, 489] width 153 height 44
paste textarea "Hello! Our technician visited your home [DATE]. How was your experience? Please…"
type textarea "Hello! Our technician visited your home [DATE]. How was your experience? Please…"
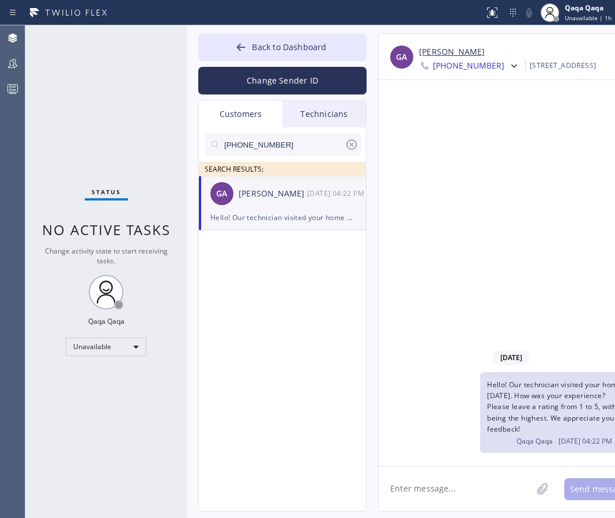
click at [279, 142] on input "[PHONE_NUMBER]" at bounding box center [284, 144] width 122 height 23
paste input "480) 648-6953"
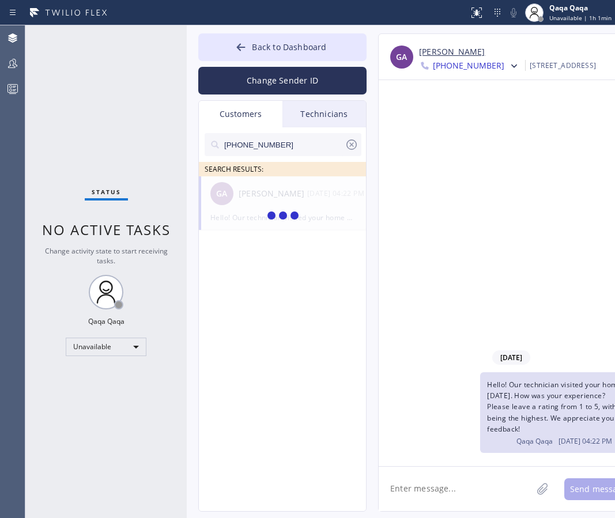
type input "[PHONE_NUMBER]"
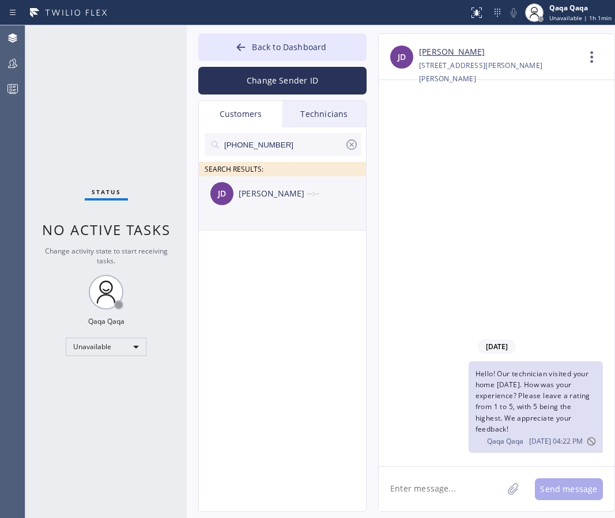
click at [249, 200] on div "[PERSON_NAME]" at bounding box center [273, 193] width 69 height 13
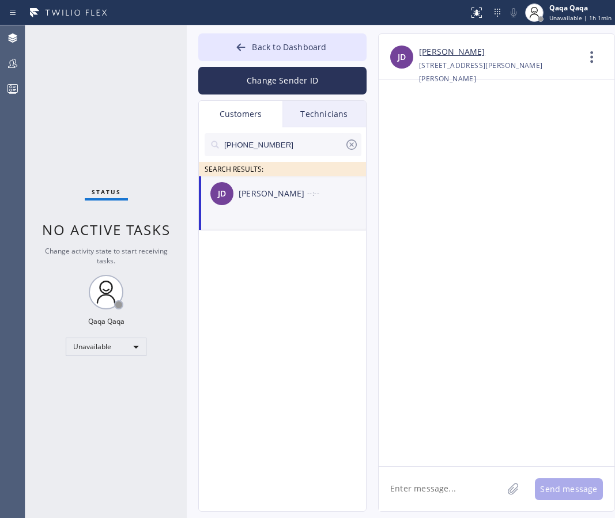
click at [442, 495] on textarea at bounding box center [441, 489] width 124 height 44
paste textarea "Hello! Our technician visited your home [DATE]. How was your experience? Please…"
type textarea "Hello! Our technician visited your home [DATE]. How was your experience? Please…"
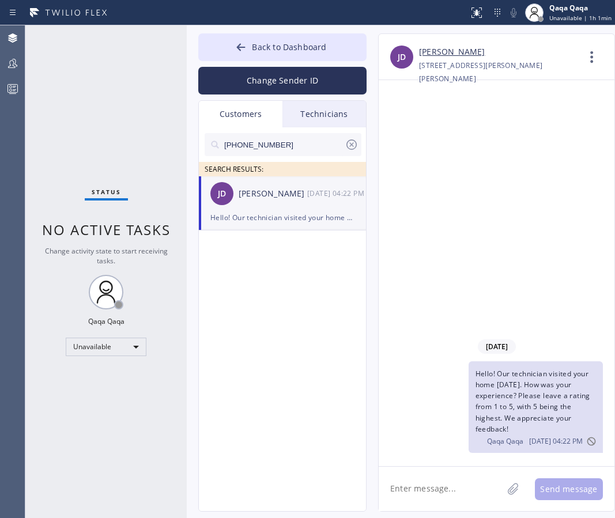
click at [277, 148] on input "[PHONE_NUMBER]" at bounding box center [284, 144] width 122 height 23
paste
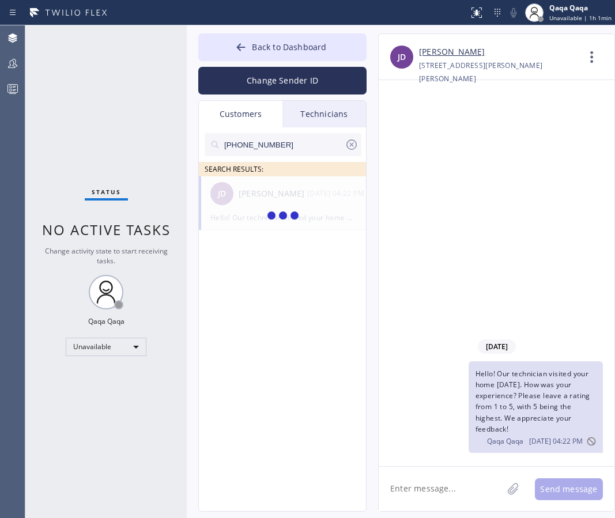
type input "[PHONE_NUMBER]"
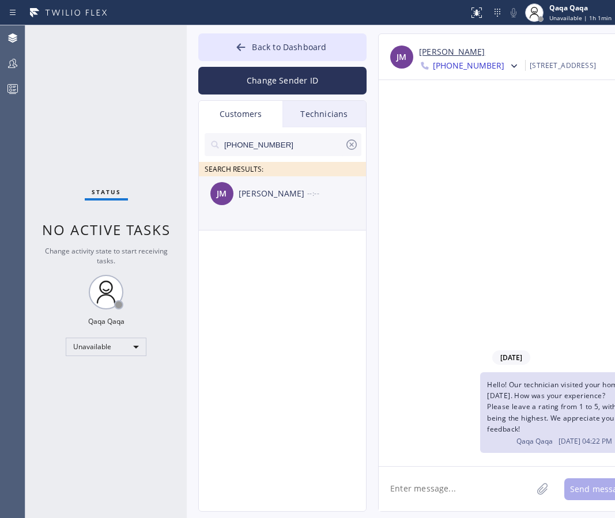
click at [266, 197] on div "[PERSON_NAME]" at bounding box center [273, 193] width 69 height 13
click at [459, 485] on textarea at bounding box center [455, 489] width 153 height 44
type textarea "Hello! Our technician visited your home [DATE]. How was your experience? Please…"
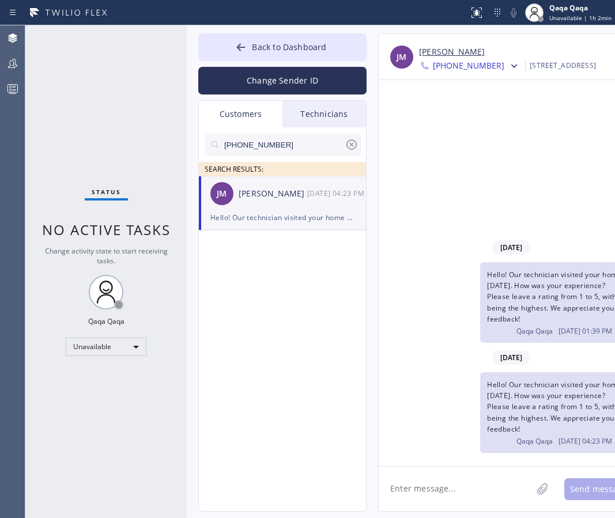
click at [283, 150] on input "[PHONE_NUMBER]" at bounding box center [284, 144] width 122 height 23
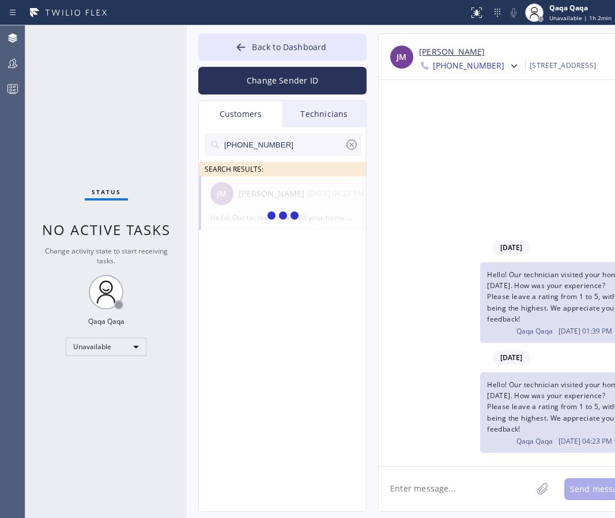
type input "[PHONE_NUMBER]"
click at [356, 142] on icon at bounding box center [352, 145] width 14 height 14
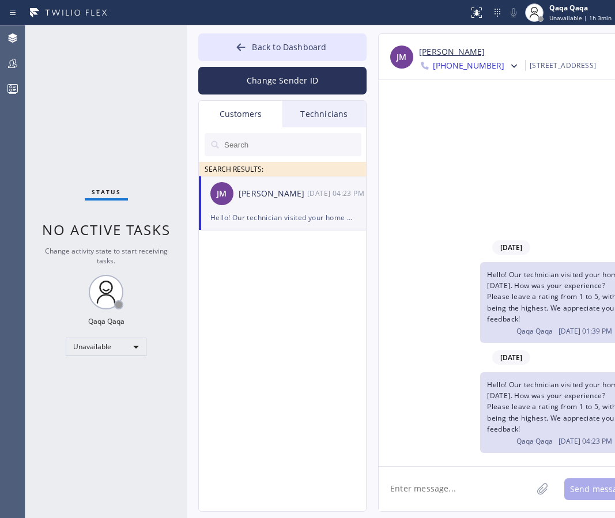
click at [302, 144] on input "text" at bounding box center [292, 144] width 138 height 23
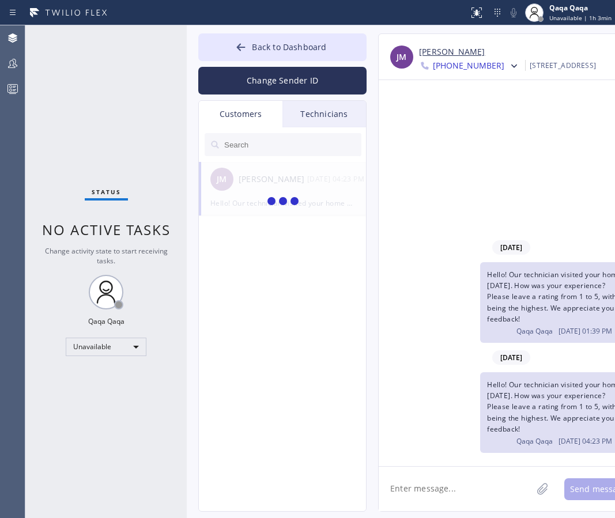
type input "Hello! Our technician visited your home [DATE]. How was your experience? Please…"
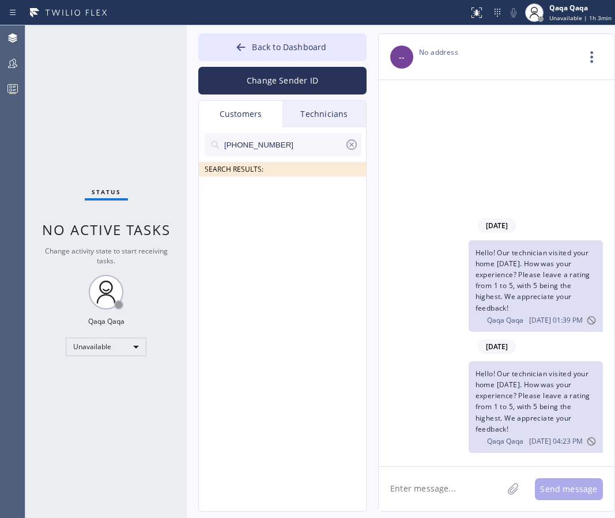
click at [290, 138] on input "[PHONE_NUMBER]" at bounding box center [284, 144] width 122 height 23
type input "[PHONE_NUMBER]"
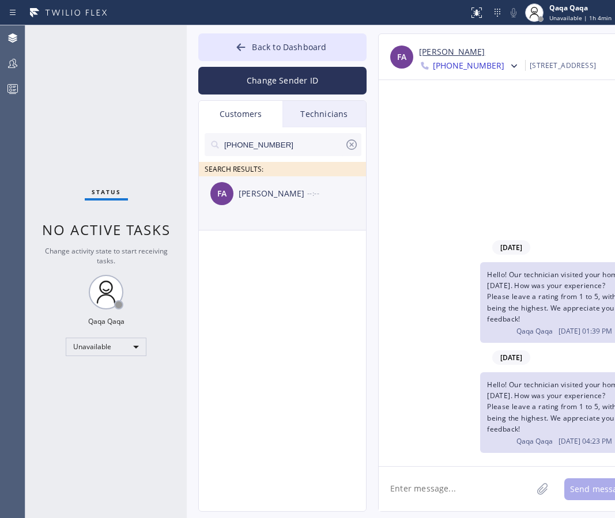
click at [266, 191] on div "[PERSON_NAME]" at bounding box center [273, 193] width 69 height 13
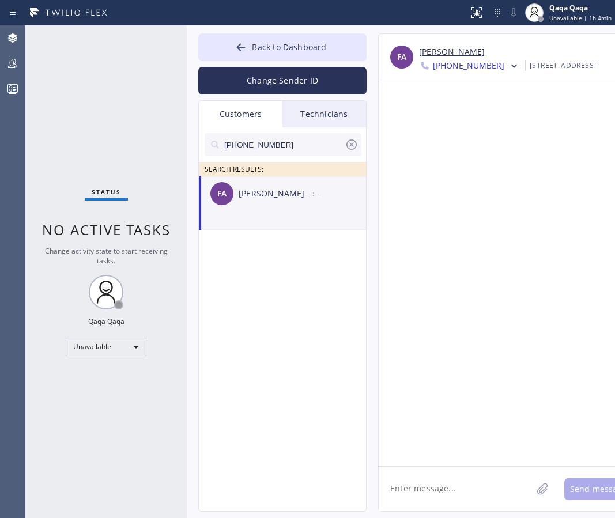
click at [257, 200] on div "[PERSON_NAME]" at bounding box center [273, 193] width 69 height 13
click at [440, 491] on textarea at bounding box center [455, 489] width 153 height 44
type textarea "Hello! Our technician visited your home [DATE]. How was your experience? Please…"
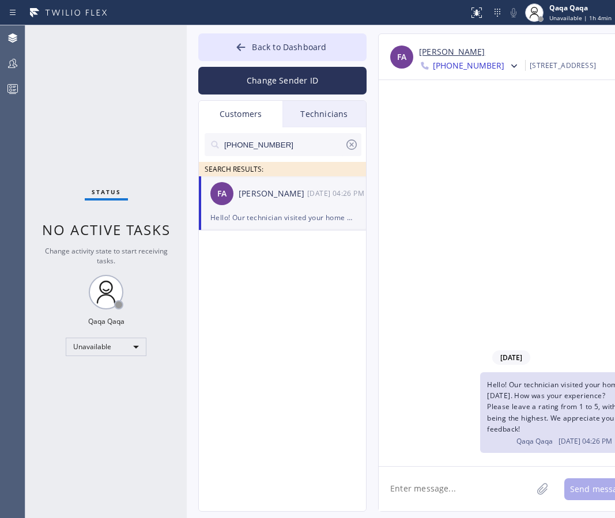
click at [313, 144] on input "[PHONE_NUMBER]" at bounding box center [284, 144] width 122 height 23
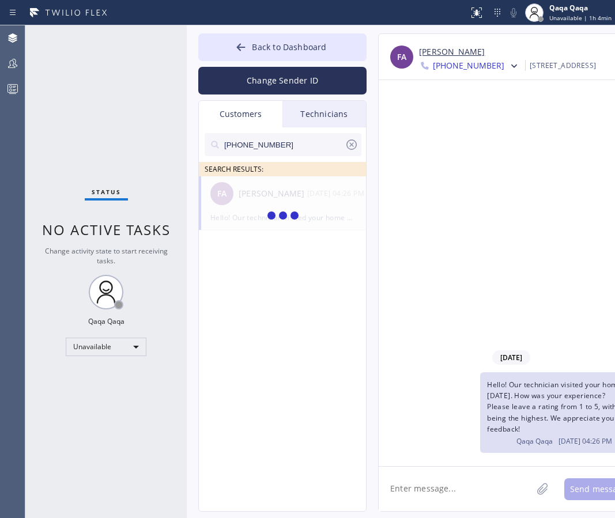
type input "[PHONE_NUMBER]"
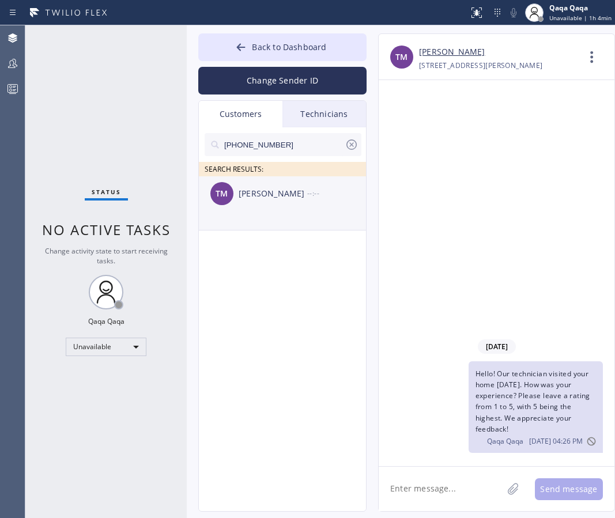
click at [262, 202] on div "TM [PERSON_NAME] --:--" at bounding box center [283, 193] width 168 height 35
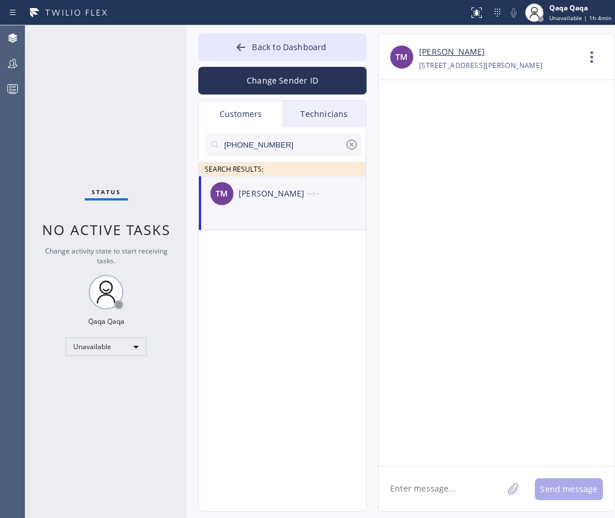
click at [459, 477] on textarea at bounding box center [441, 489] width 124 height 44
type textarea "Hello! Our technician visited your home [DATE]. How was your experience? Please…"
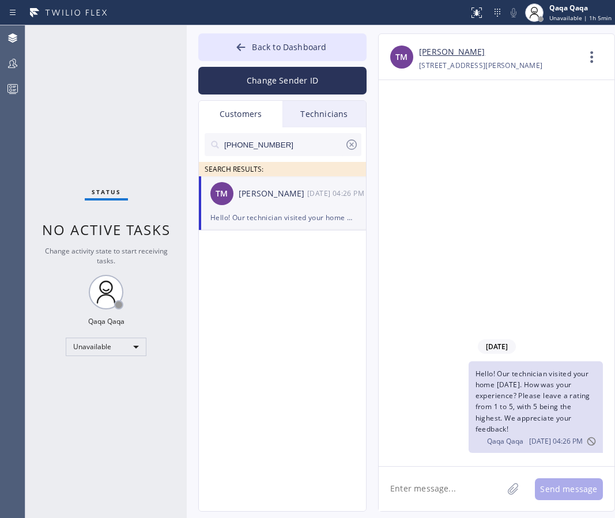
click at [307, 144] on input "[PHONE_NUMBER]" at bounding box center [284, 144] width 122 height 23
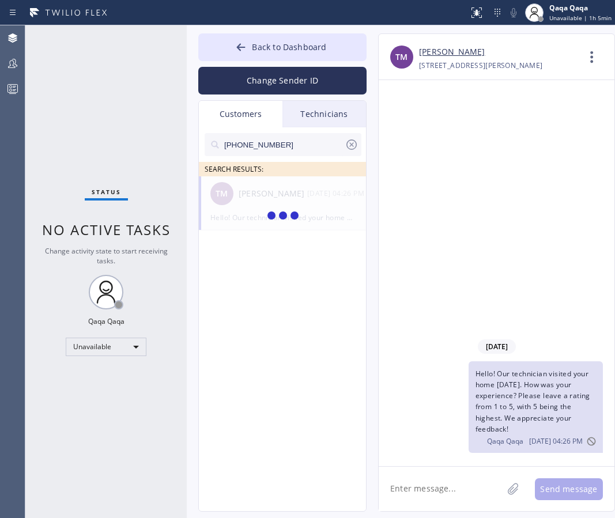
type input "[PHONE_NUMBER]"
click at [258, 201] on div "[PERSON_NAME] --:--" at bounding box center [283, 193] width 168 height 35
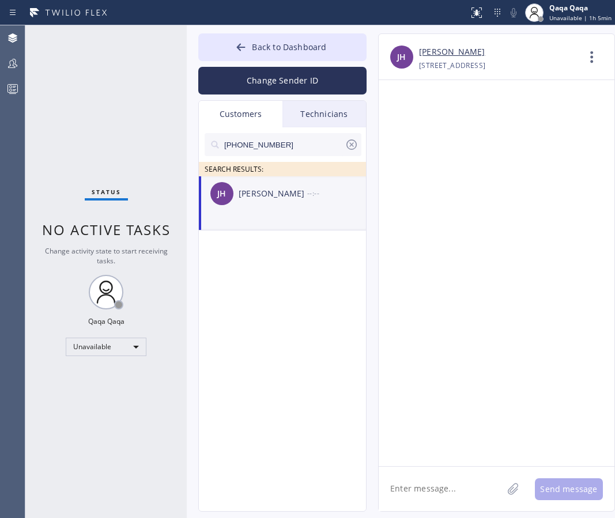
click at [408, 483] on textarea at bounding box center [441, 489] width 124 height 44
type textarea "Hello! Our technician visited your home [DATE]. How was your experience? Please…"
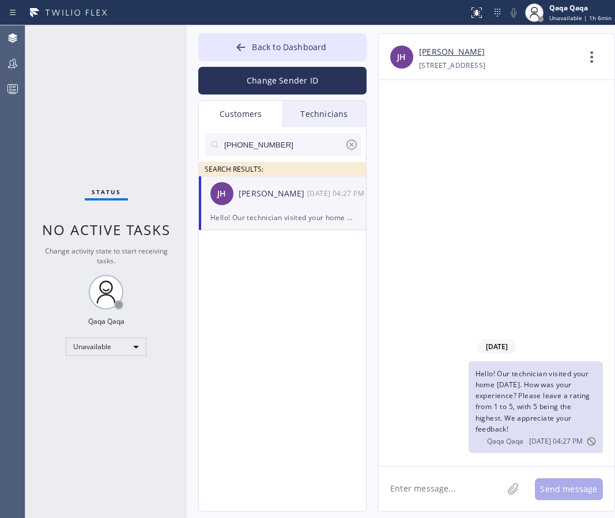
click at [283, 143] on input "[PHONE_NUMBER]" at bounding box center [284, 144] width 122 height 23
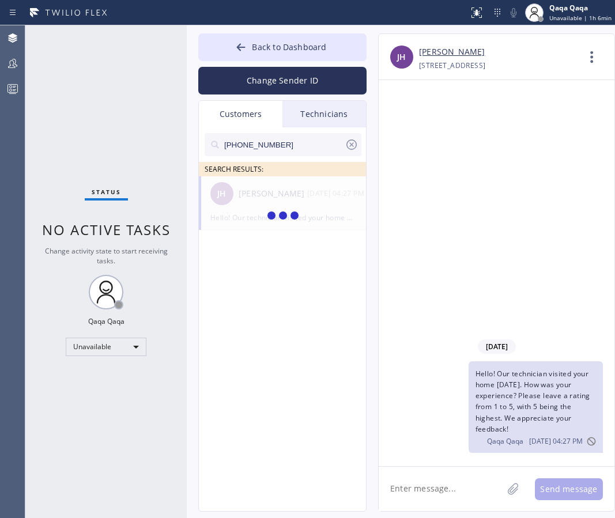
type input "[PHONE_NUMBER]"
click at [249, 198] on div "[PERSON_NAME]" at bounding box center [273, 193] width 69 height 13
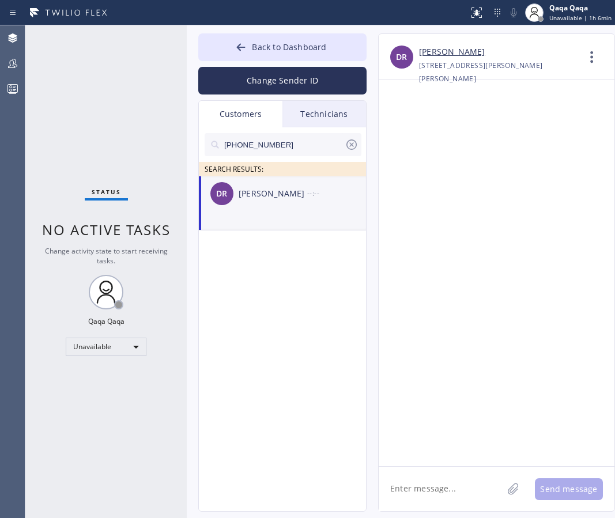
click at [416, 488] on textarea at bounding box center [441, 489] width 124 height 44
type textarea "Hello! Our technician visited your home [DATE]. How was your experience? Please…"
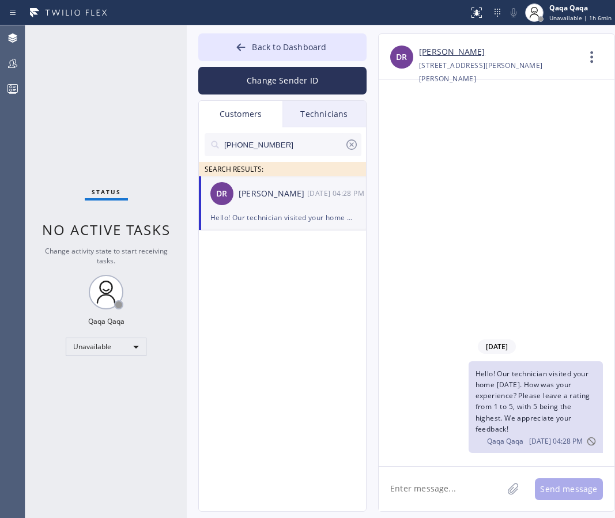
click at [292, 149] on input "[PHONE_NUMBER]" at bounding box center [284, 144] width 122 height 23
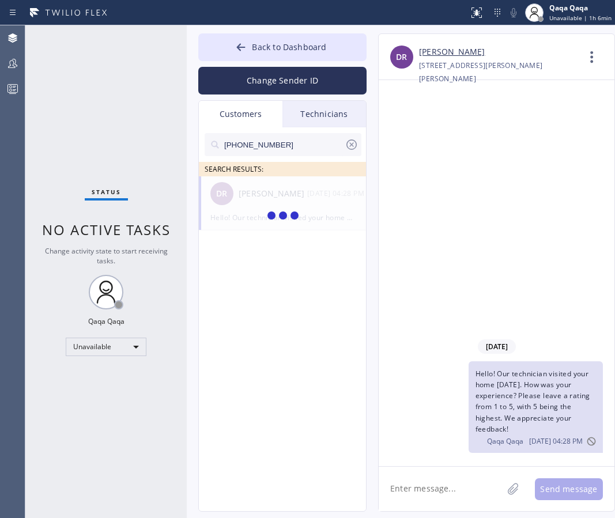
type input "[PHONE_NUMBER]"
click at [257, 195] on div "[PERSON_NAME]" at bounding box center [273, 193] width 69 height 13
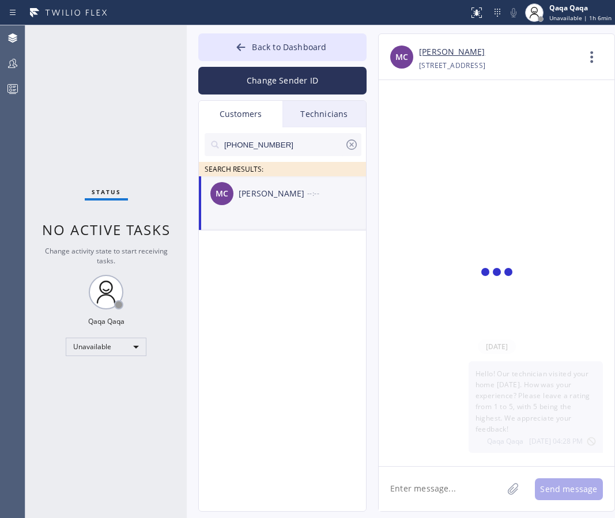
click at [408, 492] on textarea at bounding box center [441, 489] width 124 height 44
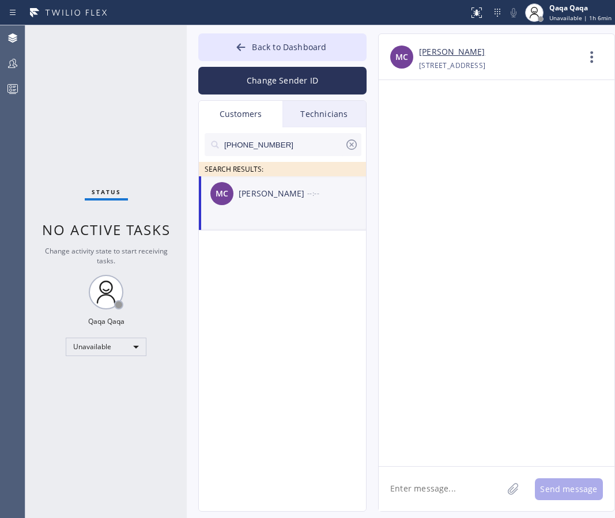
type textarea "Hello! Our technician visited your home [DATE]. How was your experience? Please…"
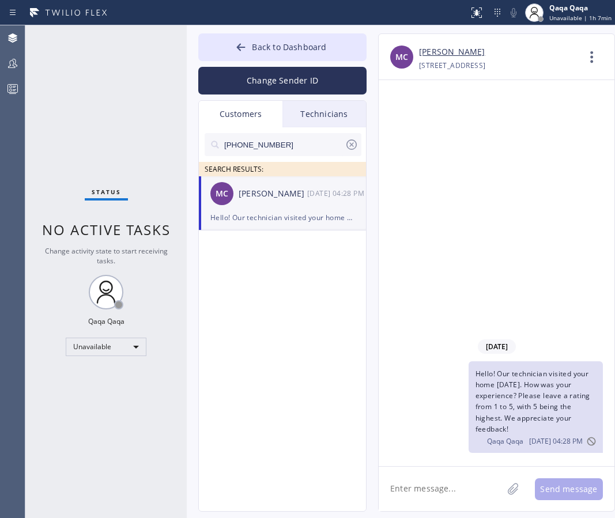
click at [283, 146] on input "[PHONE_NUMBER]" at bounding box center [284, 144] width 122 height 23
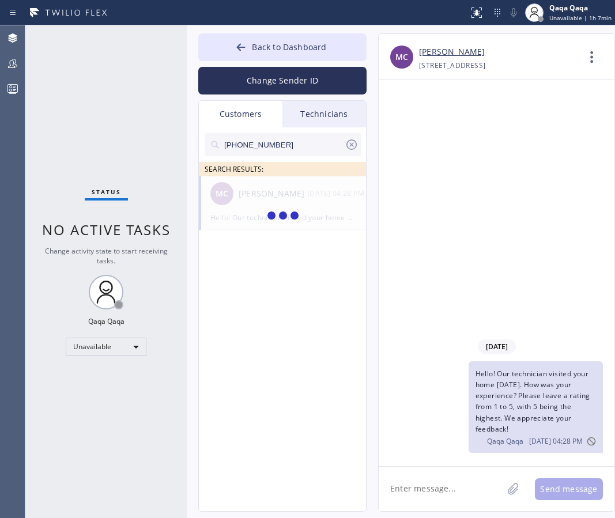
type input "[PHONE_NUMBER]"
click at [262, 200] on div "[PERSON_NAME]" at bounding box center [273, 193] width 69 height 13
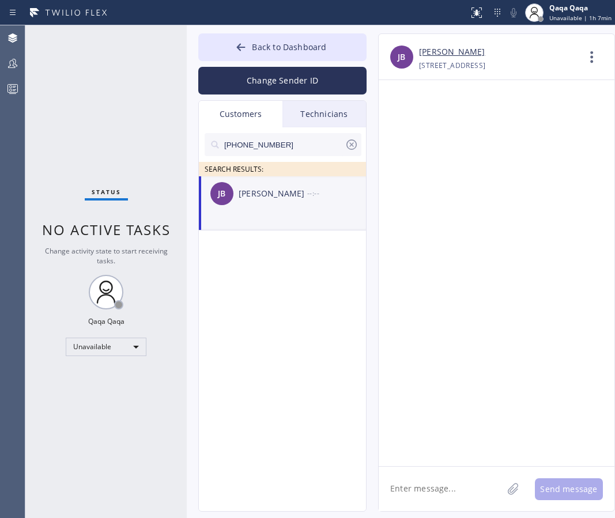
click at [450, 470] on textarea at bounding box center [441, 489] width 124 height 44
type textarea "Hello! Our technician visited your home [DATE]. How was your experience? Please…"
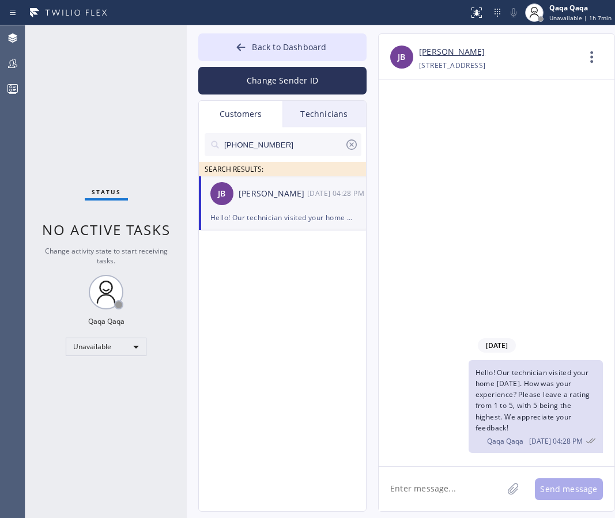
click at [292, 145] on input "[PHONE_NUMBER]" at bounding box center [284, 144] width 122 height 23
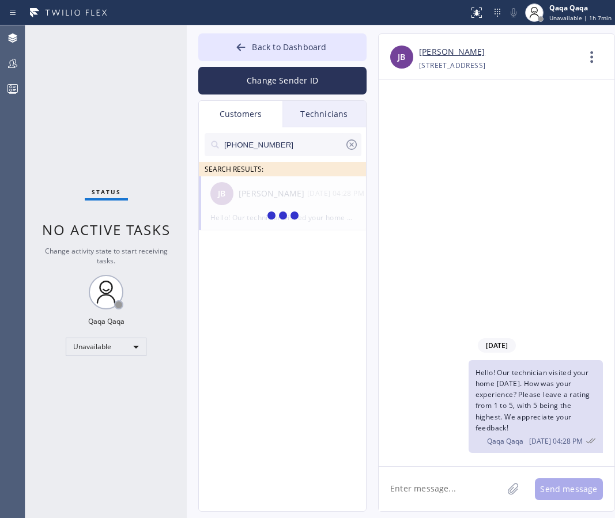
type input "[PHONE_NUMBER]"
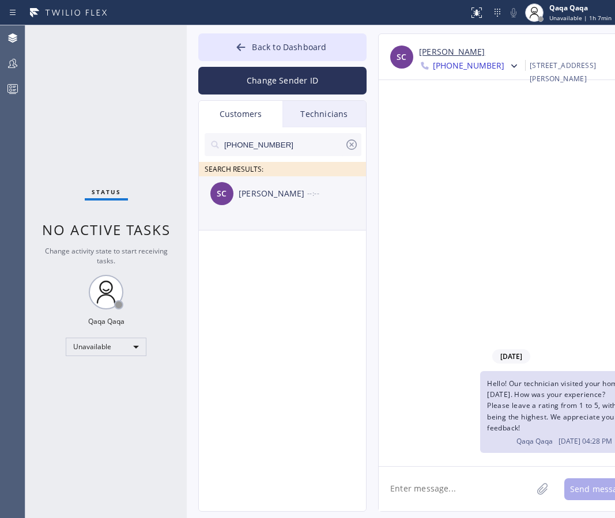
click at [240, 193] on div "[PERSON_NAME]" at bounding box center [273, 193] width 69 height 13
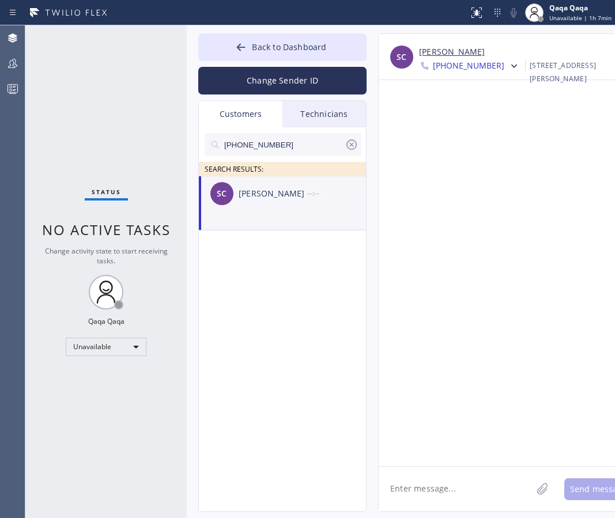
click at [446, 490] on textarea at bounding box center [455, 489] width 153 height 44
type textarea "Hello! Our technician visited your home [DATE]. How was your experience? Please…"
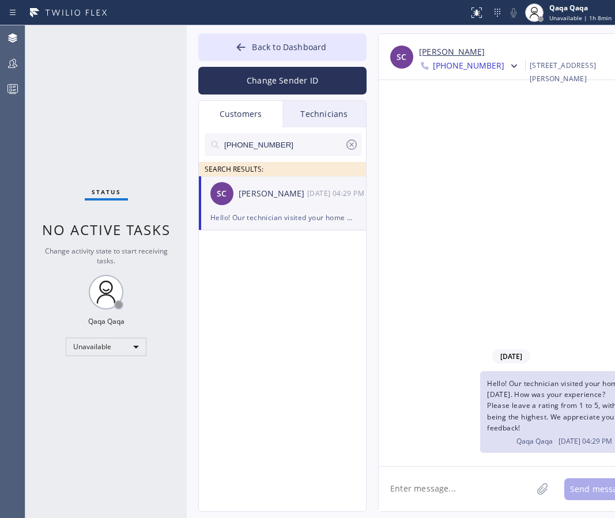
click at [285, 137] on input "[PHONE_NUMBER]" at bounding box center [284, 144] width 122 height 23
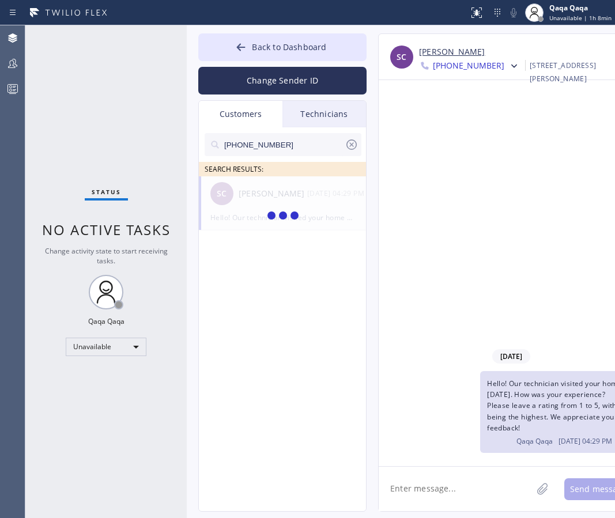
type input "[PHONE_NUMBER]"
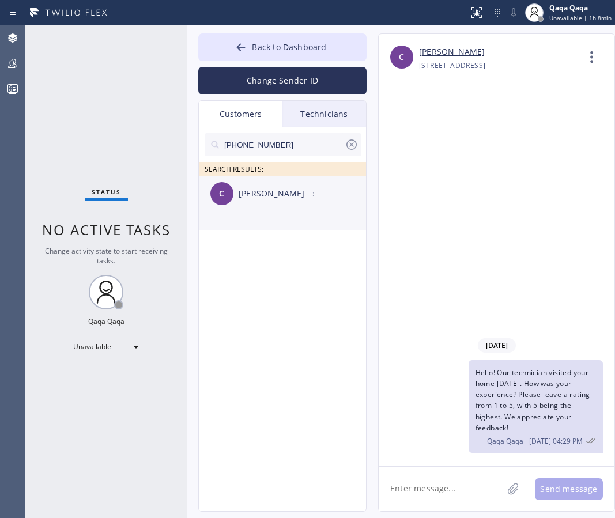
click at [259, 196] on div "[PERSON_NAME]" at bounding box center [273, 193] width 69 height 13
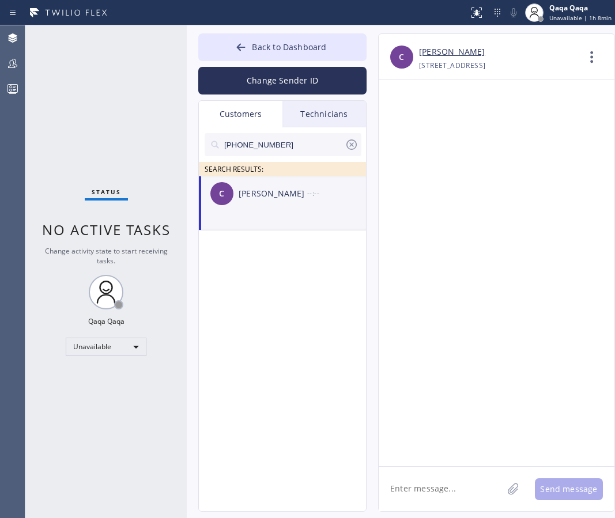
click at [435, 479] on textarea at bounding box center [441, 489] width 124 height 44
type textarea "Hello! Our technician visited your home [DATE]. How was your experience? Please…"
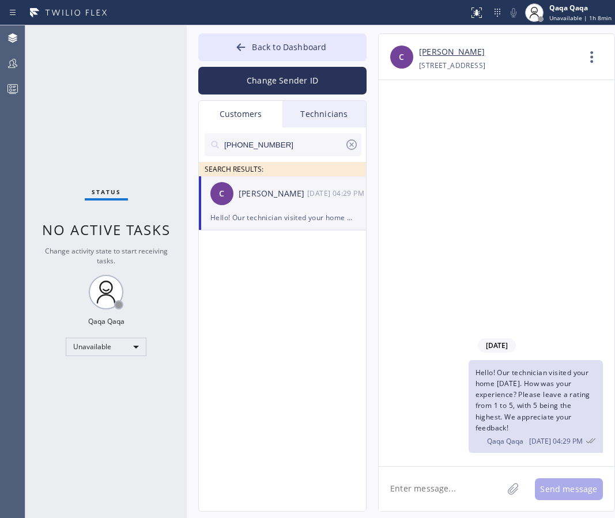
click at [277, 140] on input "[PHONE_NUMBER]" at bounding box center [284, 144] width 122 height 23
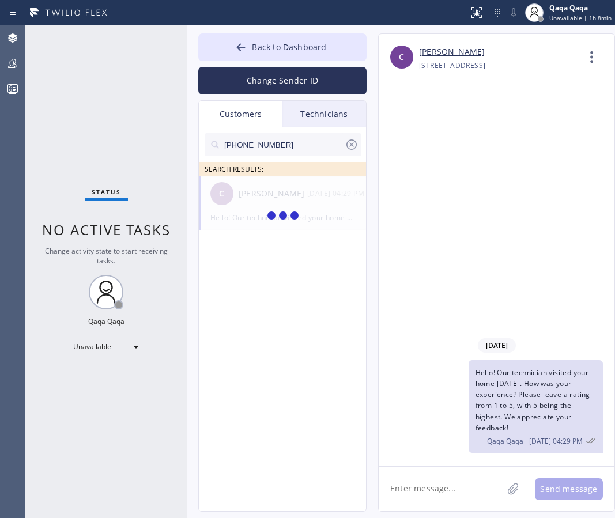
type input "[PHONE_NUMBER]"
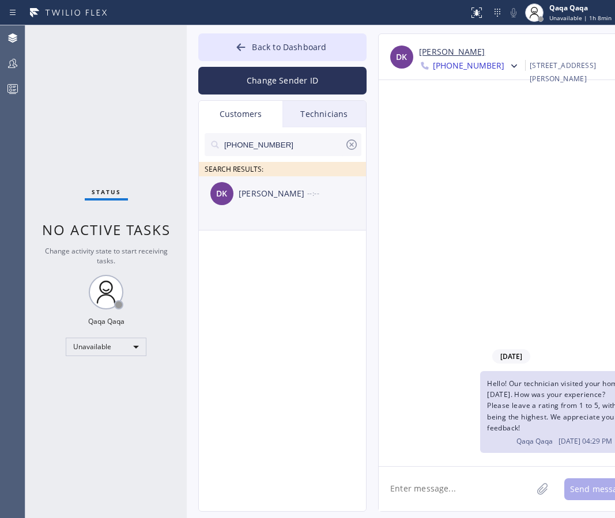
click at [258, 197] on div "[PERSON_NAME]" at bounding box center [273, 193] width 69 height 13
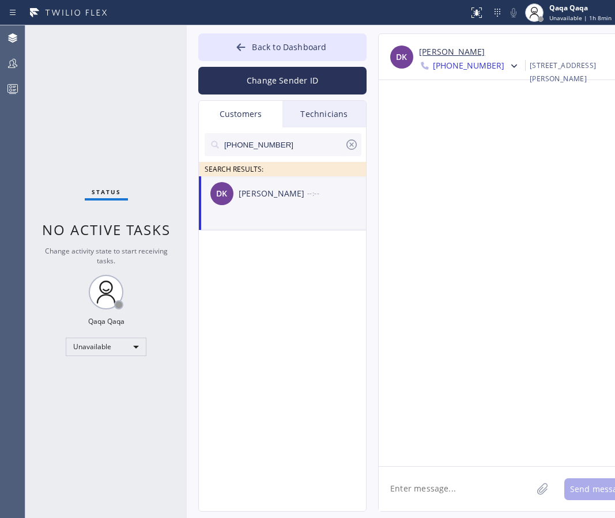
click at [452, 482] on textarea at bounding box center [455, 489] width 153 height 44
type textarea "Hello! Our technician visited your home [DATE]. How was your experience? Please…"
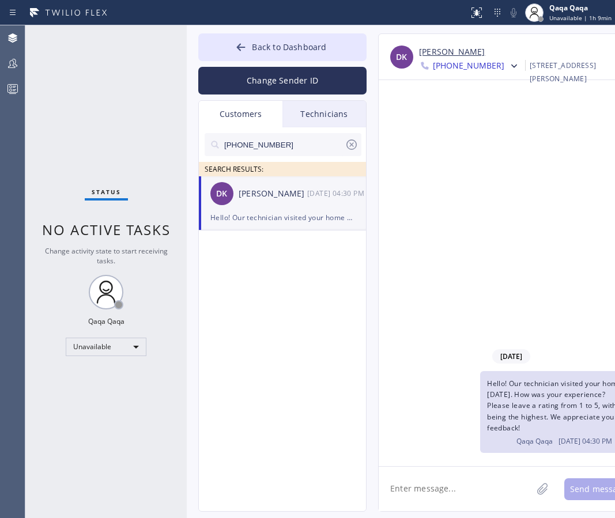
click at [284, 147] on input "[PHONE_NUMBER]" at bounding box center [284, 144] width 122 height 23
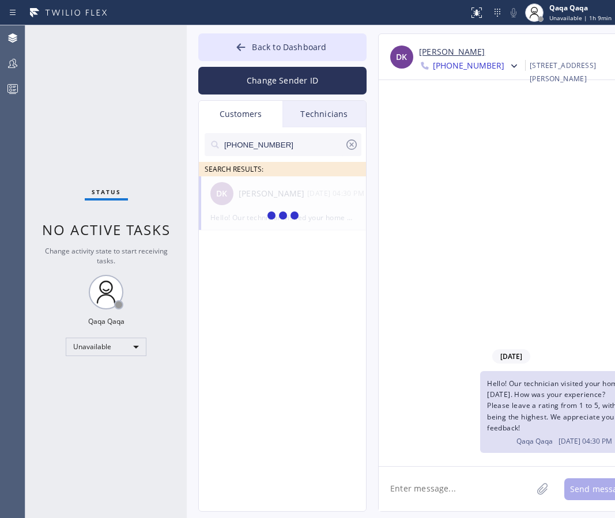
type input "[PHONE_NUMBER]"
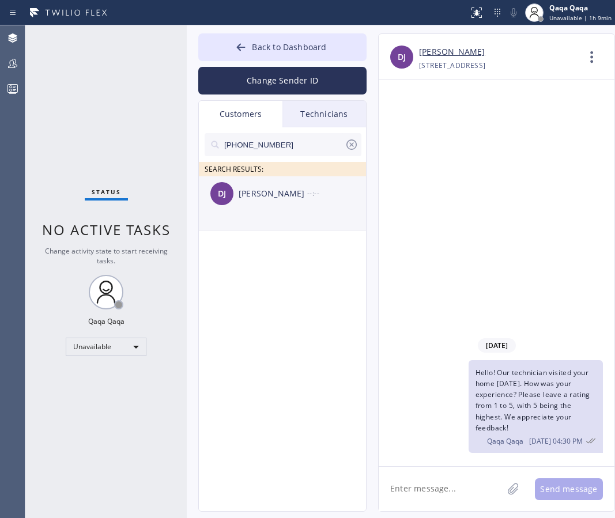
click at [276, 198] on div "[PERSON_NAME]" at bounding box center [273, 193] width 69 height 13
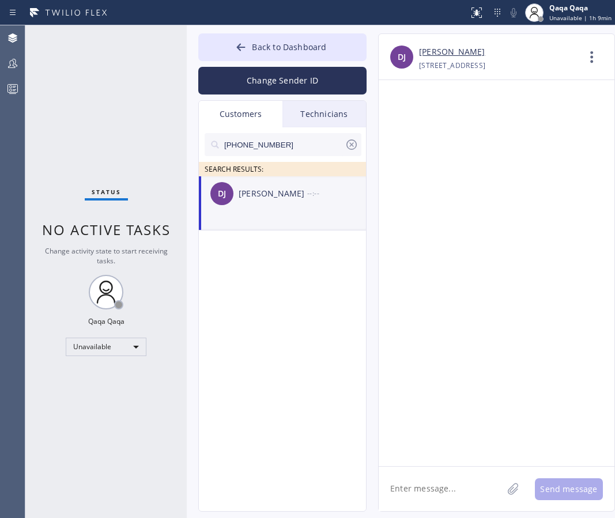
click at [431, 489] on textarea at bounding box center [441, 489] width 124 height 44
type textarea "Hello! Our technician visited your home [DATE]. How was your experience? Please…"
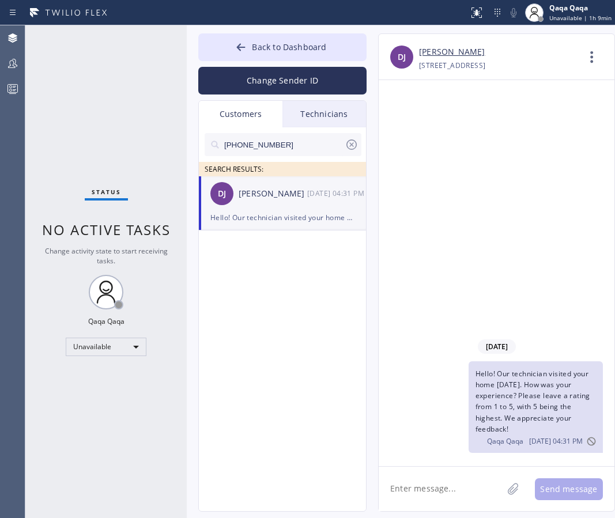
click at [273, 153] on input "[PHONE_NUMBER]" at bounding box center [284, 144] width 122 height 23
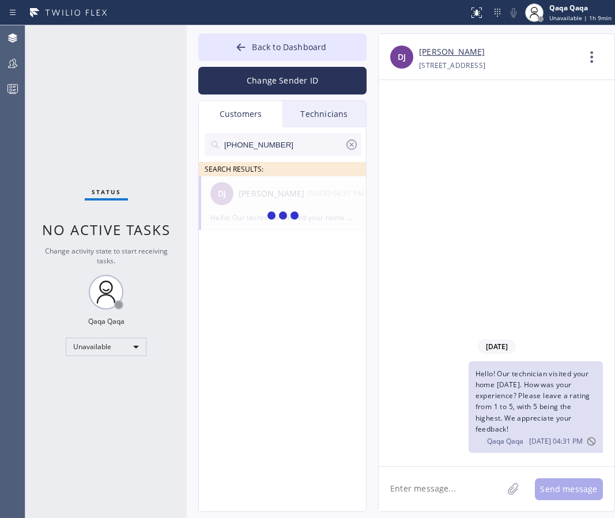
type input "[PHONE_NUMBER]"
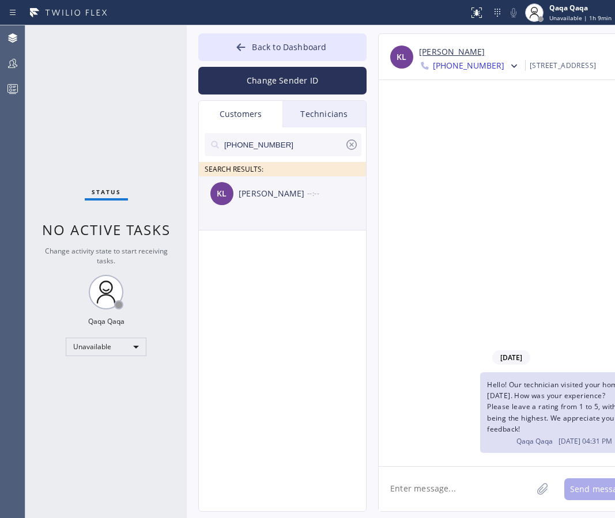
click at [258, 194] on div "[PERSON_NAME]" at bounding box center [273, 193] width 69 height 13
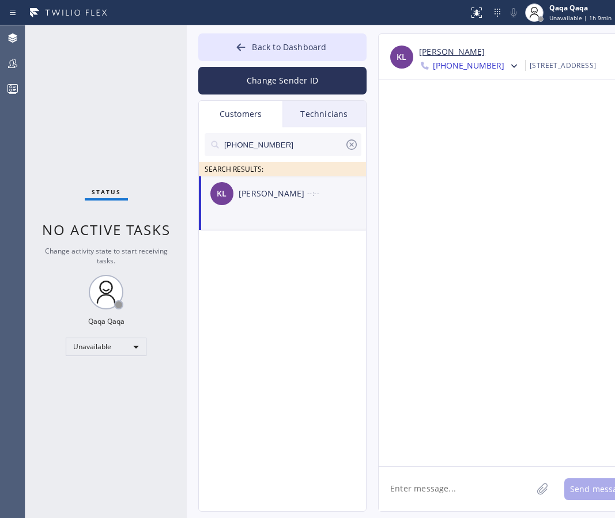
click at [432, 476] on textarea at bounding box center [455, 489] width 153 height 44
type textarea "Hello! Our technician visited your home [DATE]. How was your experience? Please…"
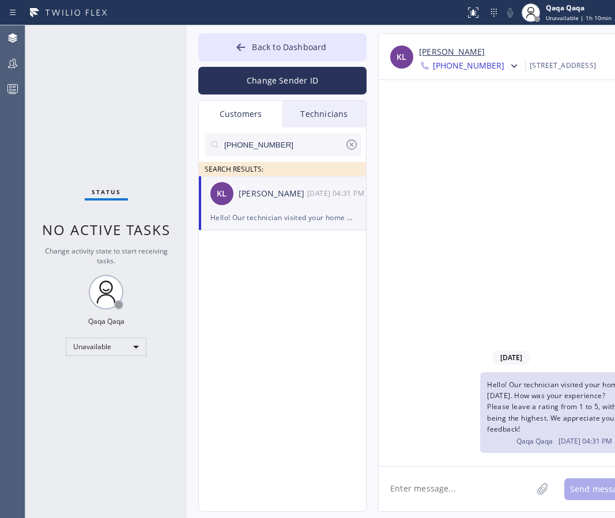
click at [274, 137] on input "[PHONE_NUMBER]" at bounding box center [284, 144] width 122 height 23
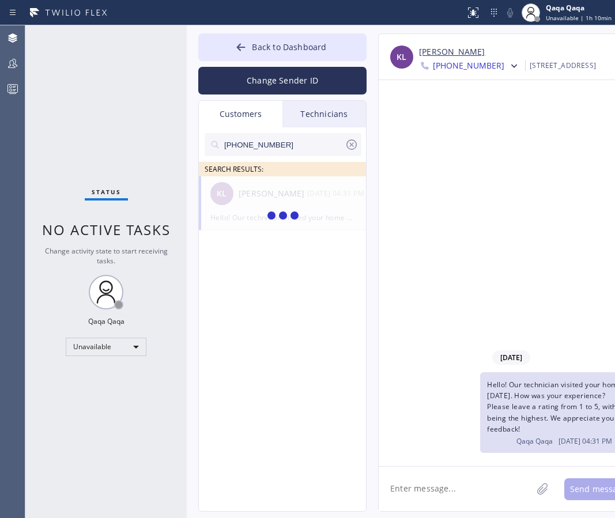
type input "[PHONE_NUMBER]"
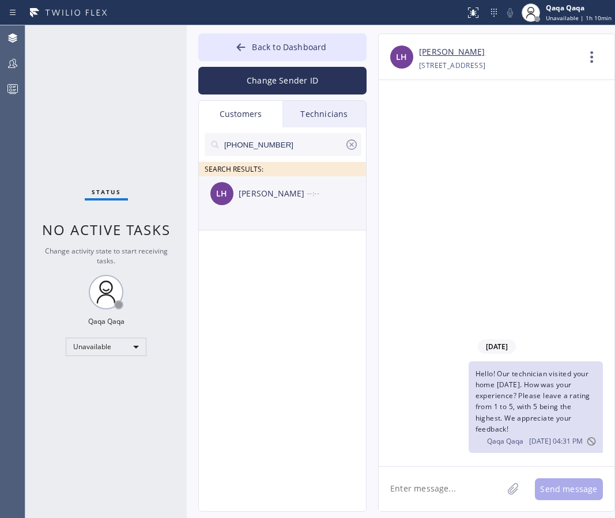
click at [254, 197] on div "[PERSON_NAME]" at bounding box center [273, 193] width 69 height 13
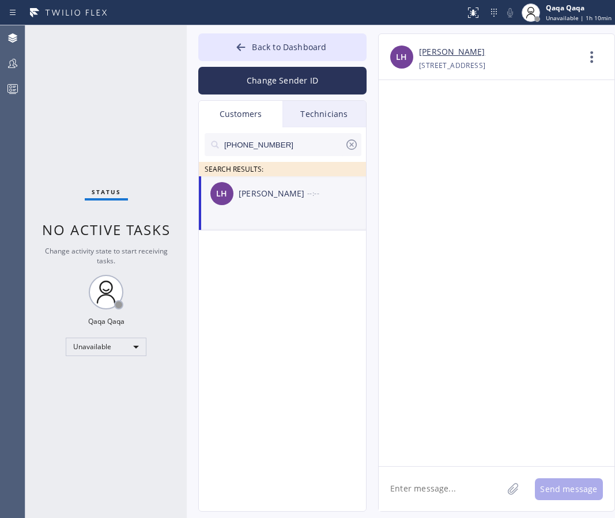
click at [433, 499] on textarea at bounding box center [441, 489] width 124 height 44
type textarea "Hello! Our technician visited your home [DATE]. How was your experience? Please…"
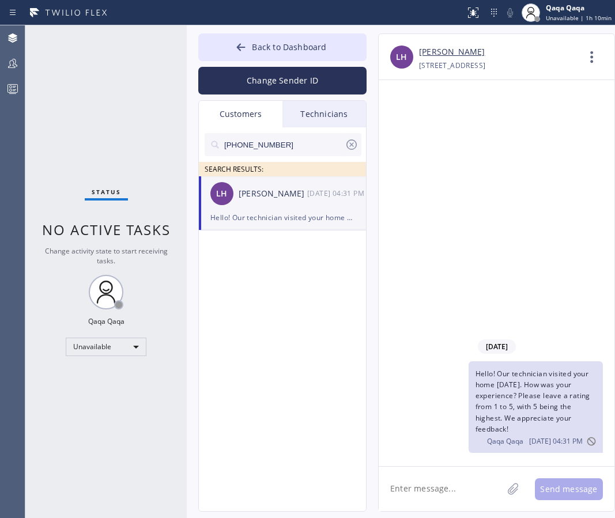
click at [284, 144] on input "[PHONE_NUMBER]" at bounding box center [284, 144] width 122 height 23
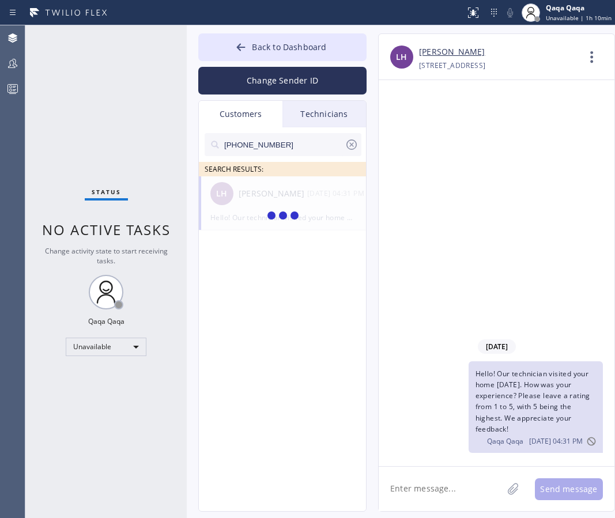
type input "[PHONE_NUMBER]"
click at [246, 195] on div "[PERSON_NAME]" at bounding box center [273, 193] width 69 height 13
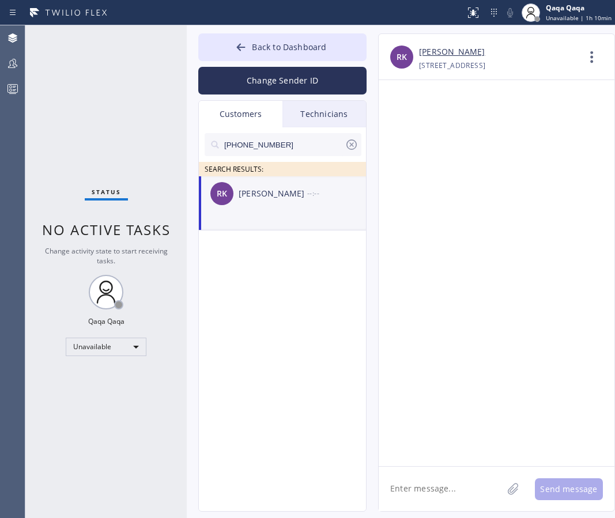
click at [448, 492] on textarea at bounding box center [441, 489] width 124 height 44
type textarea "Hello! Our technician visited your home [DATE]. How was your experience? Please…"
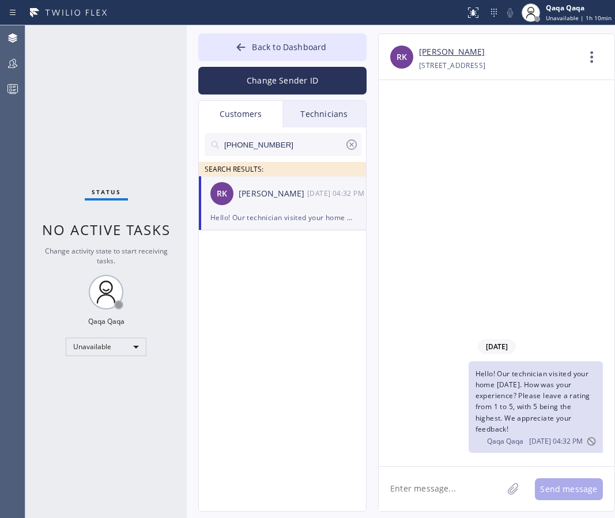
click at [303, 138] on input "[PHONE_NUMBER]" at bounding box center [284, 144] width 122 height 23
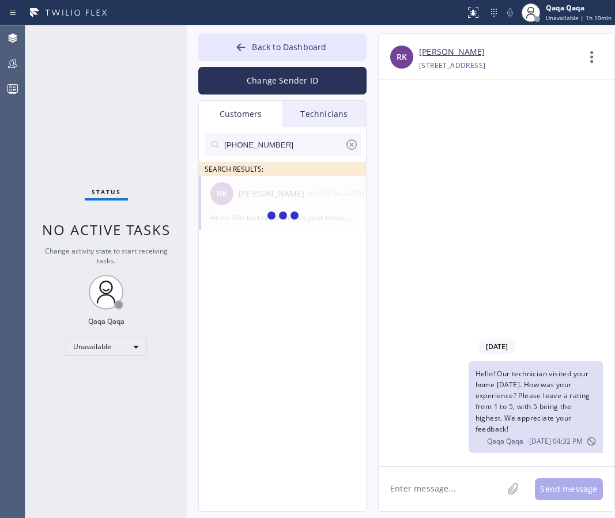
type input "[PHONE_NUMBER]"
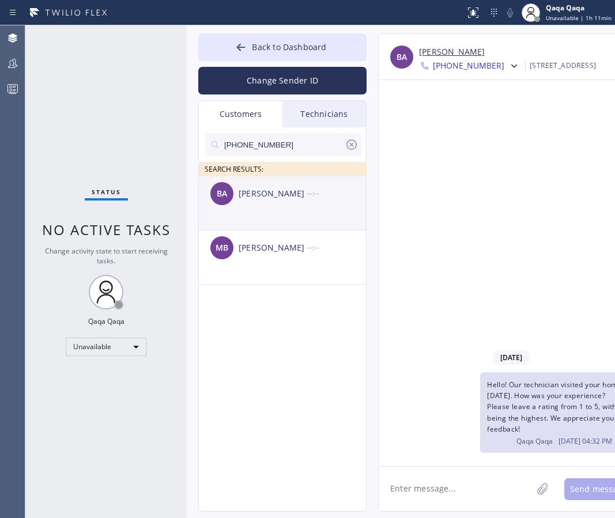
click at [255, 198] on div "[PERSON_NAME]" at bounding box center [273, 193] width 69 height 13
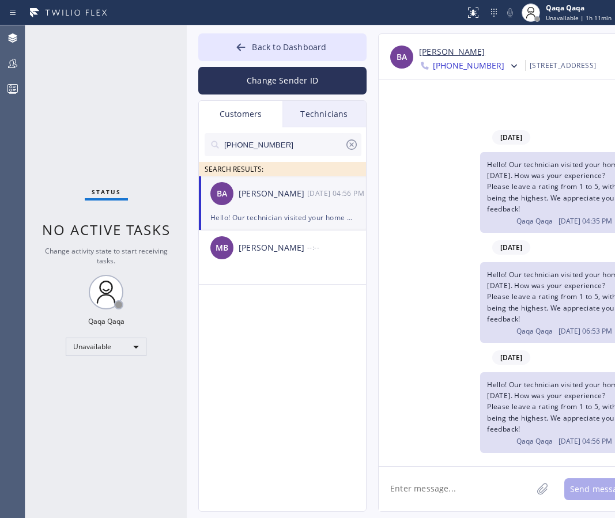
click at [467, 495] on textarea at bounding box center [455, 489] width 153 height 44
type textarea "Hello! Our technician visited your home [DATE]. How was your experience? Please…"
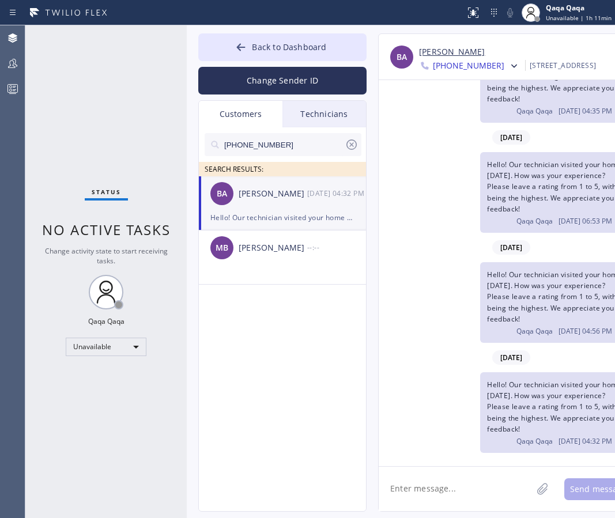
scroll to position [110, 0]
click at [289, 146] on input "[PHONE_NUMBER]" at bounding box center [284, 144] width 122 height 23
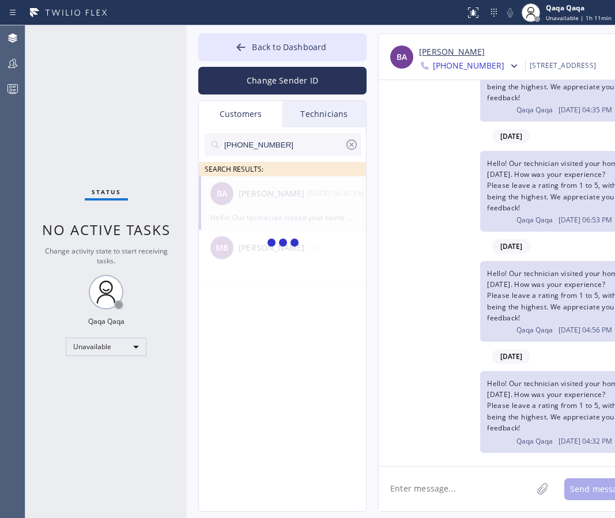
type input "[PHONE_NUMBER]"
click at [261, 197] on div "[PERSON_NAME]" at bounding box center [273, 193] width 69 height 13
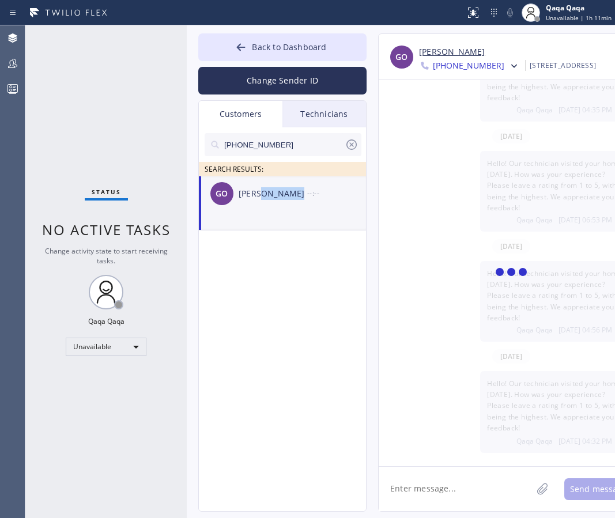
scroll to position [0, 0]
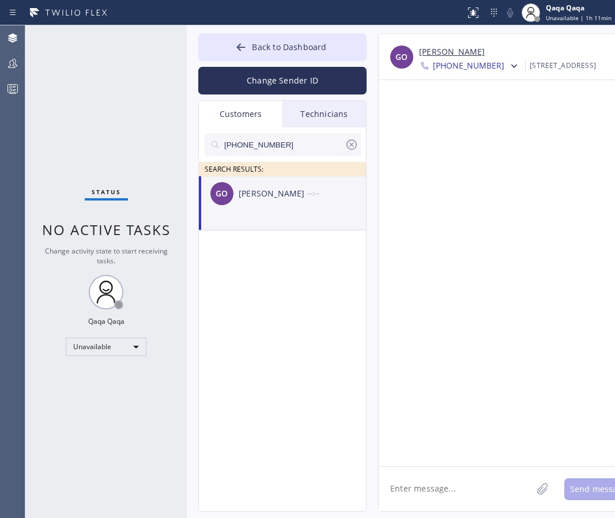
click at [441, 489] on textarea at bounding box center [455, 489] width 153 height 44
type textarea "Hello! Our technician visited your home [DATE]. How was your experience? Please…"
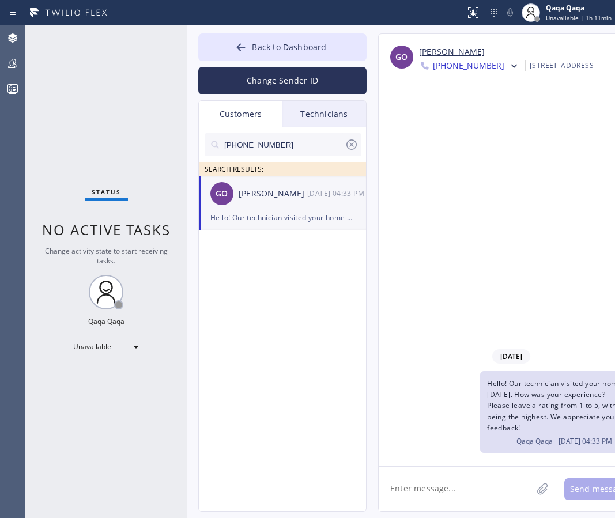
click at [279, 150] on input "[PHONE_NUMBER]" at bounding box center [284, 144] width 122 height 23
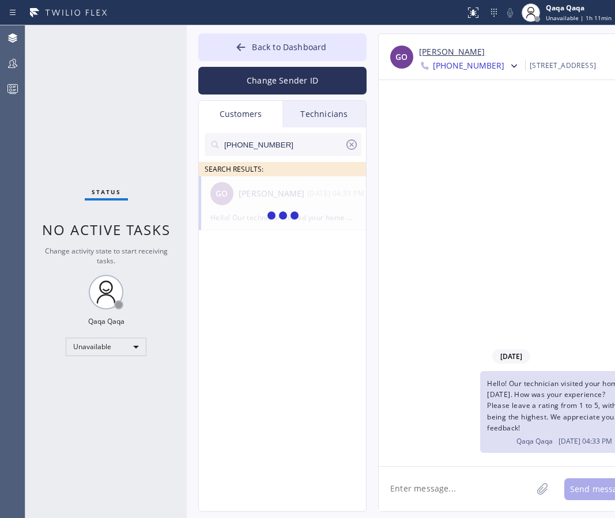
type input "[PHONE_NUMBER]"
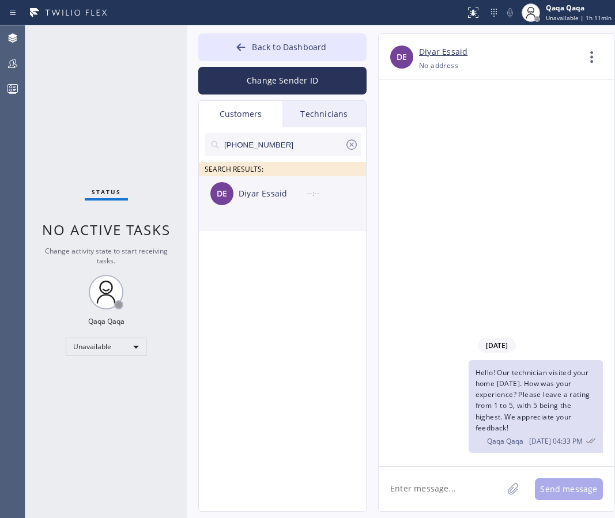
click at [254, 195] on div "Diyar Essaid" at bounding box center [273, 193] width 69 height 13
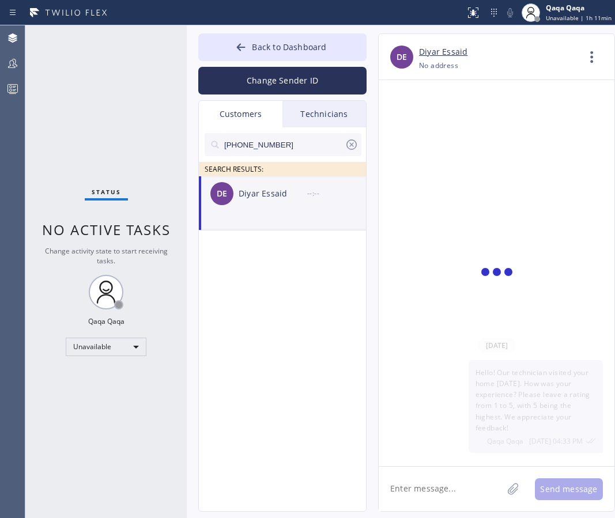
click at [430, 475] on textarea at bounding box center [441, 489] width 124 height 44
click at [274, 142] on input "[PHONE_NUMBER]" at bounding box center [284, 144] width 122 height 23
click at [247, 196] on div "[PERSON_NAME]" at bounding box center [273, 193] width 69 height 13
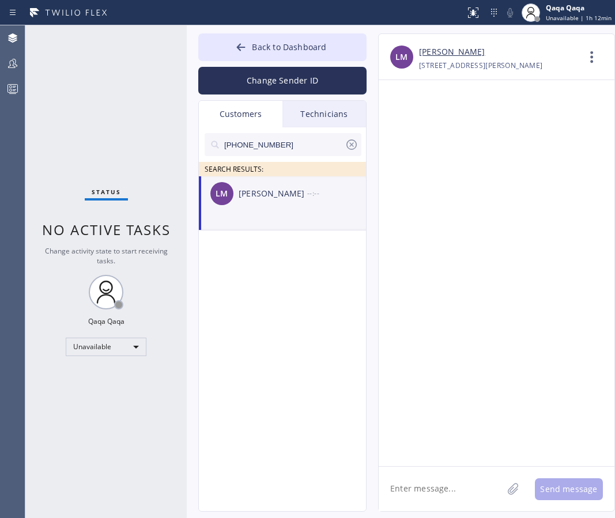
click at [417, 492] on textarea at bounding box center [441, 489] width 124 height 44
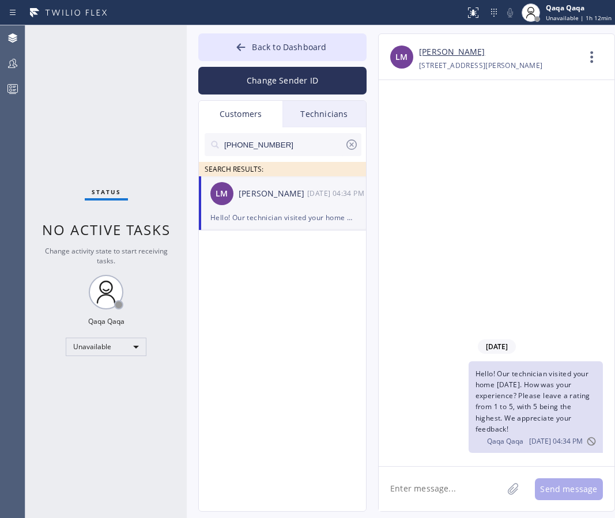
click at [263, 141] on input "[PHONE_NUMBER]" at bounding box center [284, 144] width 122 height 23
click at [247, 198] on div "[PERSON_NAME]" at bounding box center [273, 193] width 69 height 13
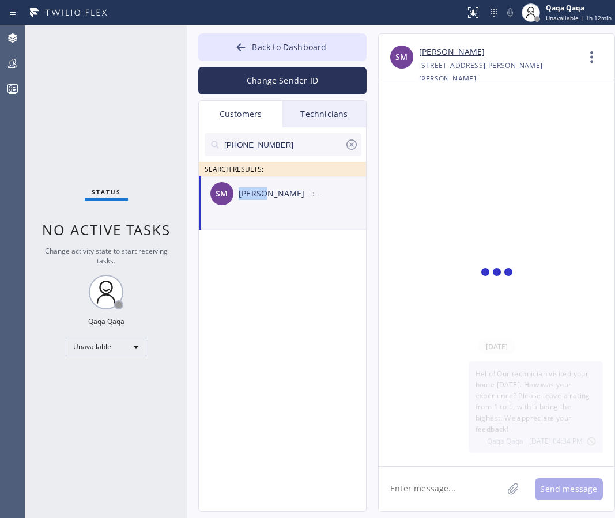
click at [247, 198] on div "[PERSON_NAME]" at bounding box center [273, 193] width 69 height 13
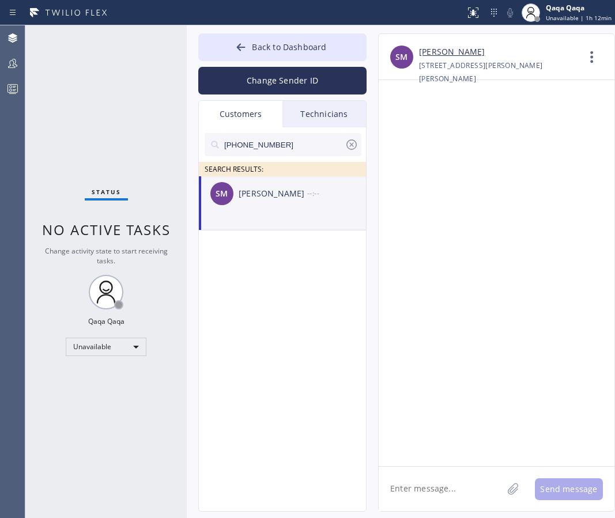
click at [409, 484] on textarea at bounding box center [441, 489] width 124 height 44
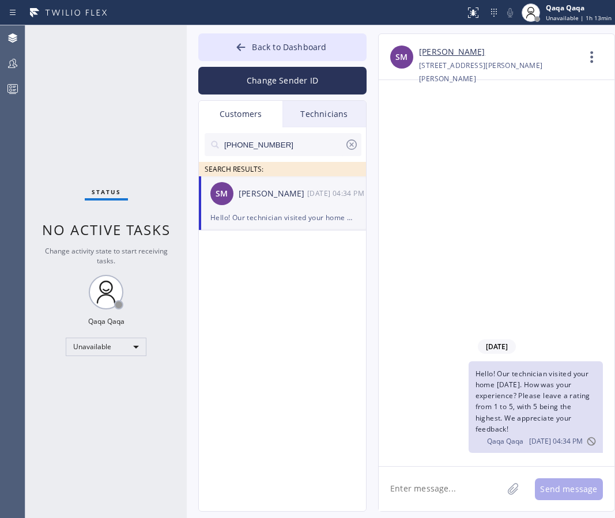
click at [291, 139] on input "[PHONE_NUMBER]" at bounding box center [284, 144] width 122 height 23
click at [256, 194] on div "[PERSON_NAME]" at bounding box center [273, 193] width 69 height 13
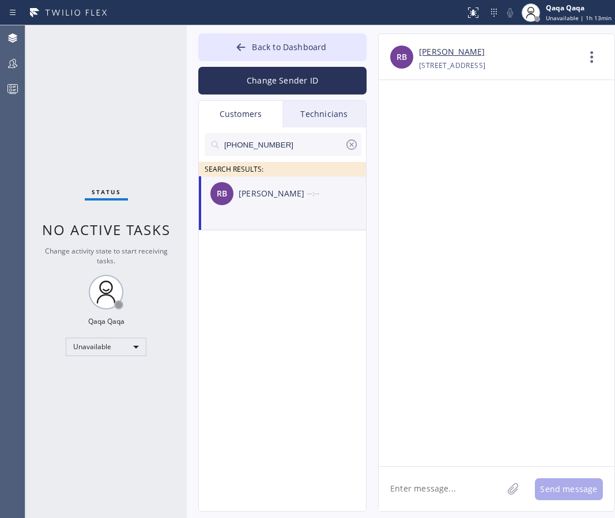
click at [456, 491] on textarea at bounding box center [441, 489] width 124 height 44
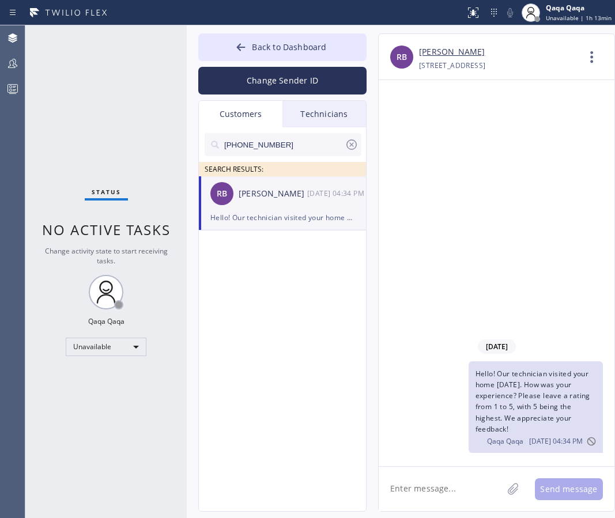
click at [285, 142] on input "[PHONE_NUMBER]" at bounding box center [284, 144] width 122 height 23
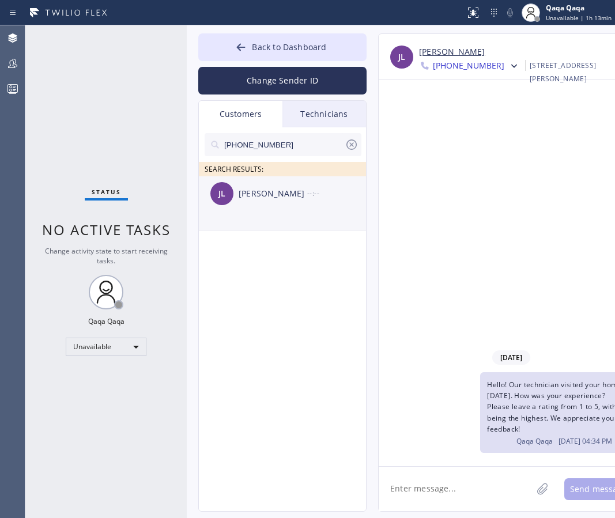
click at [251, 195] on div "[PERSON_NAME]" at bounding box center [273, 193] width 69 height 13
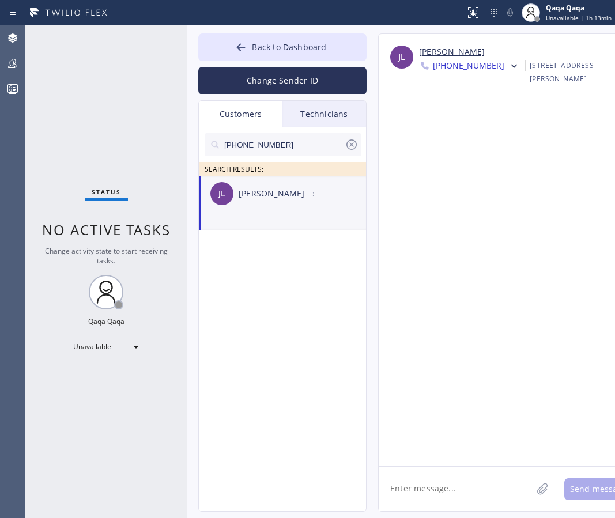
click at [441, 485] on textarea at bounding box center [455, 489] width 153 height 44
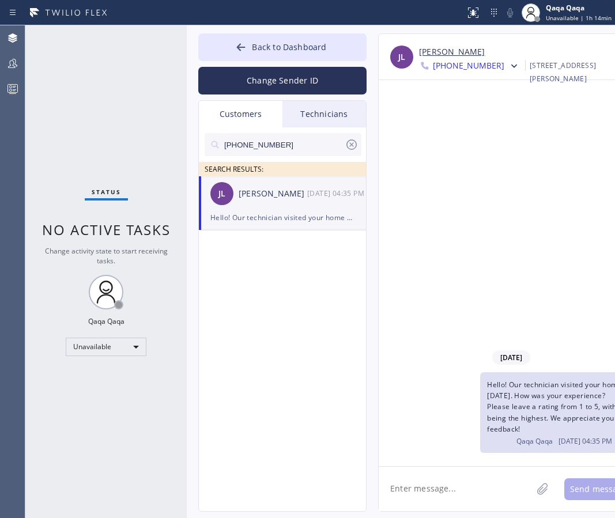
click at [285, 142] on input "[PHONE_NUMBER]" at bounding box center [284, 144] width 122 height 23
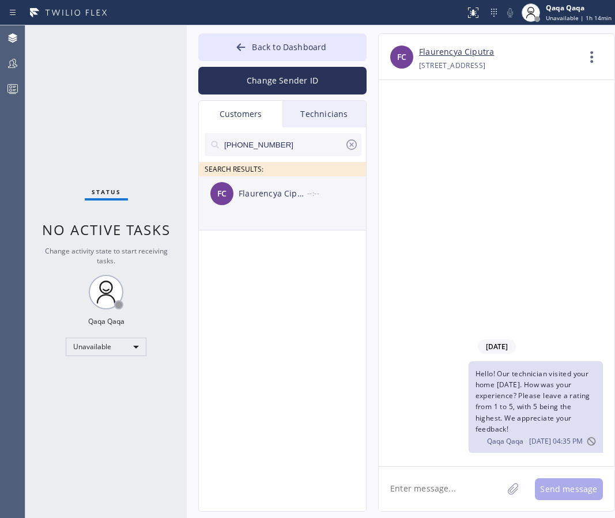
click at [263, 197] on div "Flaurencya Ciputra" at bounding box center [273, 193] width 69 height 13
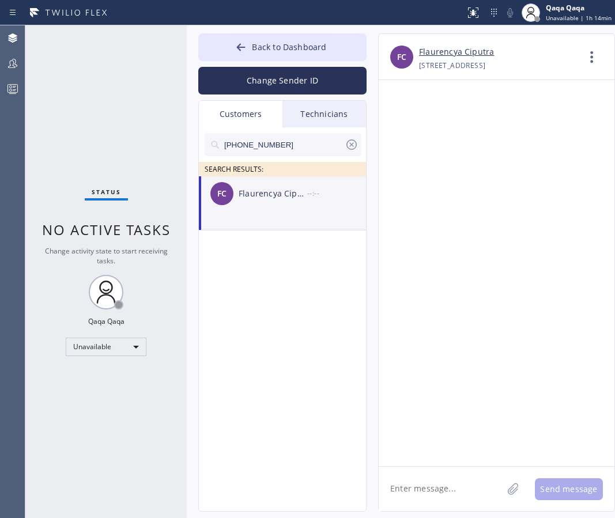
click at [437, 488] on textarea at bounding box center [441, 489] width 124 height 44
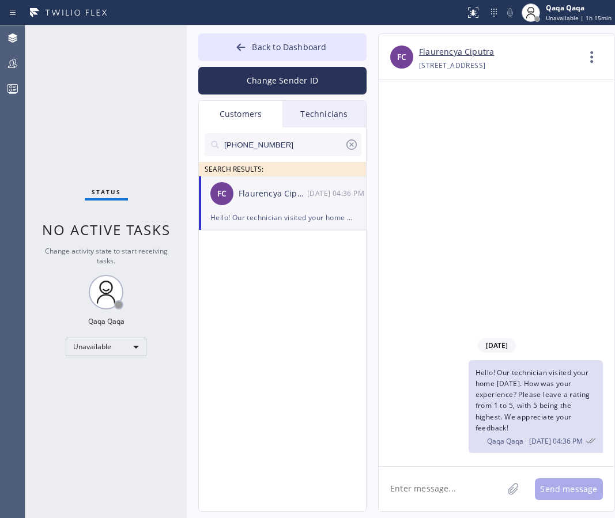
click at [285, 140] on input "[PHONE_NUMBER]" at bounding box center [284, 144] width 122 height 23
click at [243, 199] on div "[PERSON_NAME]" at bounding box center [273, 193] width 69 height 13
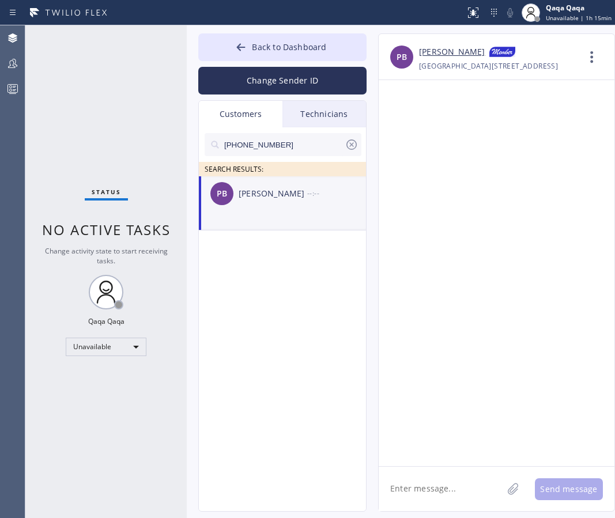
click at [434, 492] on textarea at bounding box center [441, 489] width 124 height 44
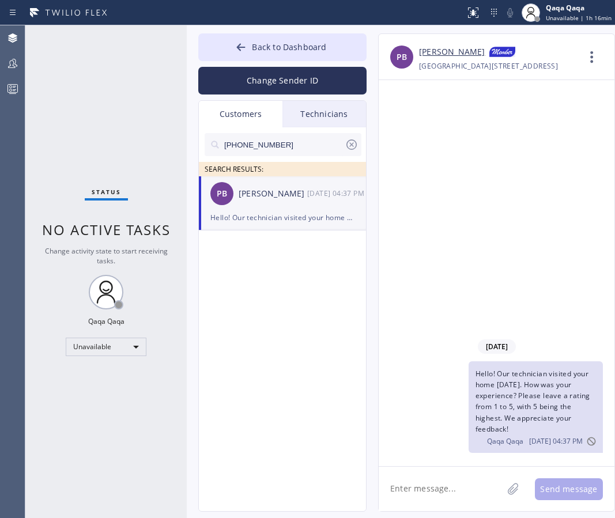
click at [311, 141] on input "[PHONE_NUMBER]" at bounding box center [284, 144] width 122 height 23
click at [269, 200] on div "AB [PERSON_NAME] --:--" at bounding box center [283, 193] width 168 height 35
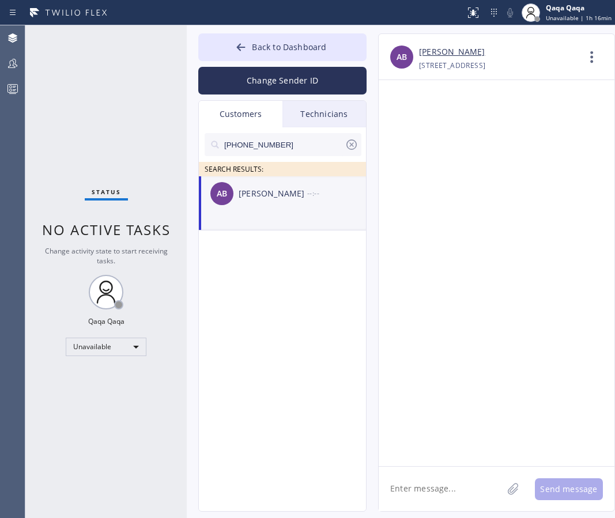
click at [409, 486] on textarea at bounding box center [441, 489] width 124 height 44
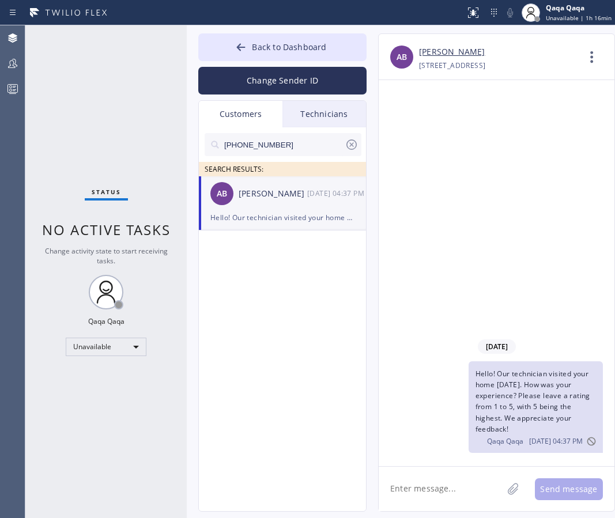
click at [301, 145] on input "[PHONE_NUMBER]" at bounding box center [284, 144] width 122 height 23
click at [249, 195] on div "[PERSON_NAME]" at bounding box center [273, 193] width 69 height 13
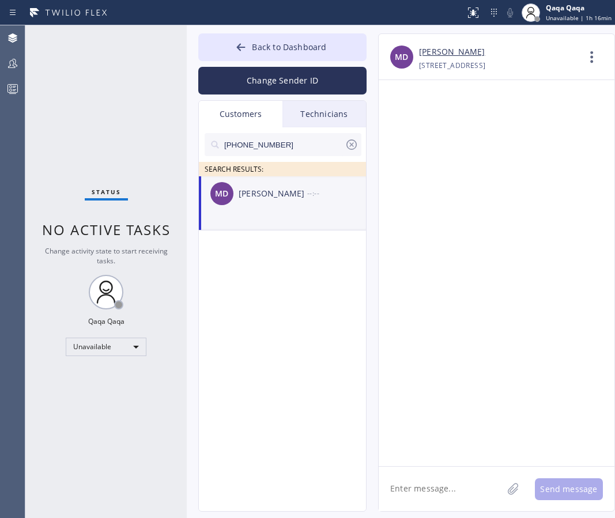
click at [413, 473] on textarea at bounding box center [441, 489] width 124 height 44
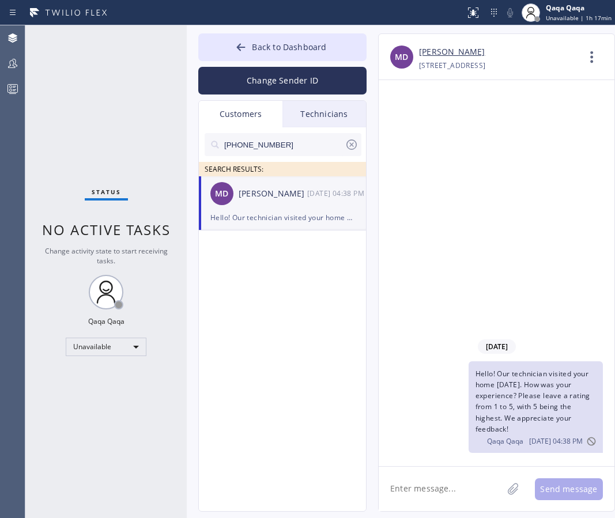
click at [264, 144] on input "[PHONE_NUMBER]" at bounding box center [284, 144] width 122 height 23
click at [239, 194] on div "[PERSON_NAME]" at bounding box center [273, 193] width 69 height 13
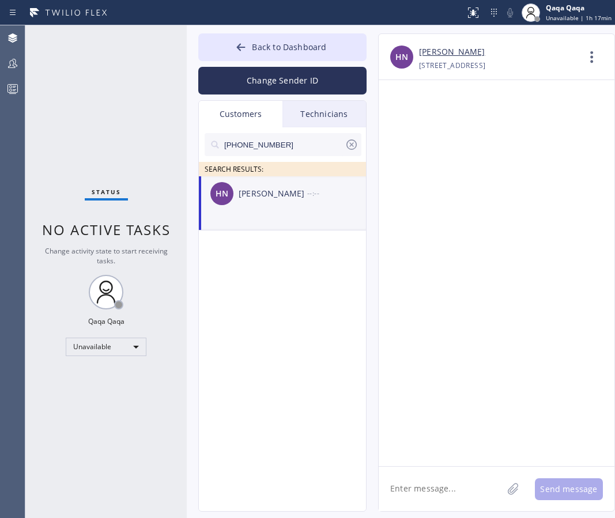
click at [419, 488] on textarea at bounding box center [441, 489] width 124 height 44
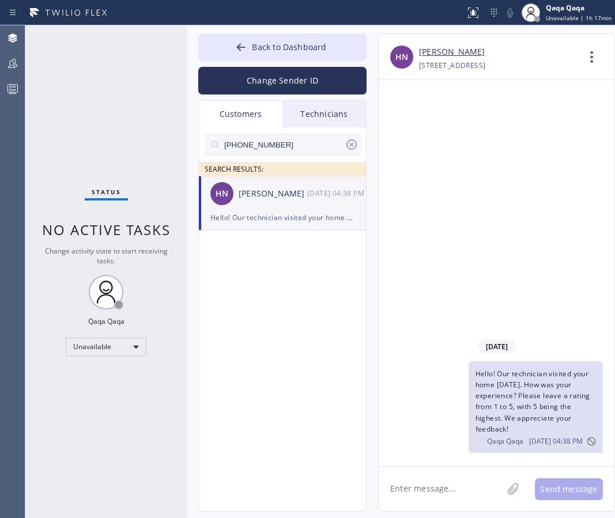
click at [287, 140] on input "[PHONE_NUMBER]" at bounding box center [284, 144] width 122 height 23
click at [255, 200] on div "Patesse Eshetu" at bounding box center [273, 193] width 69 height 13
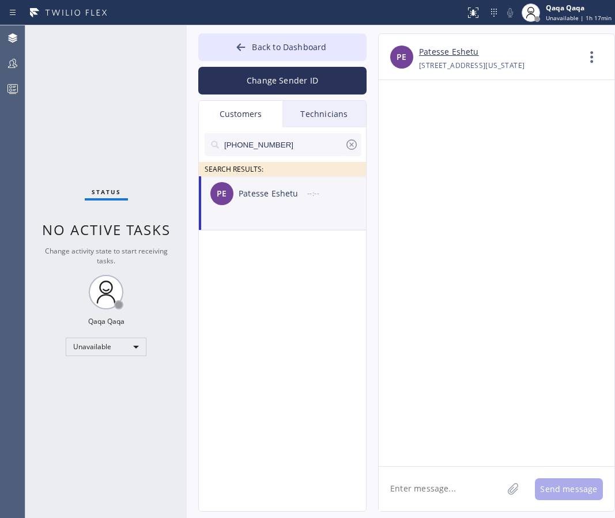
click at [464, 501] on textarea at bounding box center [441, 489] width 124 height 44
